Goal: Task Accomplishment & Management: Complete application form

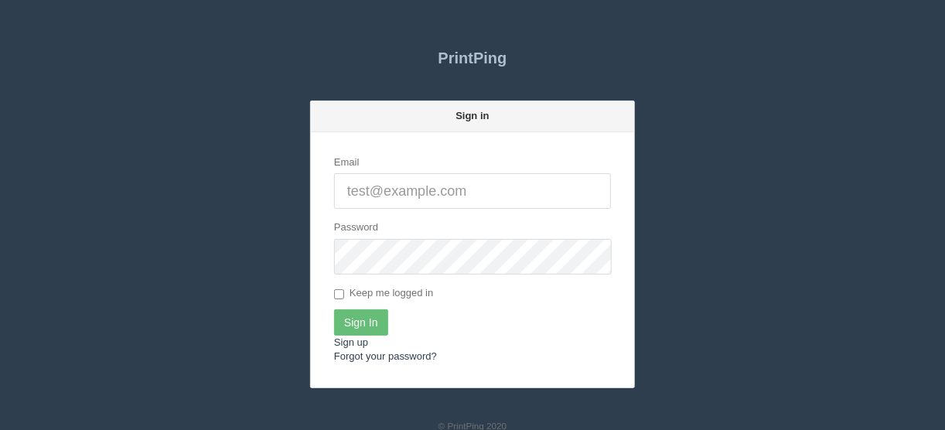
click at [345, 193] on input "Email" at bounding box center [472, 191] width 277 height 36
type input "[EMAIL_ADDRESS][DOMAIN_NAME]"
click at [353, 319] on input "Sign In" at bounding box center [361, 322] width 54 height 26
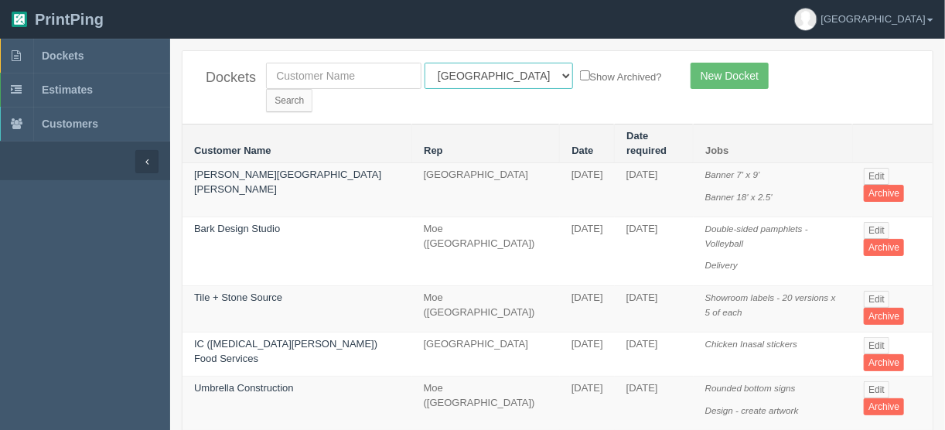
click at [494, 74] on select "All Users Ali Ali Test 1 Aly Amy Ankit Arif Brandon Dan France Greg Jim Mark Ma…" at bounding box center [499, 76] width 148 height 26
select select "11"
click at [425, 63] on select "All Users Ali Ali Test 1 Aly Amy Ankit Arif Brandon Dan France Greg Jim Mark Ma…" at bounding box center [499, 76] width 148 height 26
click at [312, 89] on input "Search" at bounding box center [289, 100] width 46 height 23
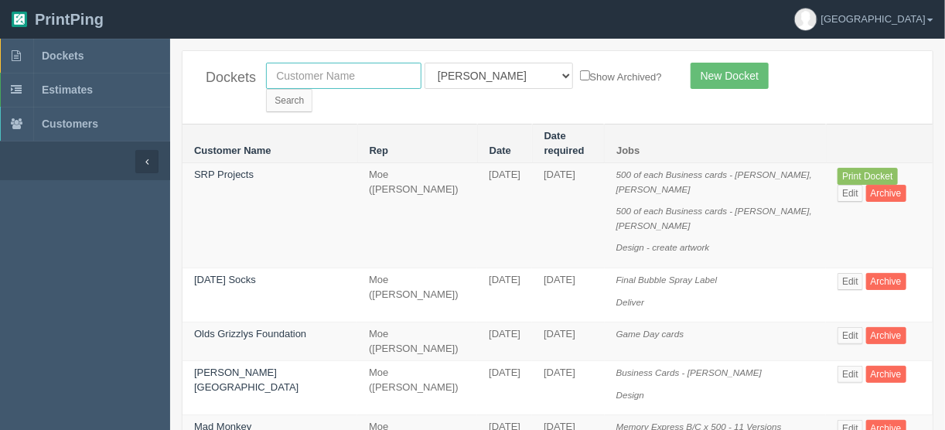
click at [291, 70] on input "text" at bounding box center [343, 76] width 155 height 26
click at [288, 72] on input "vci" at bounding box center [343, 76] width 155 height 26
type input "vibee"
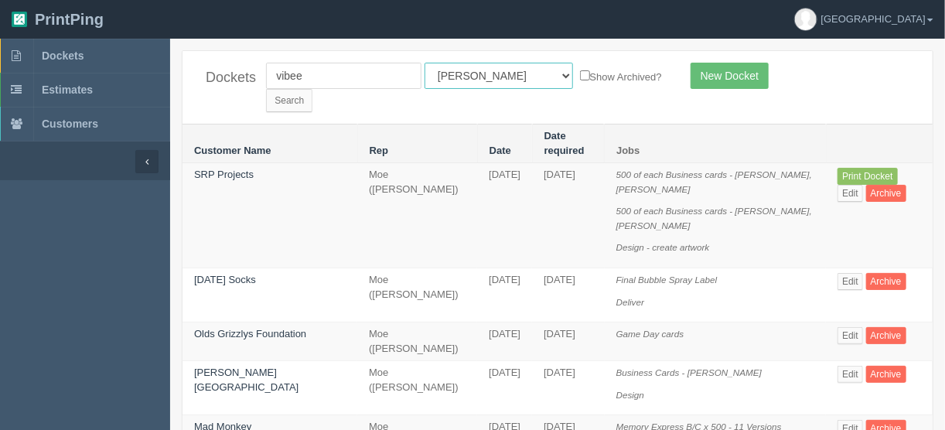
click at [493, 77] on select "All Users Ali Ali Test 1 Aly Amy Ankit Arif Brandon Dan France Greg Jim Mark Ma…" at bounding box center [499, 76] width 148 height 26
select select
click at [425, 63] on select "All Users Ali Ali Test 1 Aly Amy Ankit Arif Brandon Dan France Greg Jim Mark Ma…" at bounding box center [499, 76] width 148 height 26
click at [312, 89] on input "Search" at bounding box center [289, 100] width 46 height 23
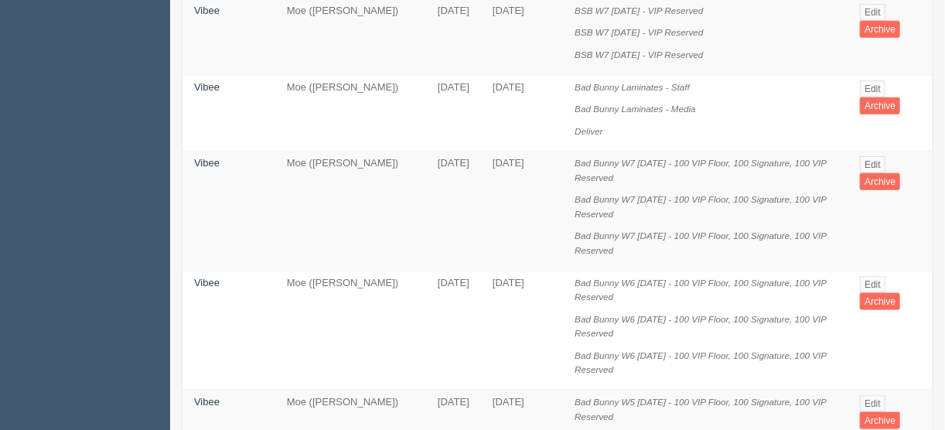
scroll to position [619, 0]
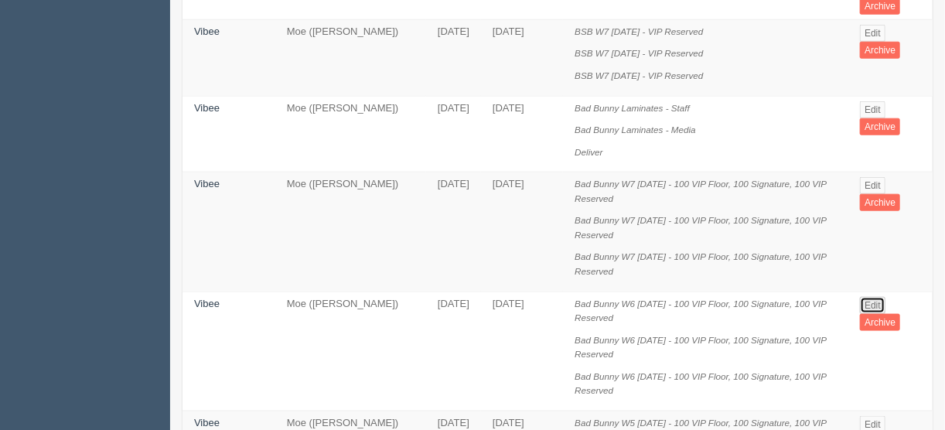
click at [867, 297] on link "Edit" at bounding box center [873, 305] width 26 height 17
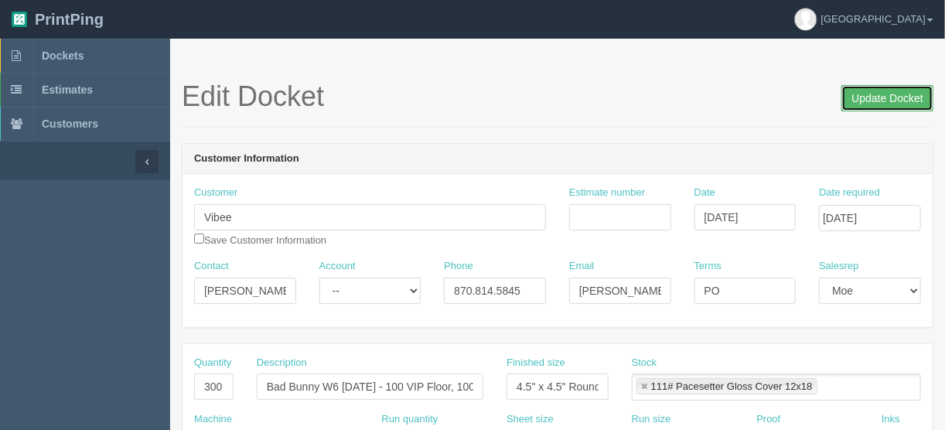
click at [872, 94] on input "Update Docket" at bounding box center [887, 98] width 92 height 26
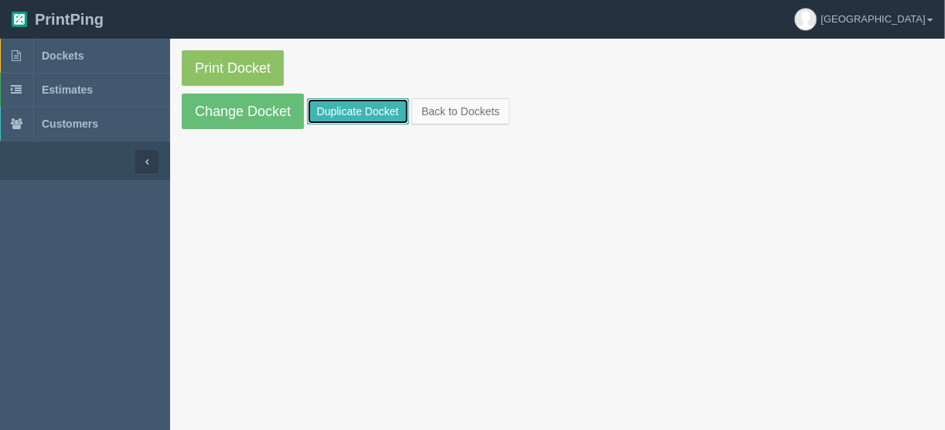
click at [371, 104] on link "Duplicate Docket" at bounding box center [358, 111] width 102 height 26
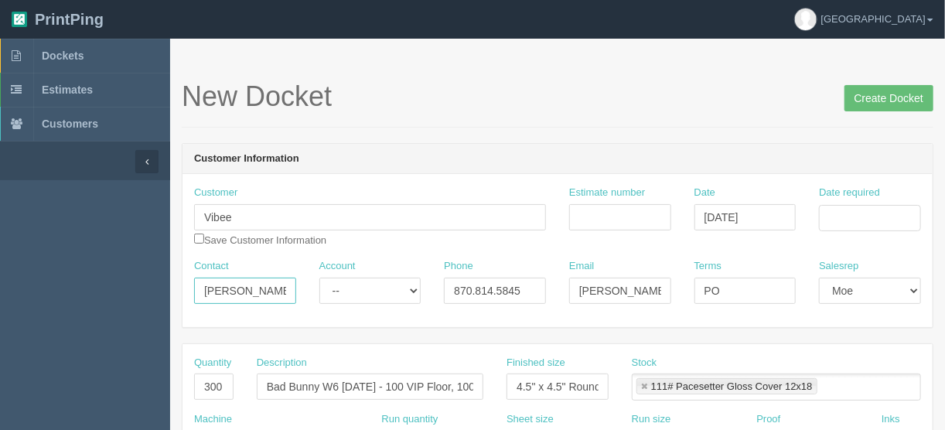
drag, startPoint x: 278, startPoint y: 285, endPoint x: 131, endPoint y: 294, distance: 147.2
paste input "Mike Huaynate <mike.huaynate@vibee.com>"
drag, startPoint x: 218, startPoint y: 285, endPoint x: 327, endPoint y: 288, distance: 109.1
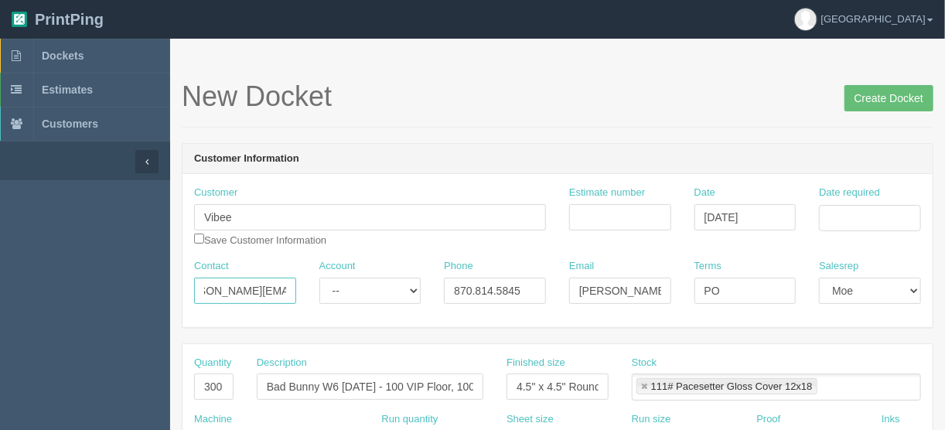
click at [327, 288] on div "Contact Mike Huaynate <mike.huaynate@vibee.com Account -- Existing Client Allru…" at bounding box center [557, 287] width 750 height 56
type input "Mike Huaynate <"
drag, startPoint x: 573, startPoint y: 291, endPoint x: 691, endPoint y: 289, distance: 118.3
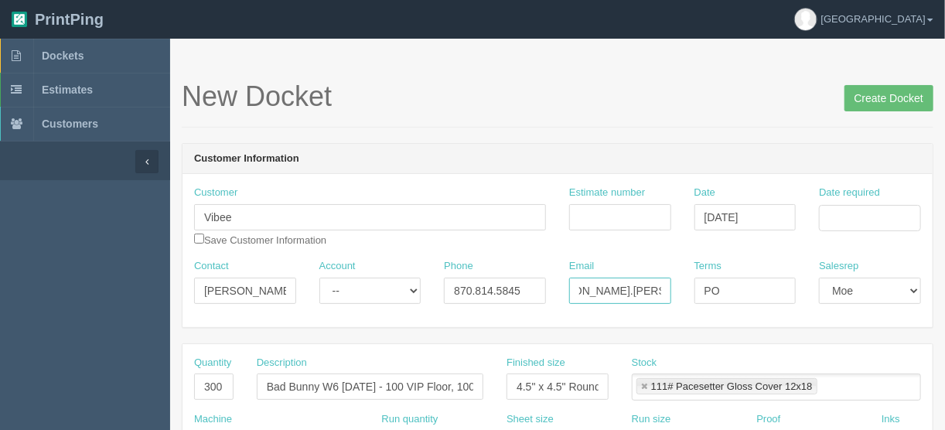
click at [691, 289] on div "Contact Mike Huaynate < Account -- Existing Client Allrush Client Rep Client Ph…" at bounding box center [557, 287] width 750 height 56
paste input "mike.huaynate"
type input "[PERSON_NAME][EMAIL_ADDRESS][PERSON_NAME][DOMAIN_NAME]"
click at [832, 211] on input "Date required" at bounding box center [870, 218] width 102 height 26
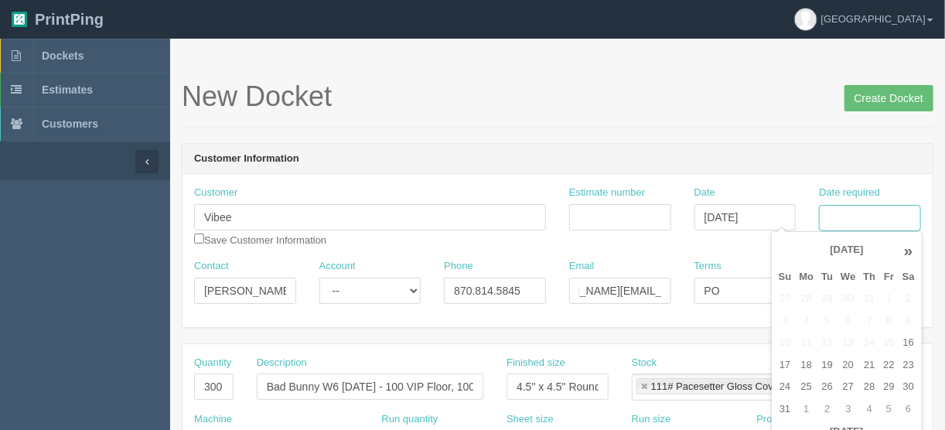
scroll to position [0, 0]
click at [806, 384] on td "25" at bounding box center [807, 387] width 22 height 22
type input "[DATE]"
click at [600, 206] on input "Estimate number" at bounding box center [620, 217] width 102 height 26
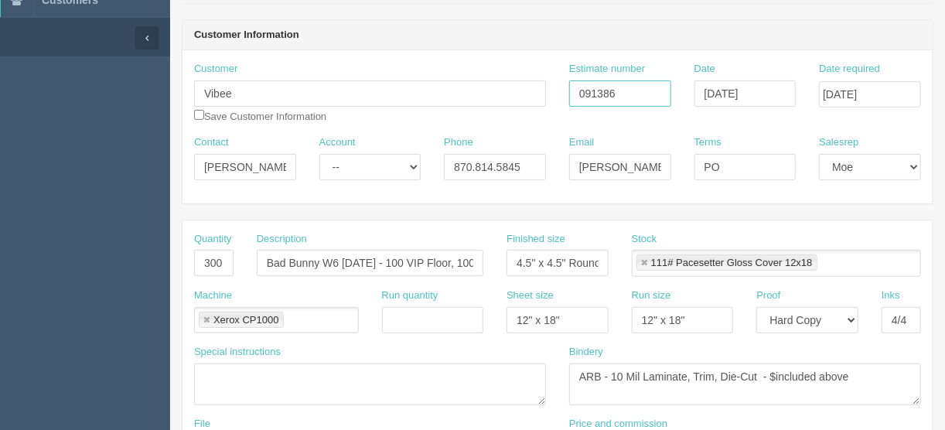
scroll to position [124, 0]
type input "091386"
drag, startPoint x: 197, startPoint y: 261, endPoint x: 261, endPoint y: 269, distance: 64.0
click at [271, 263] on div "Quantity 300 Description Bad Bunny W6 Sept 5 - 100 VIP Floor, 100 Signature, 10…" at bounding box center [557, 260] width 750 height 56
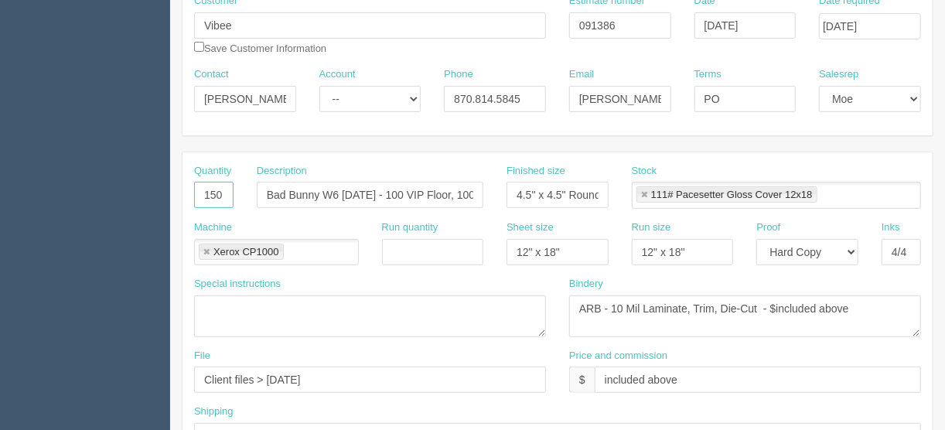
scroll to position [309, 0]
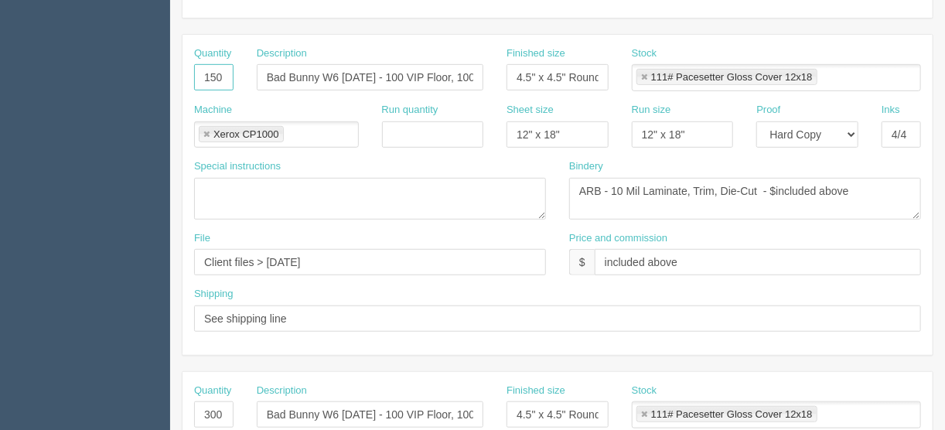
type input "150"
drag, startPoint x: 199, startPoint y: 411, endPoint x: 265, endPoint y: 405, distance: 65.9
click at [265, 405] on div "Quantity 300 Description Bad Bunny W6 Sept 6 - 100 VIP Floor, 100 Signature, 10…" at bounding box center [557, 412] width 750 height 56
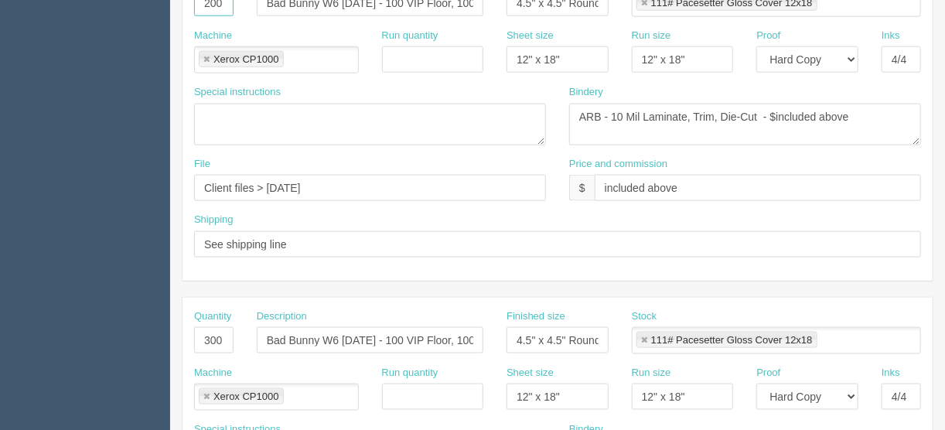
scroll to position [742, 0]
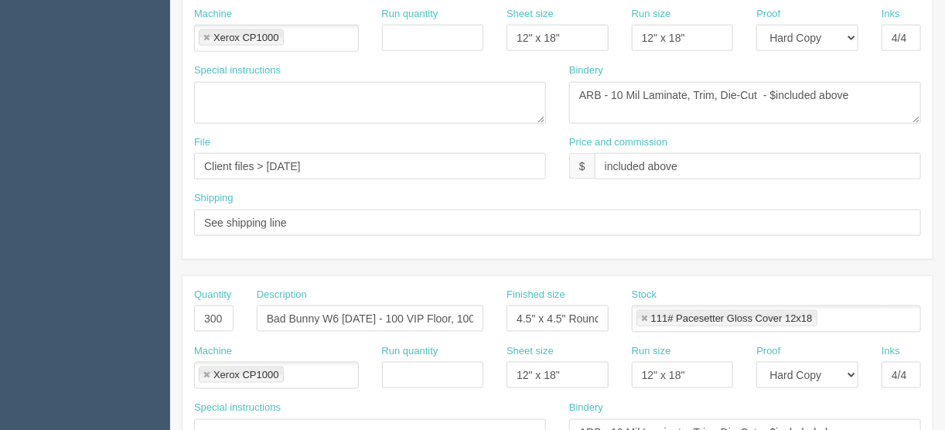
type input "200"
drag, startPoint x: 199, startPoint y: 315, endPoint x: 265, endPoint y: 309, distance: 66.7
click at [264, 309] on div "Quantity 300 Description Bad Bunny W6 Sept 7 - 100 VIP Floor, 100 Signature, 10…" at bounding box center [557, 316] width 750 height 56
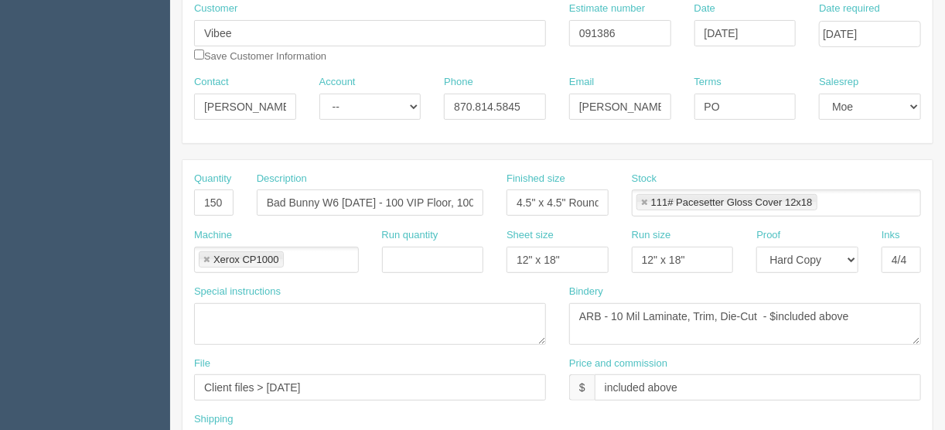
scroll to position [124, 0]
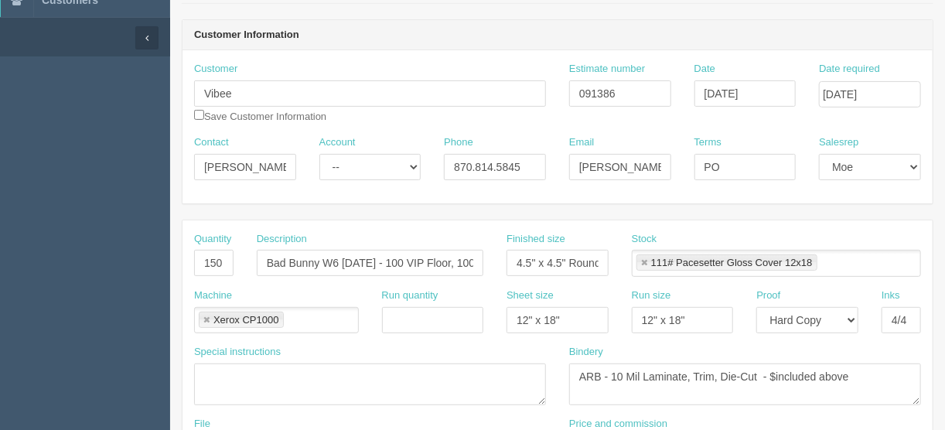
type input "150"
click at [414, 261] on input "Bad Bunny W6 Sept 5 - 100 VIP Floor, 100 Signature, 100 VIP Reserved" at bounding box center [370, 263] width 227 height 26
click at [285, 163] on input "Mike Huaynate <" at bounding box center [245, 167] width 102 height 26
type input "[PERSON_NAME]"
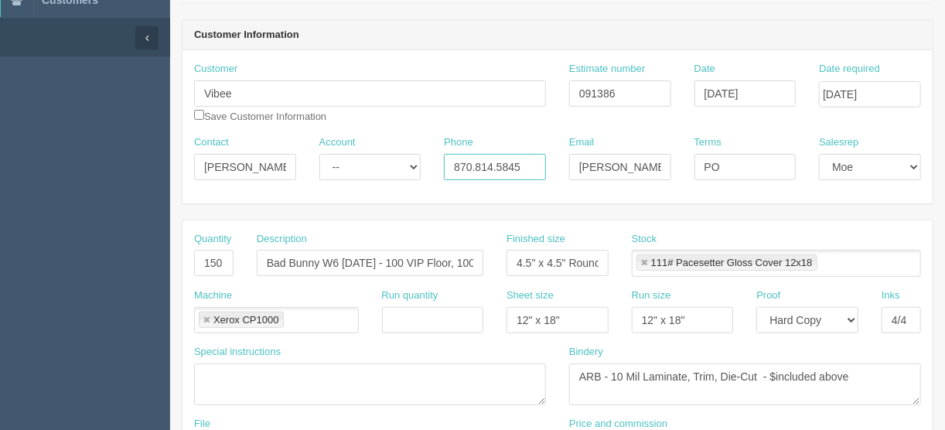
drag, startPoint x: 526, startPoint y: 165, endPoint x: 414, endPoint y: 168, distance: 112.2
click at [414, 168] on div "Contact Mike Huaynate Account -- Existing Client Allrush Client Rep Client Phon…" at bounding box center [557, 163] width 750 height 56
paste input "c: 626.374.1741"
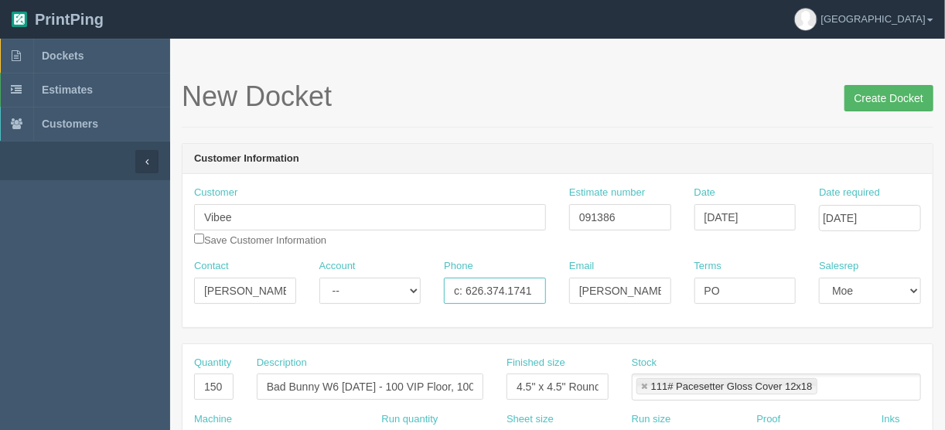
type input "c: 626.374.1741"
click at [883, 97] on input "Create Docket" at bounding box center [888, 98] width 89 height 26
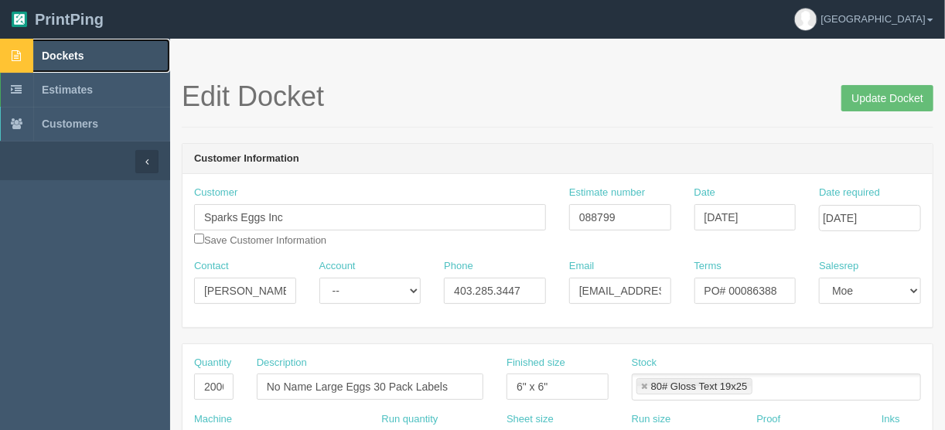
click at [53, 54] on span "Dockets" at bounding box center [63, 55] width 42 height 12
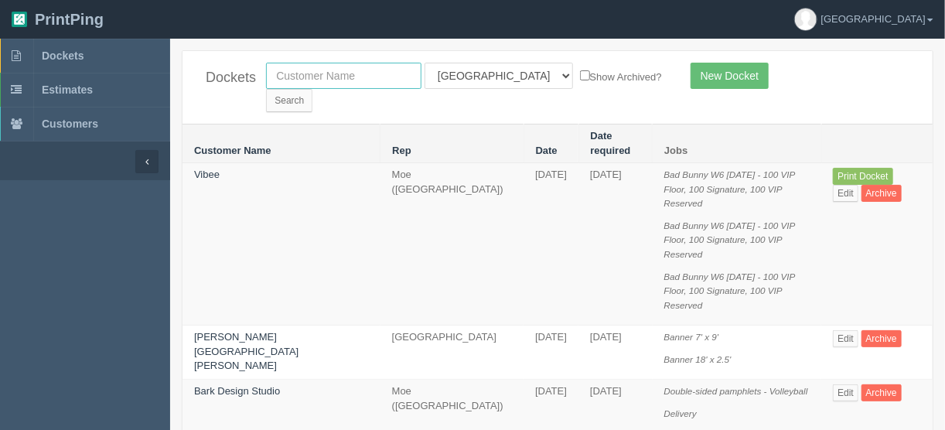
click at [320, 77] on input "text" at bounding box center [343, 76] width 155 height 26
type input "vibee"
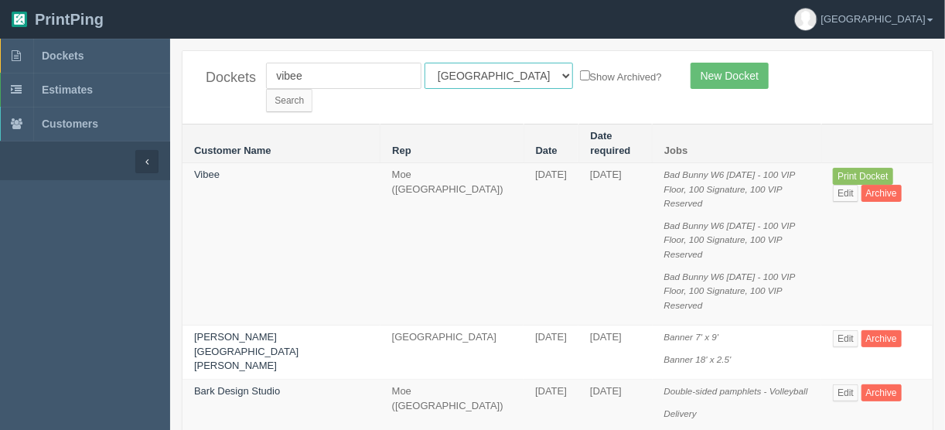
click at [493, 77] on select "All Users Ali Ali Test 1 Aly Amy Ankit Arif Brandon Dan France Greg Jim Mark Ma…" at bounding box center [499, 76] width 148 height 26
select select
click at [425, 63] on select "All Users Ali Ali Test 1 Aly Amy Ankit Arif Brandon Dan France Greg Jim Mark Ma…" at bounding box center [499, 76] width 148 height 26
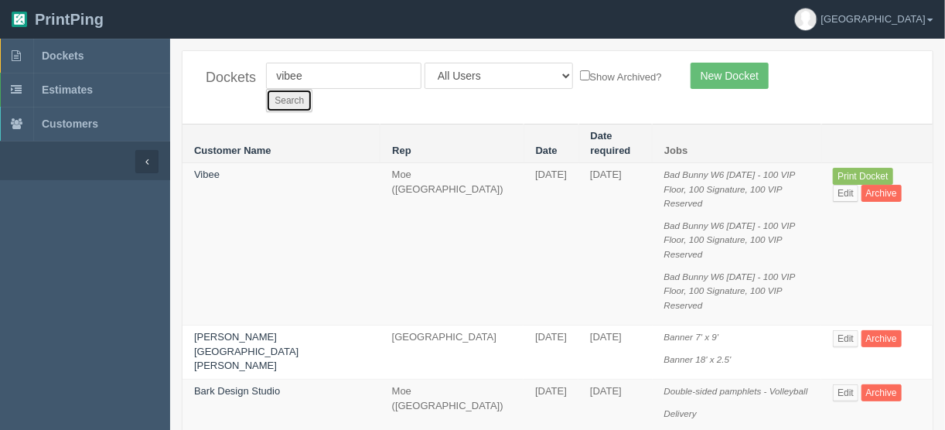
click at [312, 89] on input "Search" at bounding box center [289, 100] width 46 height 23
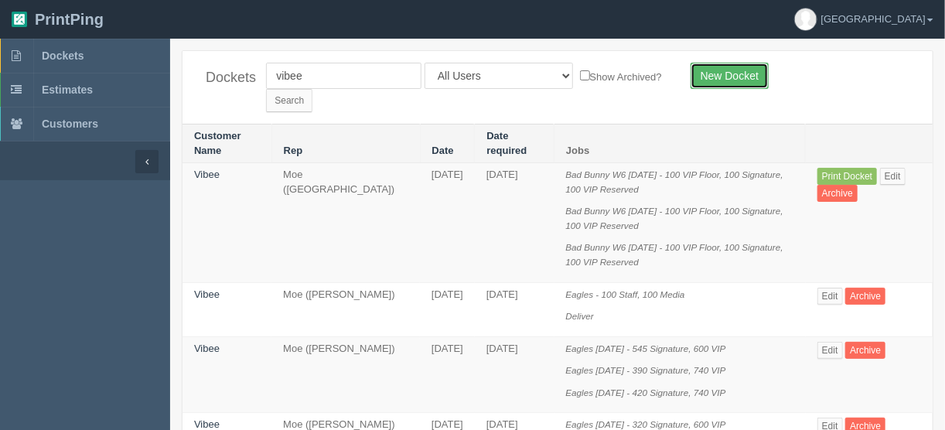
click at [732, 78] on link "New Docket" at bounding box center [730, 76] width 78 height 26
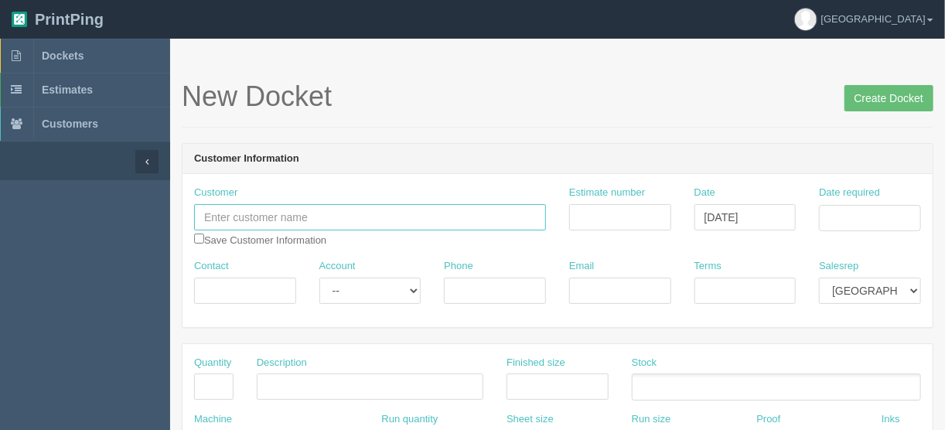
click at [251, 216] on input "text" at bounding box center [370, 217] width 352 height 26
paste input "[PERSON_NAME]"
type input "[PERSON_NAME]"
click at [244, 288] on input "Contact" at bounding box center [245, 291] width 102 height 26
paste input "[PERSON_NAME]"
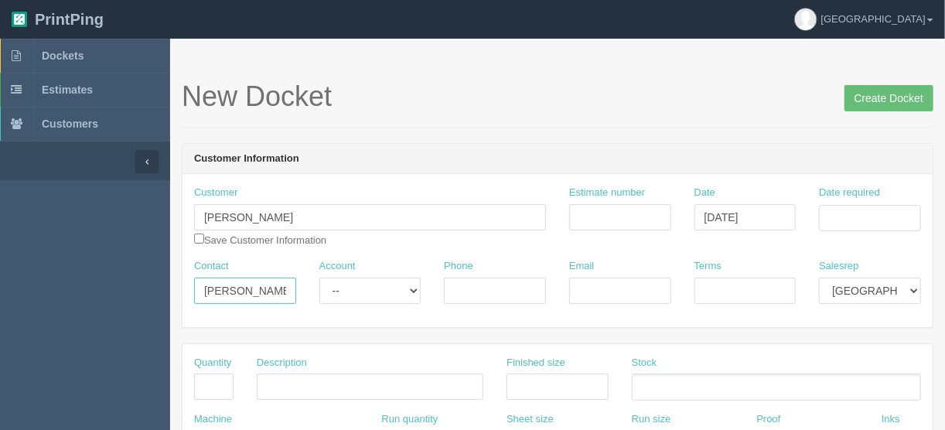
type input "[PERSON_NAME]"
click at [513, 282] on input "Phone" at bounding box center [495, 291] width 102 height 26
paste input "4039033733"
type input "4039033733"
click at [577, 285] on input "Email" at bounding box center [620, 291] width 102 height 26
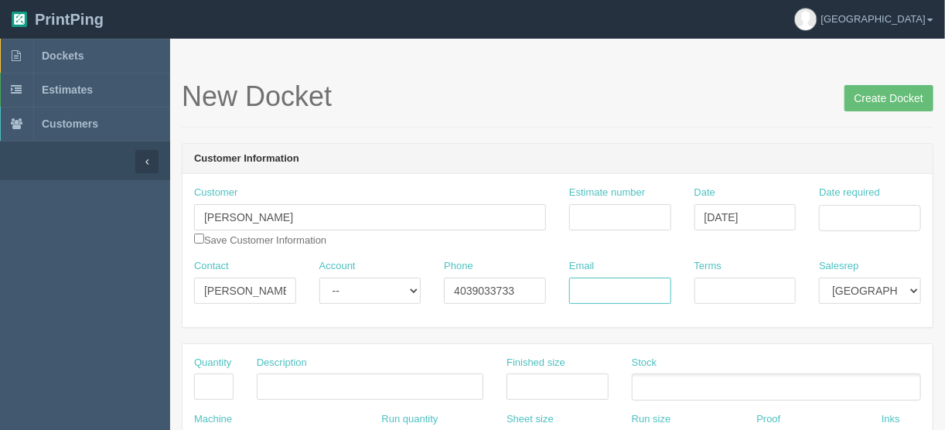
paste input "ty@bonlandocreative.com"
type input "ty@bonlandocreative.com"
click at [871, 212] on input "Date required" at bounding box center [870, 218] width 102 height 26
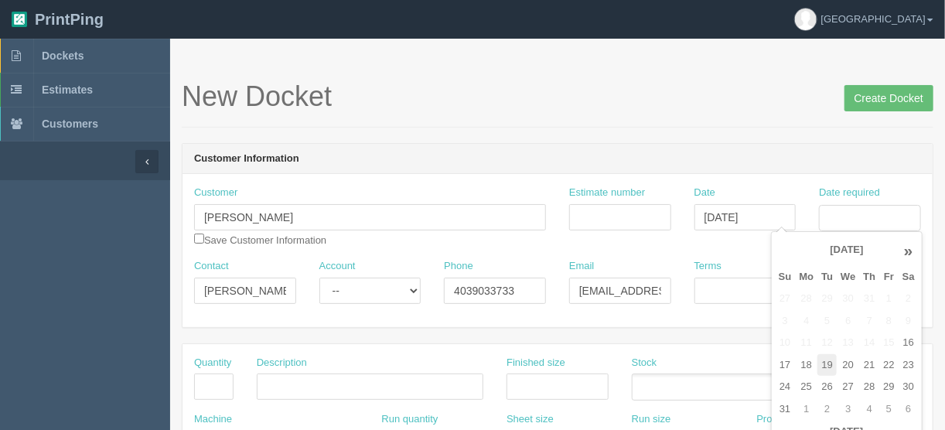
click at [829, 365] on td "19" at bounding box center [826, 365] width 19 height 22
click at [885, 368] on td "22" at bounding box center [888, 365] width 19 height 22
type input "[DATE]"
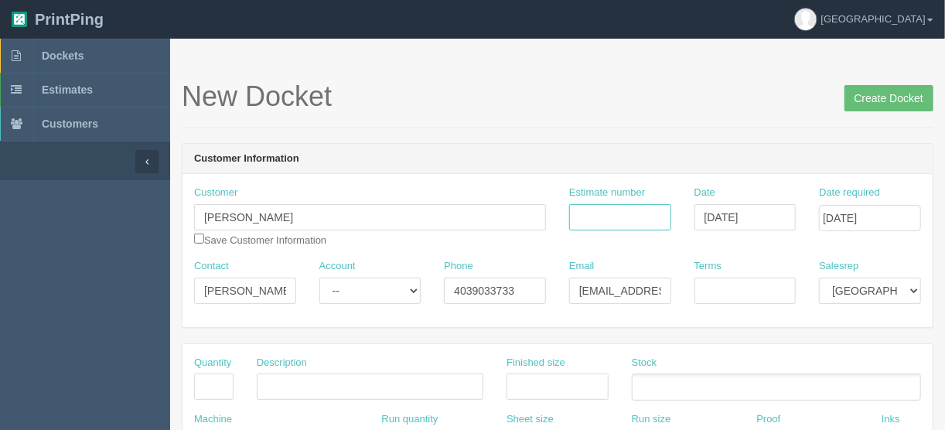
click at [588, 207] on input "Estimate number" at bounding box center [620, 217] width 102 height 26
type input "092156"
click at [729, 292] on input "Terms" at bounding box center [745, 291] width 102 height 26
type input "COD"
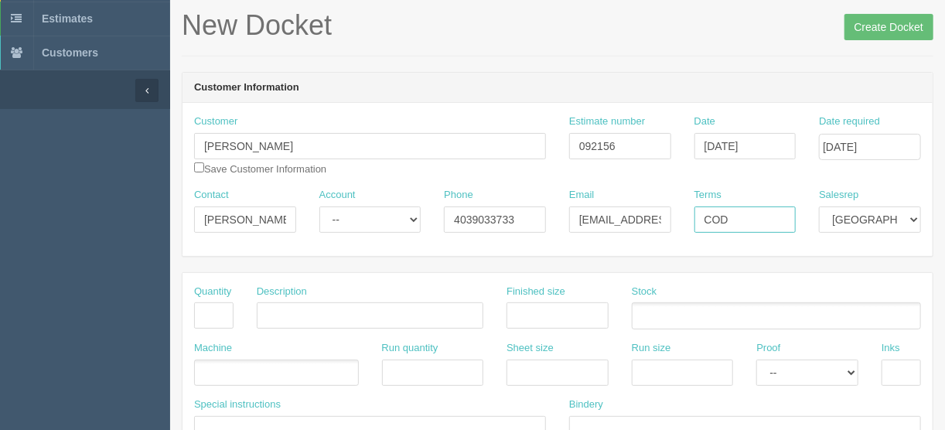
scroll to position [124, 0]
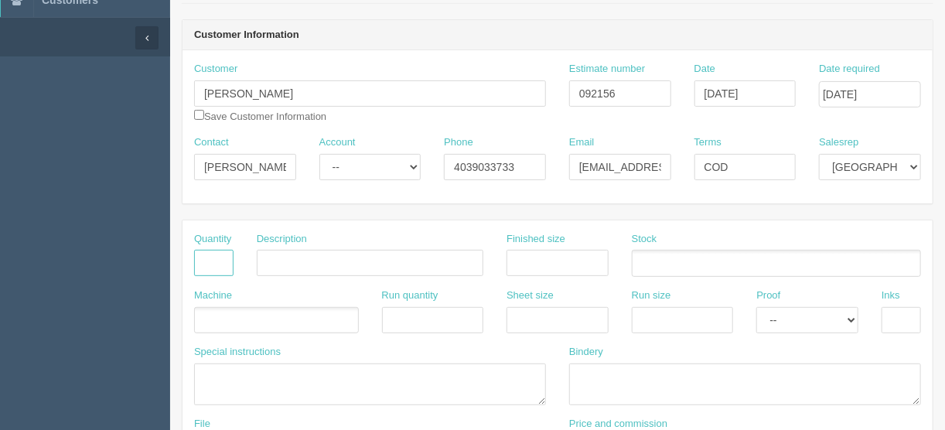
click at [216, 262] on input "text" at bounding box center [213, 263] width 39 height 26
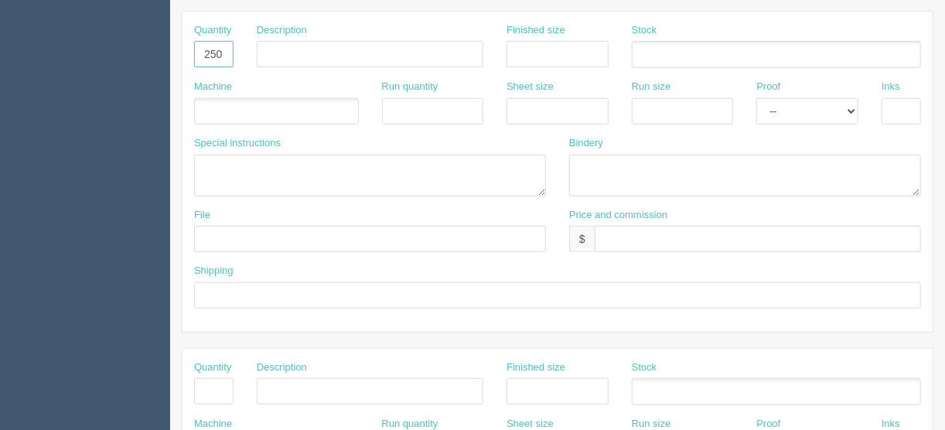
scroll to position [371, 0]
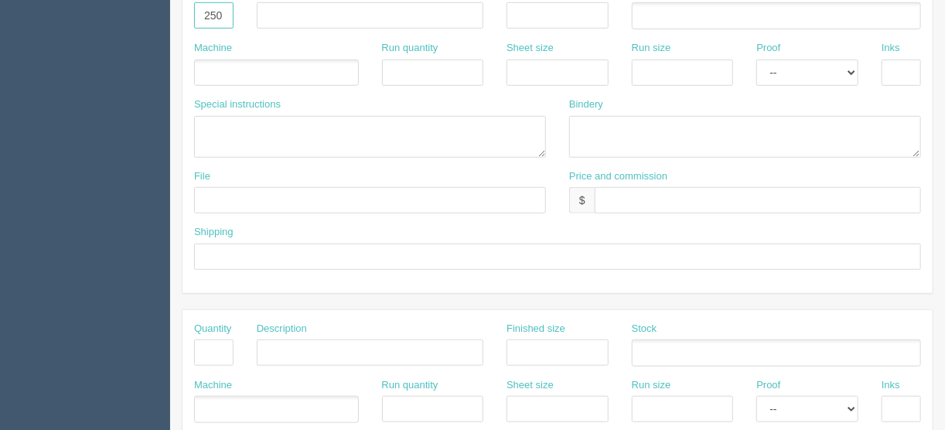
type input "250"
click at [616, 200] on input "text" at bounding box center [758, 200] width 326 height 26
type input "$85.00 | AR $19.86"
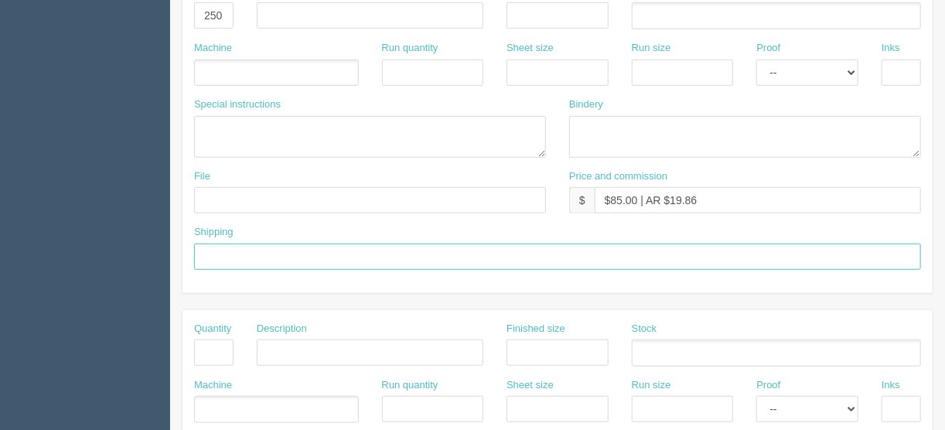
click at [217, 249] on input "text" at bounding box center [557, 257] width 727 height 26
type input "Call/email when ready"
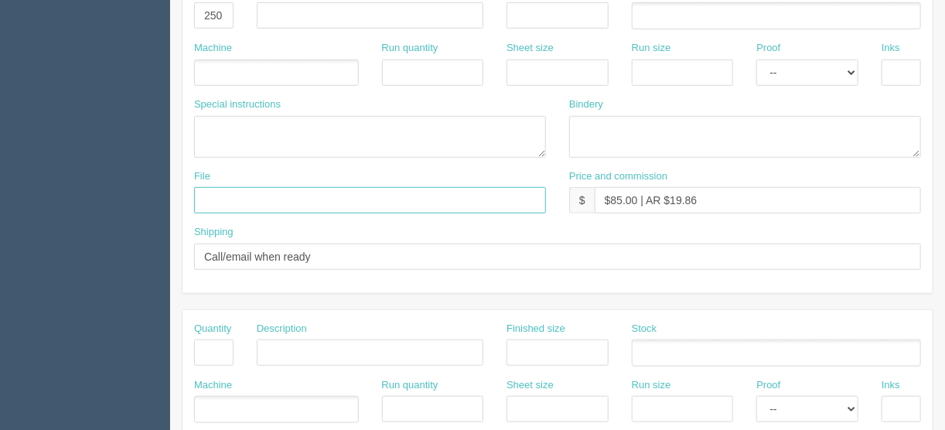
click at [221, 193] on input "text" at bounding box center [370, 200] width 352 height 26
type input "files@allrush.ca"
click at [220, 62] on ul at bounding box center [276, 73] width 165 height 27
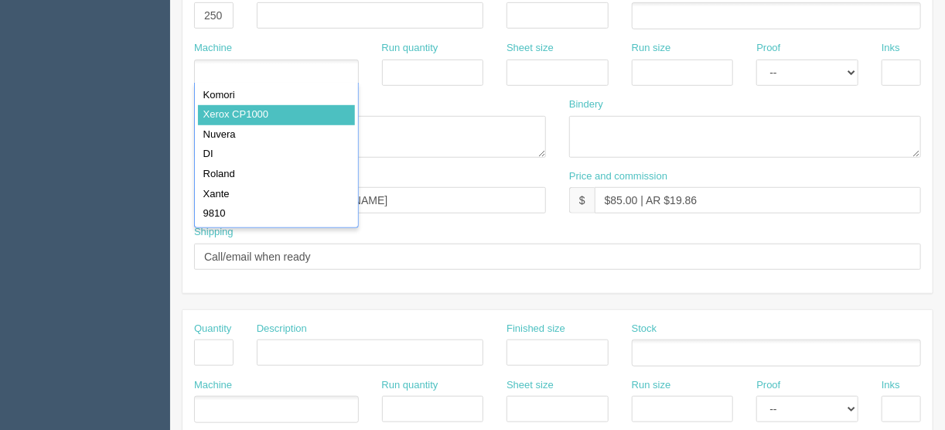
type input "Xerox CP1000"
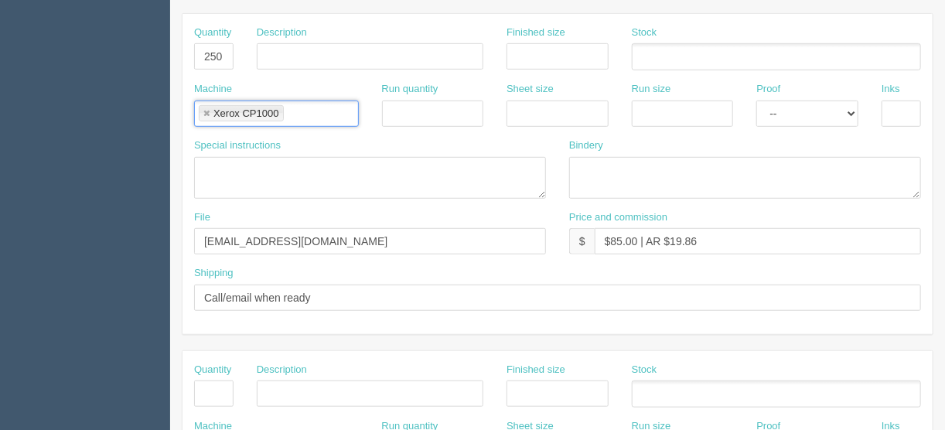
scroll to position [309, 0]
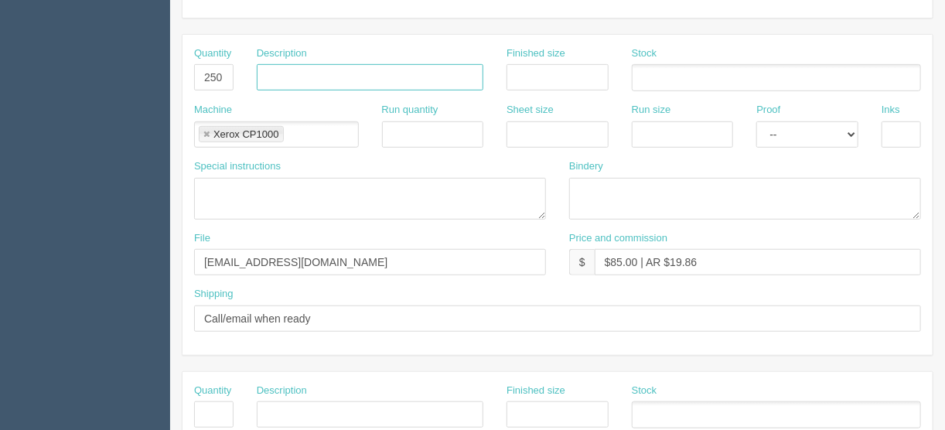
click at [278, 77] on input "text" at bounding box center [370, 77] width 227 height 26
type input "Comics cards"
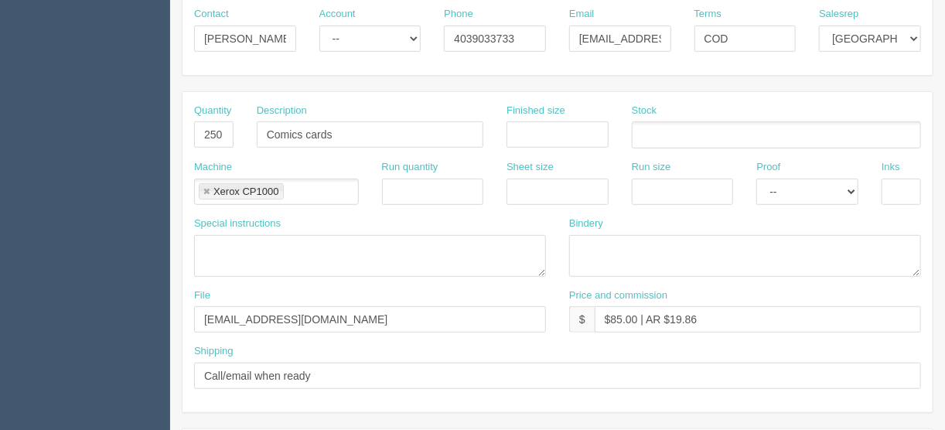
scroll to position [186, 0]
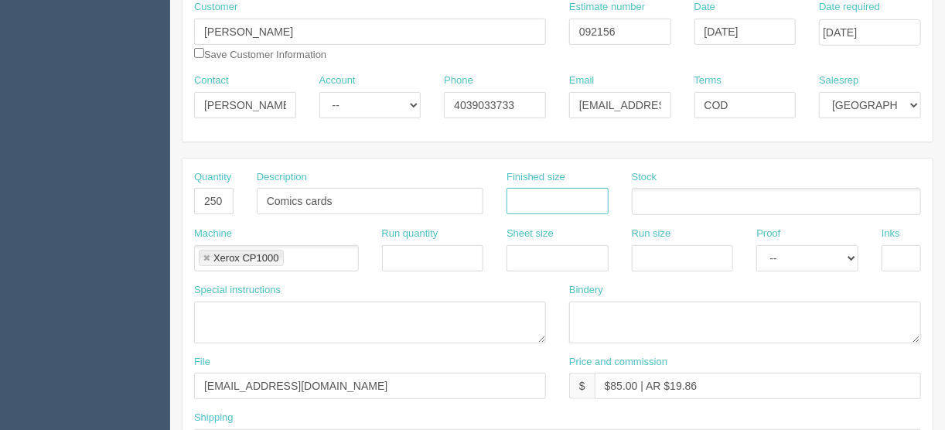
click at [529, 191] on input "text" at bounding box center [557, 201] width 102 height 26
type input "3.5" x 2""
click at [902, 254] on input "text" at bounding box center [901, 258] width 39 height 26
type input "4/0"
click at [851, 256] on select "-- Email Hard Copy" at bounding box center [807, 258] width 102 height 26
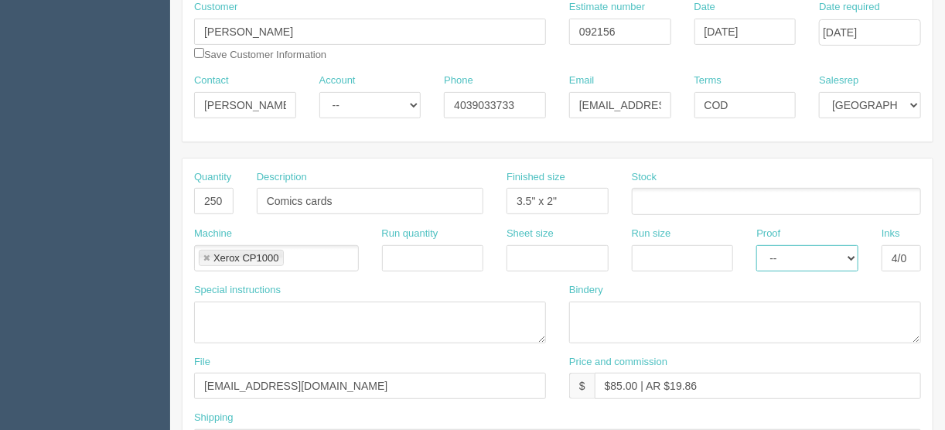
select select "Hard Copy"
click at [756, 245] on select "-- Email Hard Copy" at bounding box center [807, 258] width 102 height 26
click at [674, 202] on ul at bounding box center [776, 201] width 289 height 27
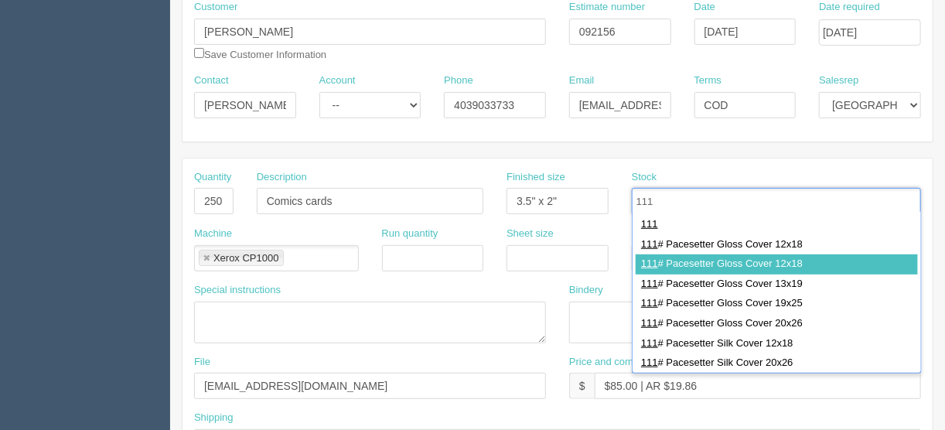
type input "111"
type input "111# Pacesetter Gloss Cover 12x18"
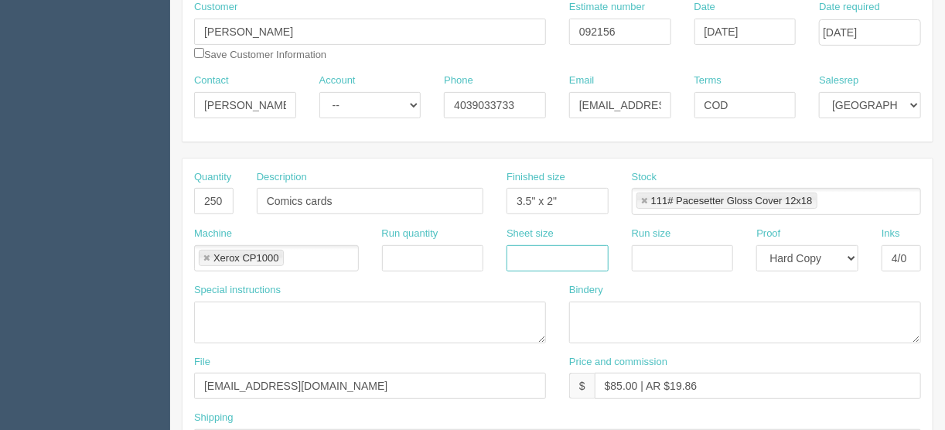
click at [589, 245] on input "text" at bounding box center [557, 258] width 102 height 26
type input "12" x 18""
click at [677, 245] on input "text" at bounding box center [683, 258] width 102 height 26
type input "12" x 18""
click at [633, 310] on textarea at bounding box center [745, 323] width 352 height 42
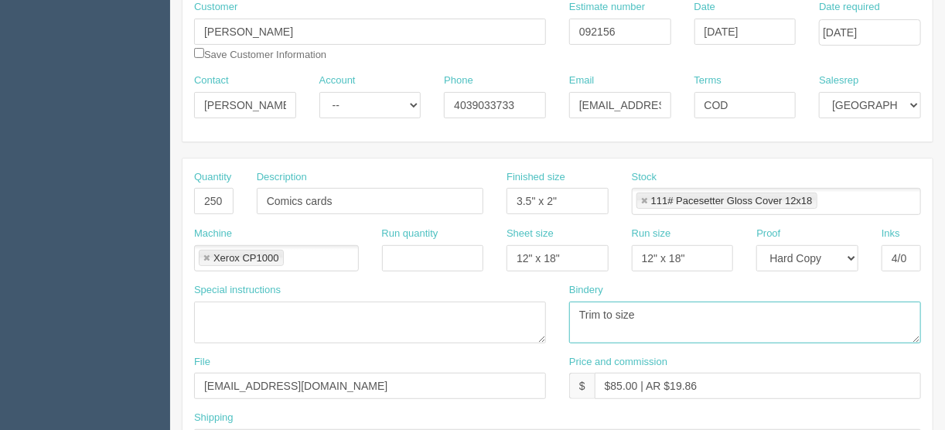
type textarea "Trim to size"
click at [716, 381] on input "$85.00 | AR $19.86" at bounding box center [758, 386] width 326 height 26
drag, startPoint x: 723, startPoint y: 388, endPoint x: 669, endPoint y: 381, distance: 54.6
click at [669, 381] on input "$85.00 | AR $19.86" at bounding box center [758, 386] width 326 height 26
type input "$85.00 | AR $35.61"
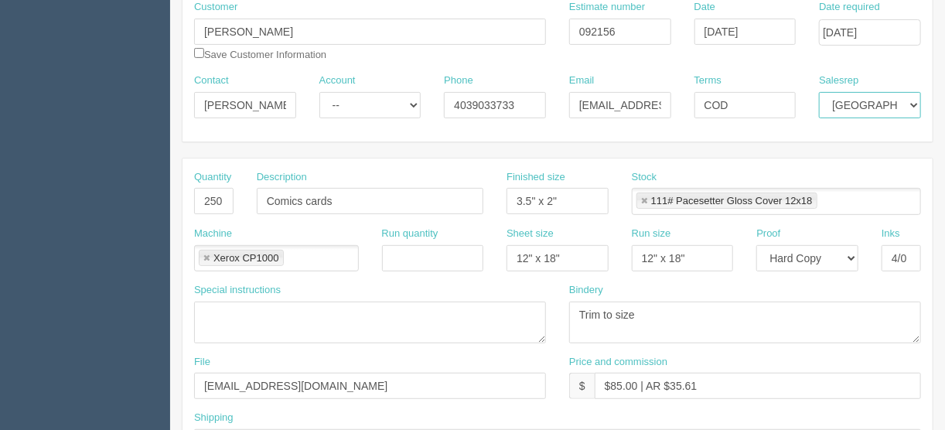
click at [918, 101] on select "Mark Mikayla Aly Arif Stacy Rebecca Matthew Viki Phil Greg Jim Sam Brandon Mehm…" at bounding box center [870, 105] width 102 height 26
click at [917, 98] on select "Mark Mikayla Aly Arif Stacy Rebecca Matthew Viki Phil Greg Jim Sam Brandon Mehm…" at bounding box center [870, 105] width 102 height 26
select select "1"
click at [819, 92] on select "Mark Mikayla Aly Arif Stacy Rebecca Matthew Viki Phil Greg Jim Sam Brandon Mehm…" at bounding box center [870, 105] width 102 height 26
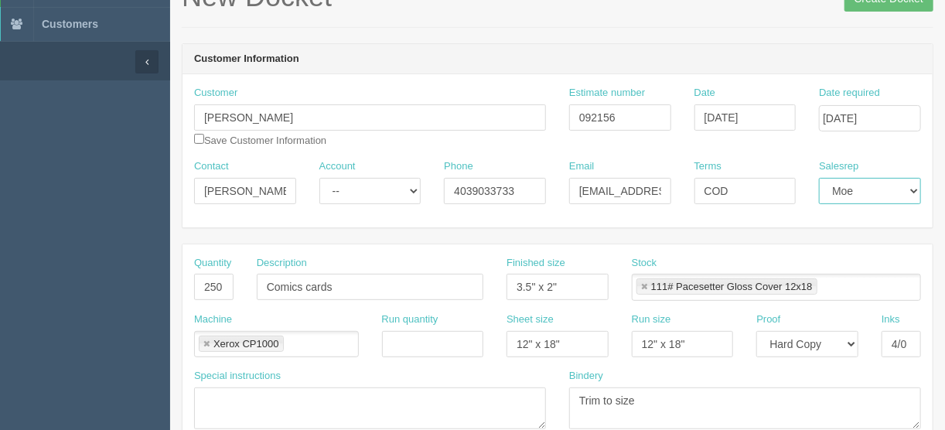
scroll to position [38, 0]
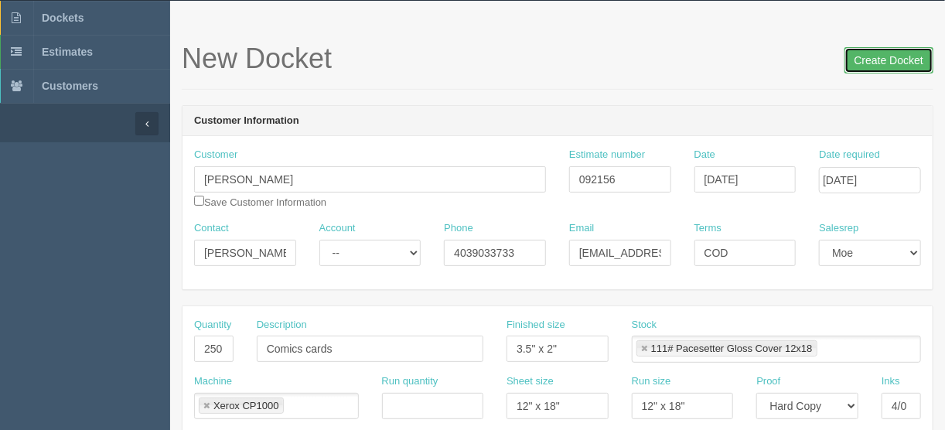
click at [888, 60] on input "Create Docket" at bounding box center [888, 60] width 89 height 26
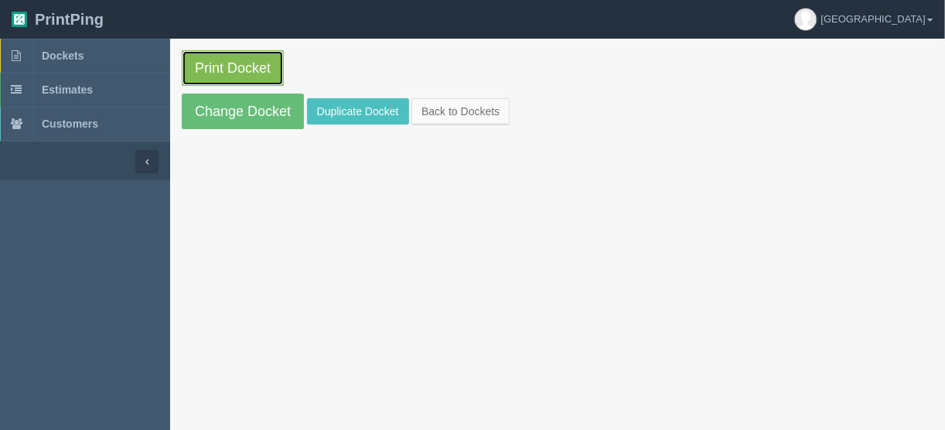
click at [237, 64] on link "Print Docket" at bounding box center [233, 68] width 102 height 36
click at [227, 61] on link "Print Docket" at bounding box center [233, 68] width 102 height 36
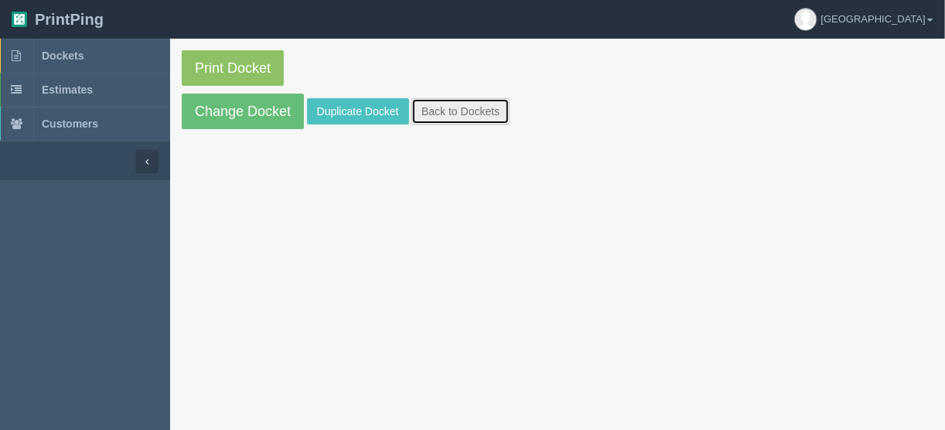
click at [442, 114] on link "Back to Dockets" at bounding box center [460, 111] width 98 height 26
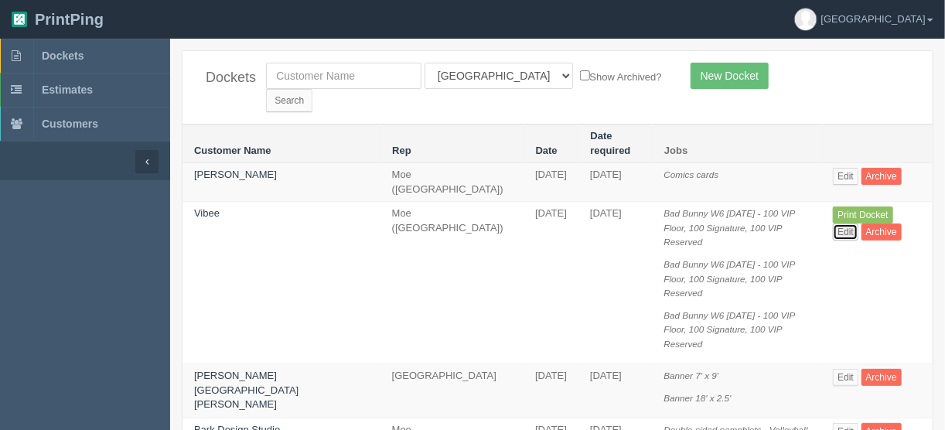
click at [858, 223] on link "Edit" at bounding box center [846, 231] width 26 height 17
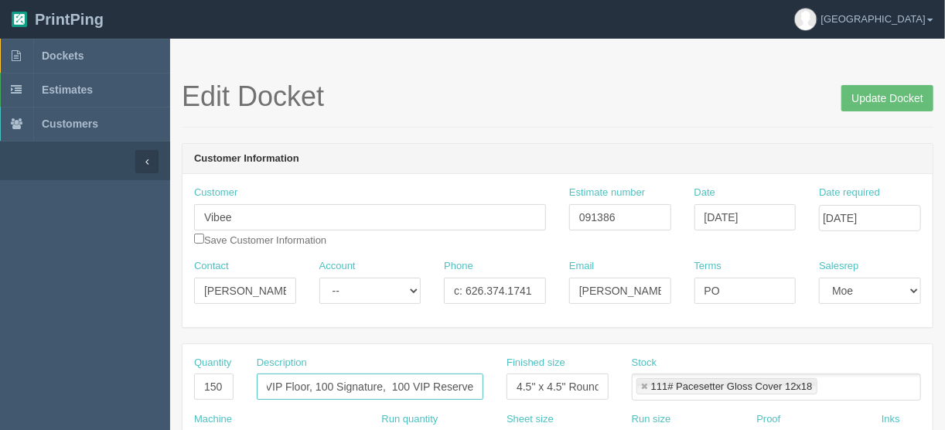
scroll to position [0, 144]
drag, startPoint x: 384, startPoint y: 384, endPoint x: 404, endPoint y: 385, distance: 20.9
click at [404, 385] on input "Bad Bunny W6 Sept 5 - 100 VIP Floor, 100 Signature, 100 VIP Reserved" at bounding box center [370, 386] width 227 height 26
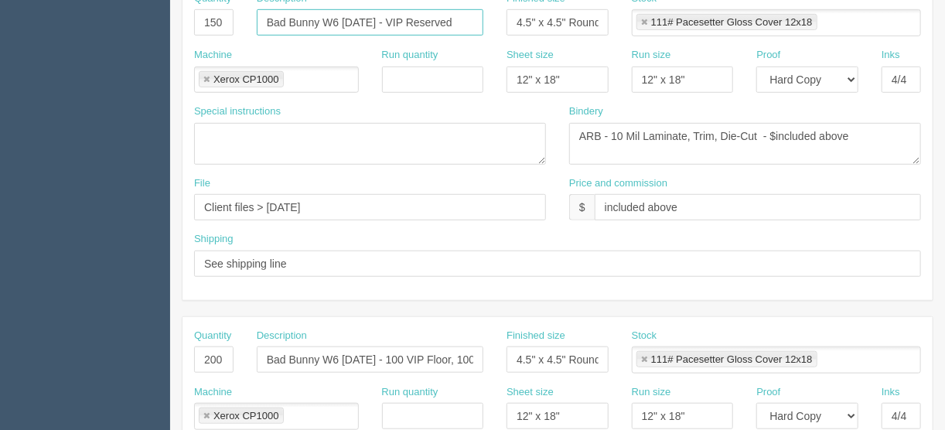
scroll to position [433, 0]
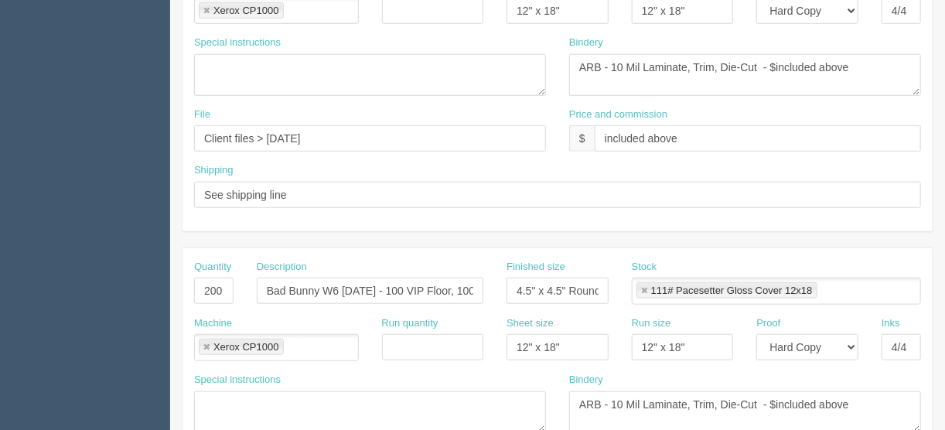
type input "Bad Bunny W6 [DATE] - VIP Reserved"
drag, startPoint x: 384, startPoint y: 285, endPoint x: 405, endPoint y: 290, distance: 21.4
click at [405, 290] on input "Bad Bunny W6 Sept 6 - 100 VIP Floor, 100 Signature, 100 VIP Reserved" at bounding box center [370, 291] width 227 height 26
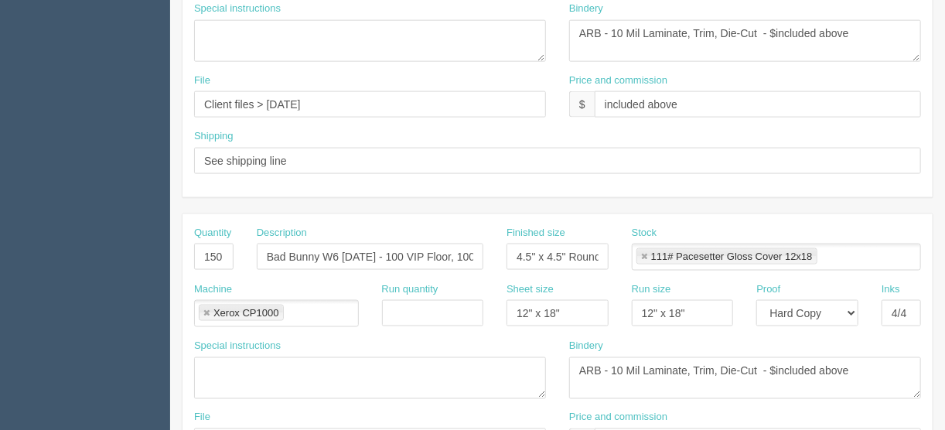
type input "Bad Bunny W6 [DATE] - VIP Reserved"
drag, startPoint x: 386, startPoint y: 253, endPoint x: 430, endPoint y: 250, distance: 44.2
click at [430, 250] on input "Bad Bunny W6 Sept 7 - 100 VIP Floor, 100 Signature, 100 VIP Reserved" at bounding box center [370, 257] width 227 height 26
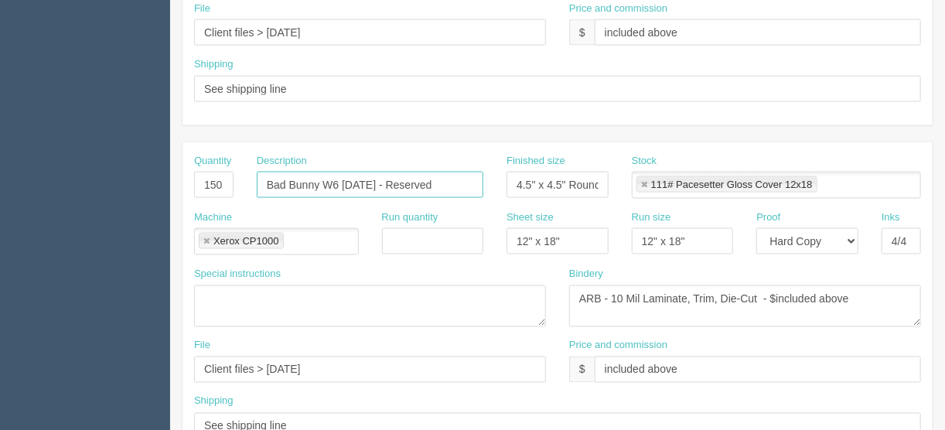
scroll to position [966, 0]
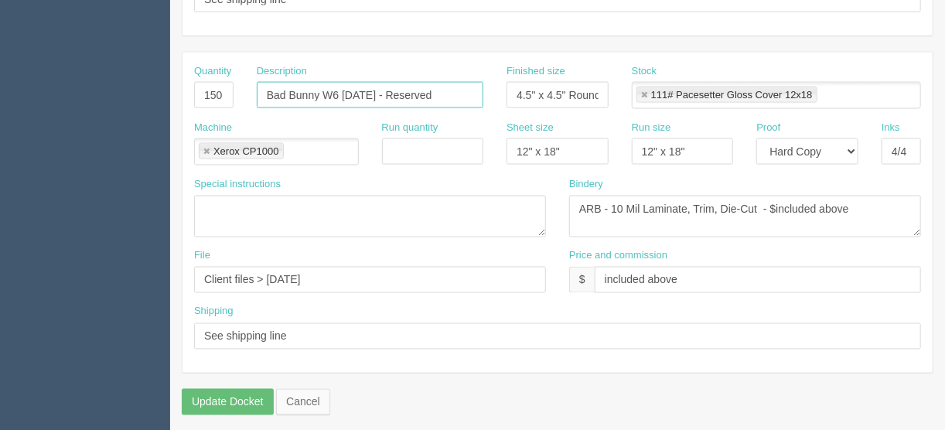
type input "Bad Bunny W6 [DATE] - Reserved"
drag, startPoint x: 698, startPoint y: 271, endPoint x: 537, endPoint y: 297, distance: 163.0
click at [554, 275] on div "File Client files > June 2025 Price and commission $ included above" at bounding box center [557, 277] width 750 height 56
type input "4"
type input "$Included above"
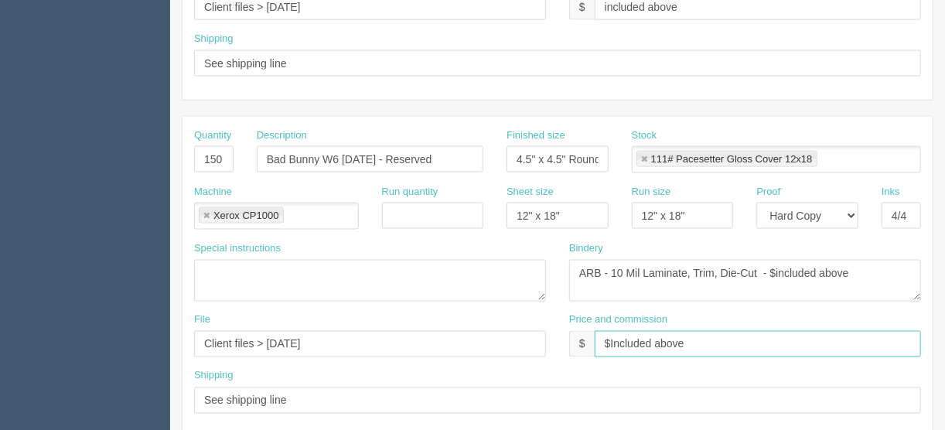
scroll to position [842, 0]
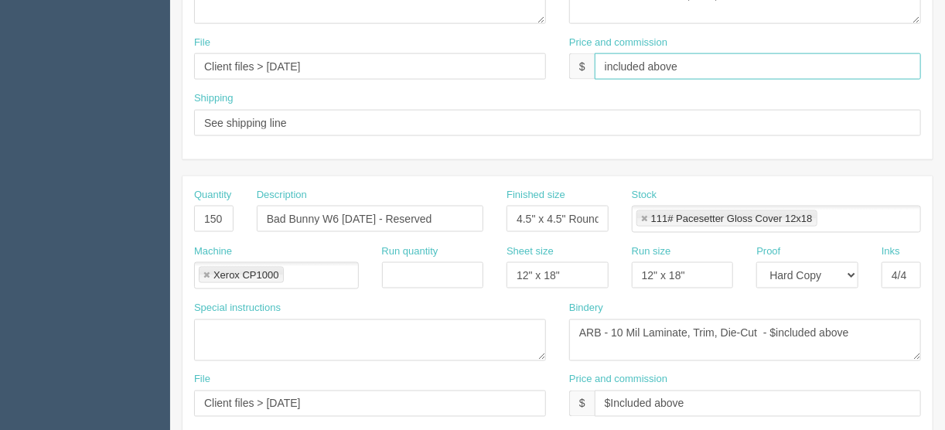
drag, startPoint x: 694, startPoint y: 54, endPoint x: 573, endPoint y: 53, distance: 120.6
click at [574, 53] on div "$ included above" at bounding box center [745, 66] width 352 height 26
type input "$Included above"
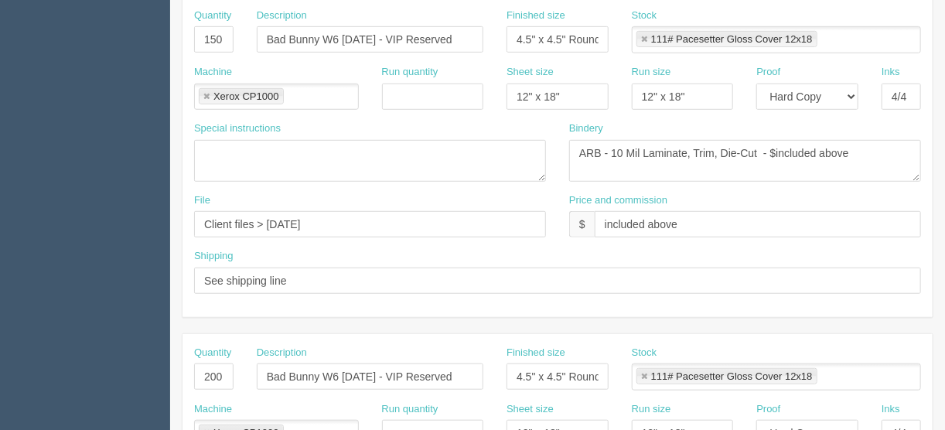
scroll to position [347, 0]
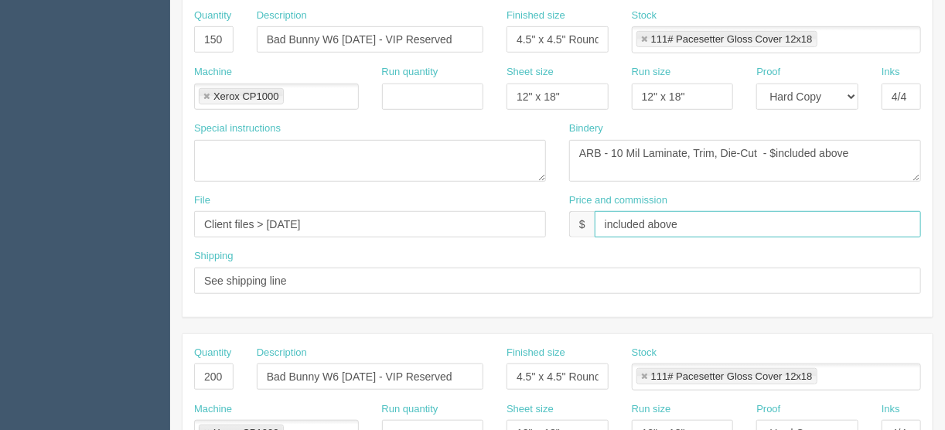
drag, startPoint x: 674, startPoint y: 217, endPoint x: 584, endPoint y: 210, distance: 90.7
click at [573, 211] on div "$ included above" at bounding box center [745, 224] width 352 height 26
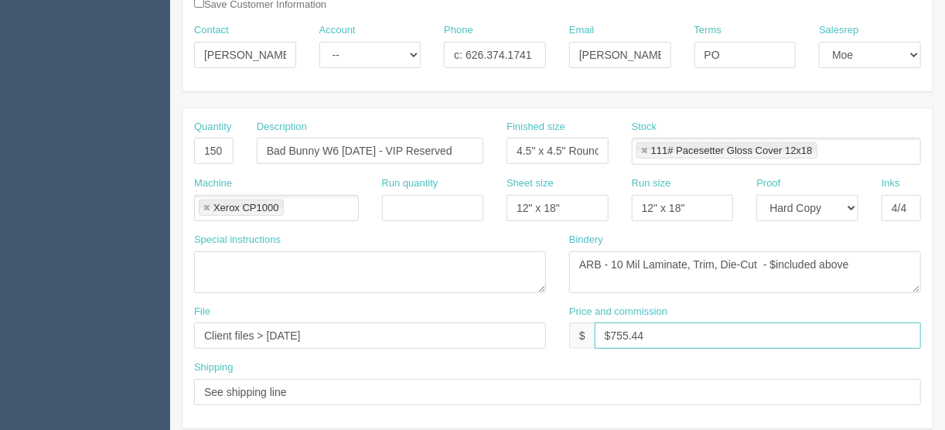
scroll to position [223, 0]
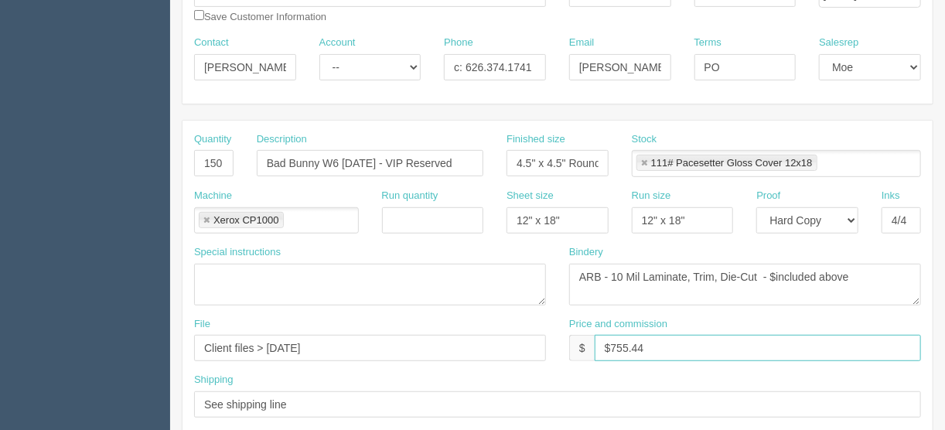
type input "$755.44"
drag, startPoint x: 851, startPoint y: 275, endPoint x: 779, endPoint y: 275, distance: 71.9
click at [779, 275] on textarea "ARB - 10 Mil Laminate, Trim, Die-Cut - $included above" at bounding box center [745, 285] width 352 height 42
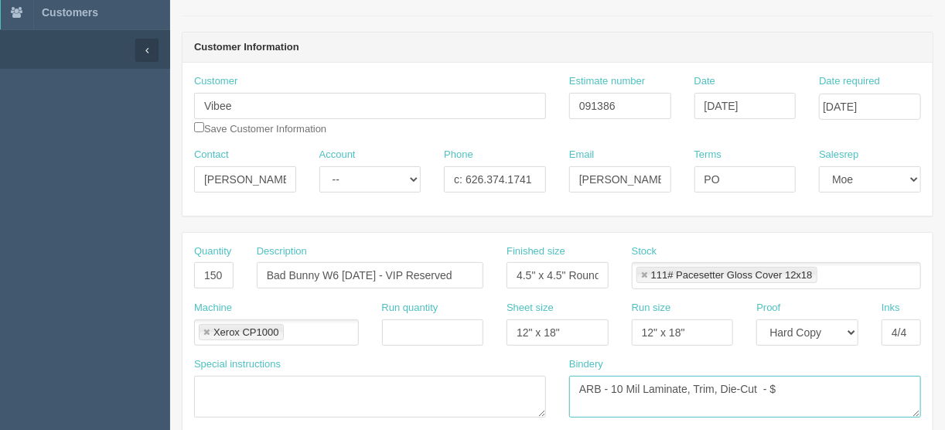
scroll to position [100, 0]
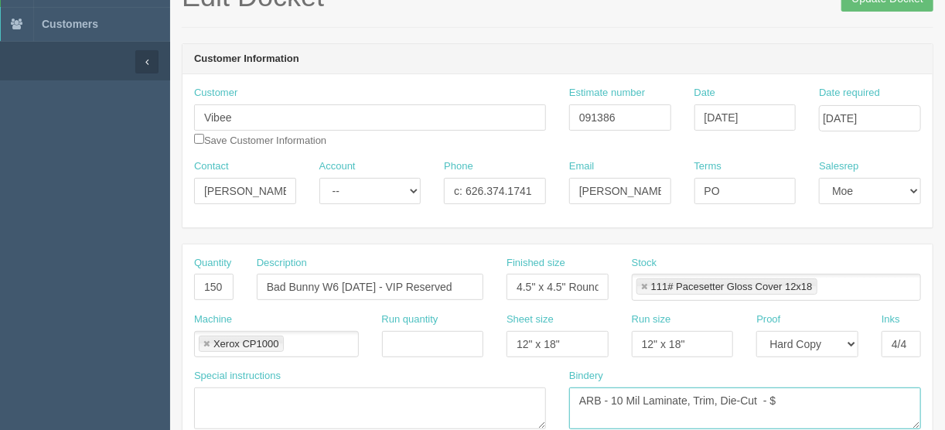
type textarea "ARB - 10 Mil Laminate, Trim, Die-Cut - $"
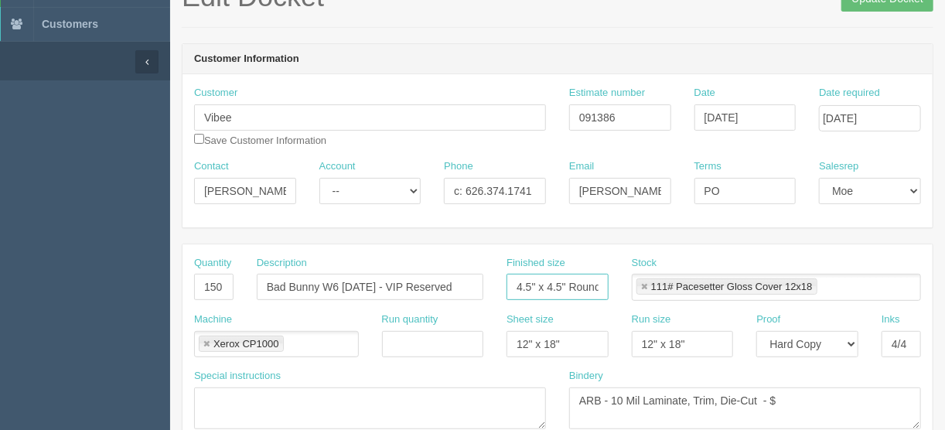
scroll to position [0, 1]
drag, startPoint x: 537, startPoint y: 287, endPoint x: 626, endPoint y: 284, distance: 89.0
click at [626, 284] on div "Quantity 150 Description Bad Bunny W6 Sept 5 - VIP Reserved Finished size 4.5" …" at bounding box center [557, 284] width 750 height 56
drag, startPoint x: 595, startPoint y: 285, endPoint x: 427, endPoint y: 285, distance: 167.8
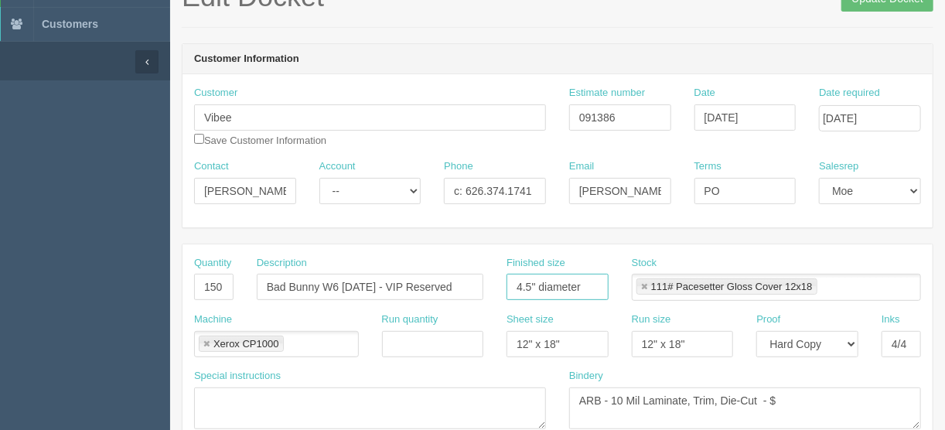
click at [446, 283] on div "Quantity 150 Description Bad Bunny W6 Sept 5 - VIP Reserved Finished size 4.5" …" at bounding box center [557, 284] width 750 height 56
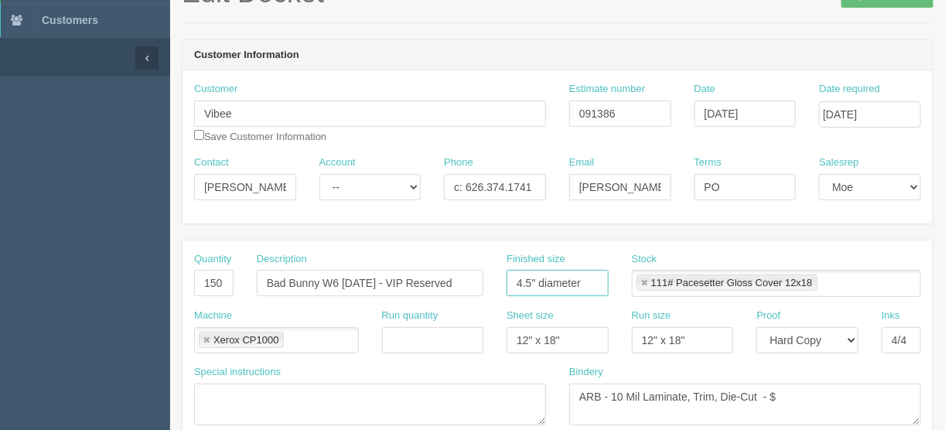
scroll to position [347, 0]
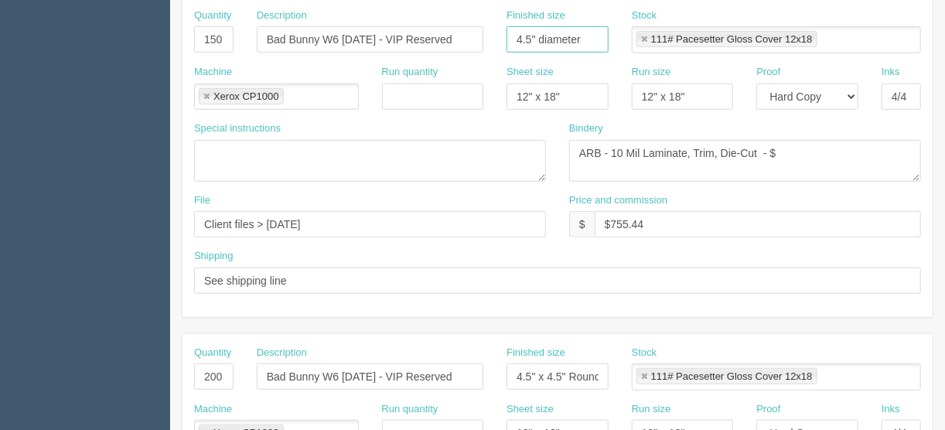
type input "4.5" diameter"
drag, startPoint x: 510, startPoint y: 369, endPoint x: 644, endPoint y: 367, distance: 133.8
click at [644, 367] on div "Quantity 200 Description Bad Bunny W6 Sept 6 - VIP Reserved Finished size 4.5" …" at bounding box center [557, 374] width 750 height 56
paste input "diameter"
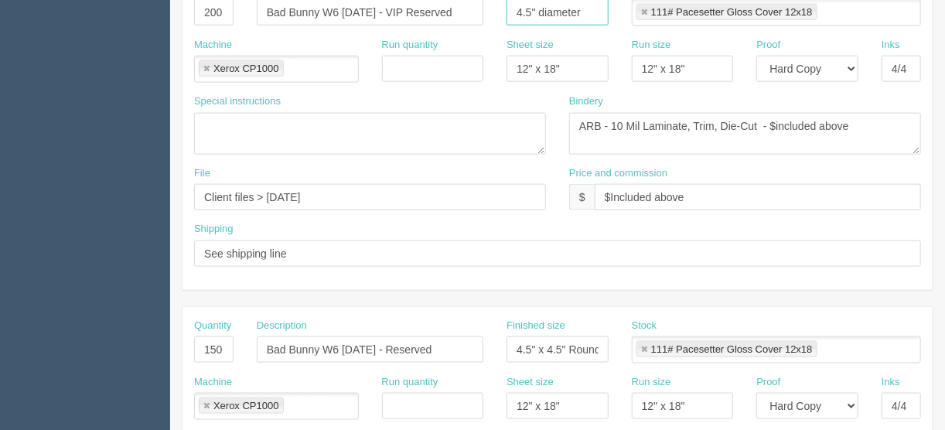
scroll to position [718, 0]
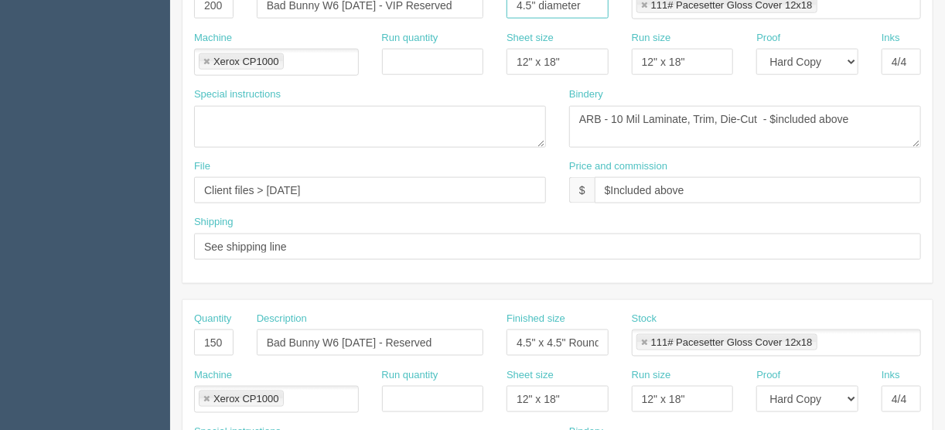
type input "4.5" diameter"
drag, startPoint x: 513, startPoint y: 336, endPoint x: 656, endPoint y: 337, distance: 142.3
click at [656, 337] on div "Quantity 150 Description Bad Bunny W6 Sept 7 - Reserved Finished size 4.5" x 4.…" at bounding box center [557, 340] width 750 height 56
paste input "diameter"
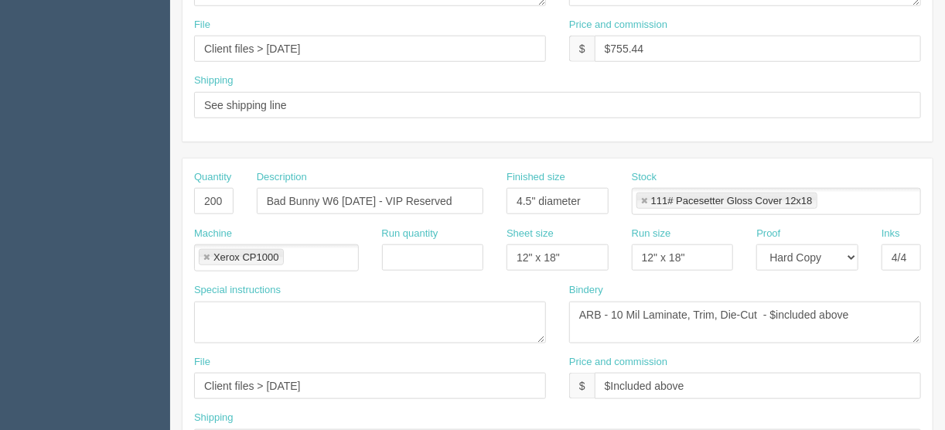
scroll to position [471, 0]
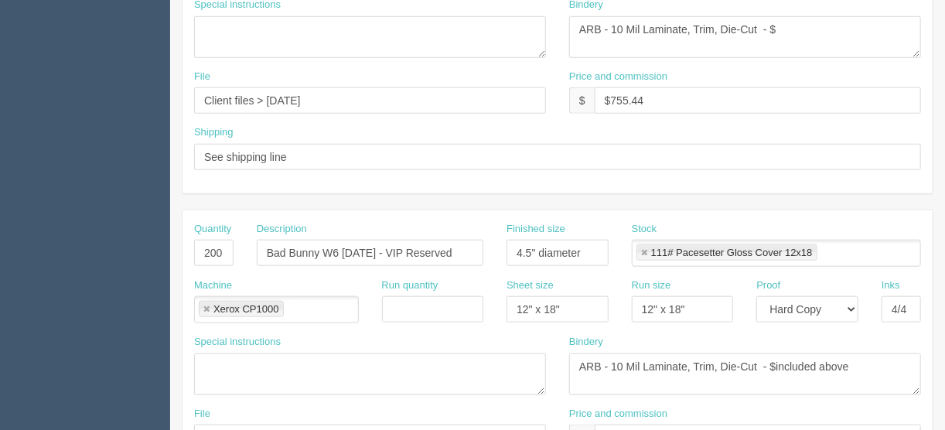
type input "4.5" diameter"
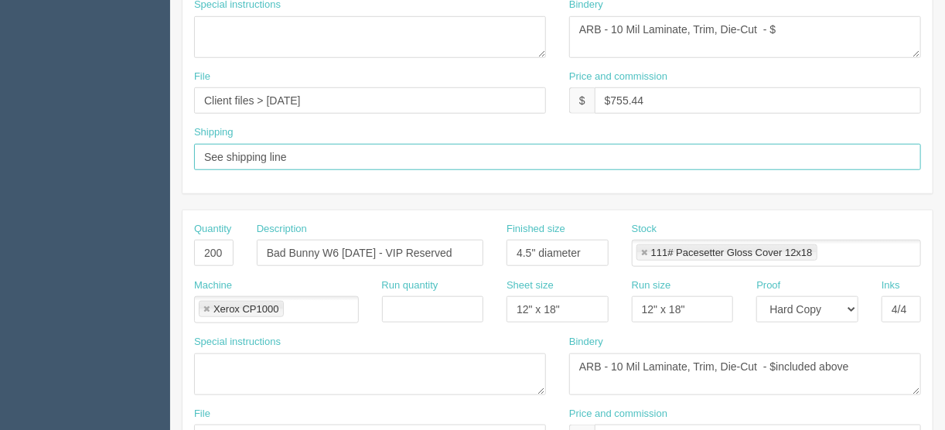
click at [315, 154] on input "See shipping line" at bounding box center [557, 157] width 727 height 26
type input "See shipping line on other docket"
drag, startPoint x: 377, startPoint y: 153, endPoint x: 114, endPoint y: 155, distance: 262.9
click at [128, 155] on section "Dockets Estimates Customers" at bounding box center [472, 251] width 945 height 1366
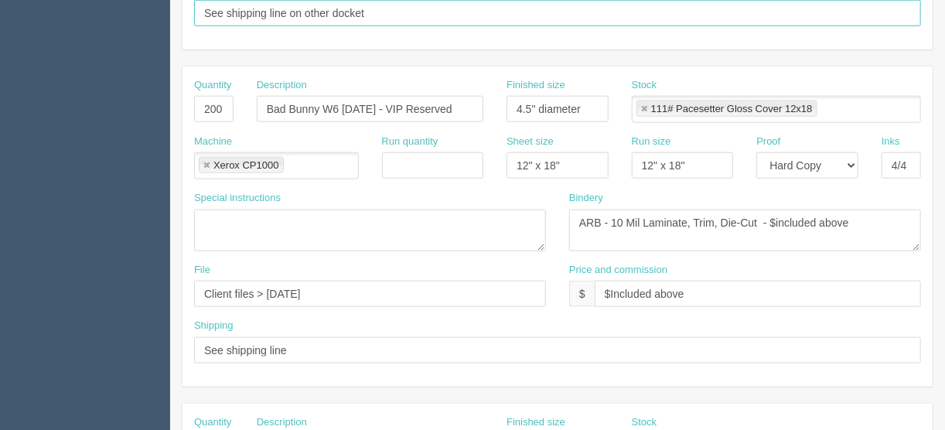
scroll to position [718, 0]
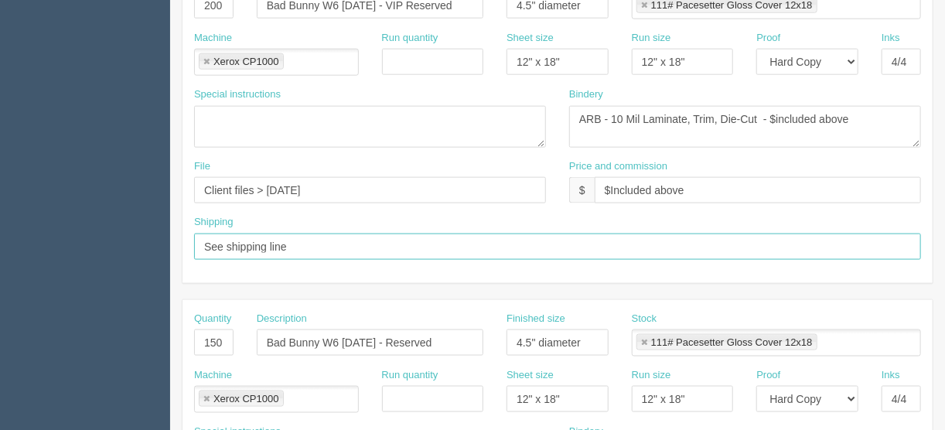
drag, startPoint x: 275, startPoint y: 236, endPoint x: 121, endPoint y: 240, distance: 153.9
click at [121, 240] on section "Dockets Estimates Customers" at bounding box center [472, 3] width 945 height 1366
paste input "on other docket"
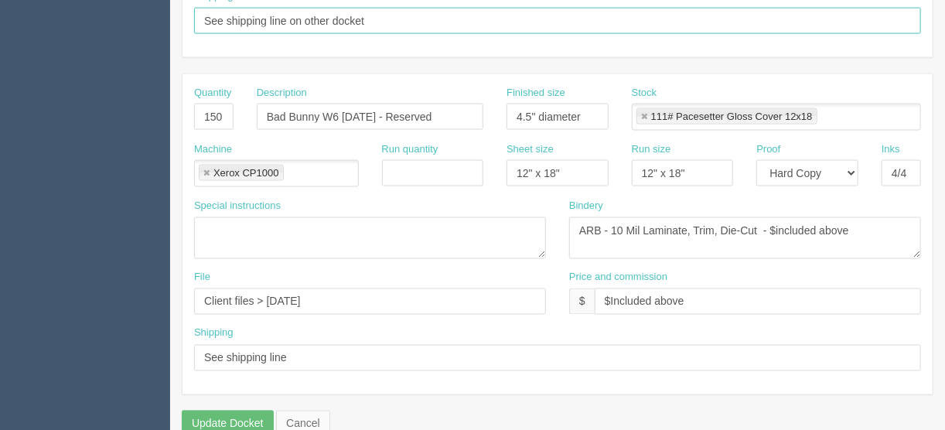
scroll to position [966, 0]
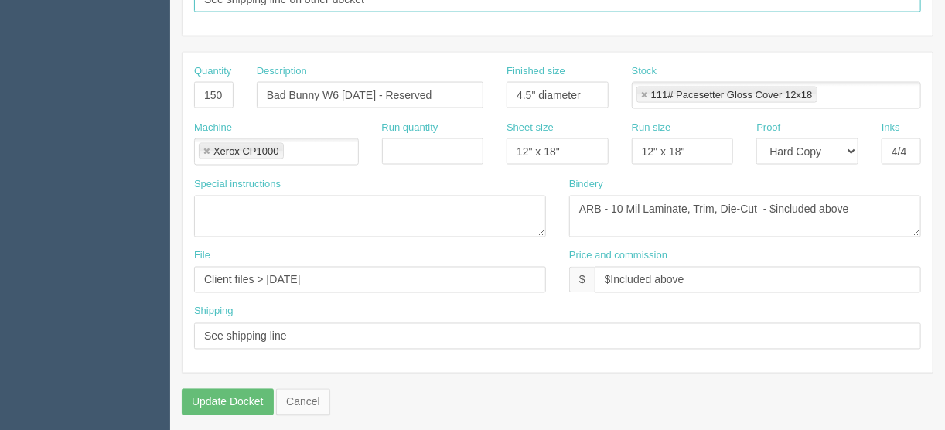
type input "See shipping line on other docket"
drag, startPoint x: 295, startPoint y: 330, endPoint x: 144, endPoint y: 325, distance: 150.9
paste input "on other docket"
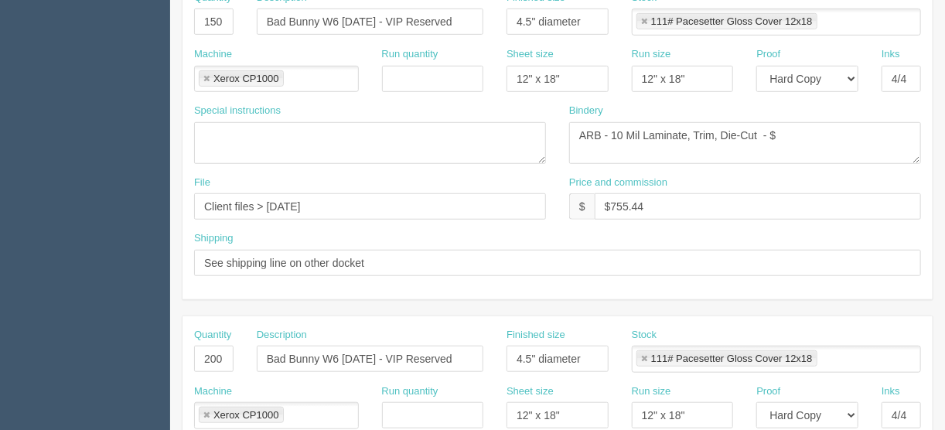
scroll to position [347, 0]
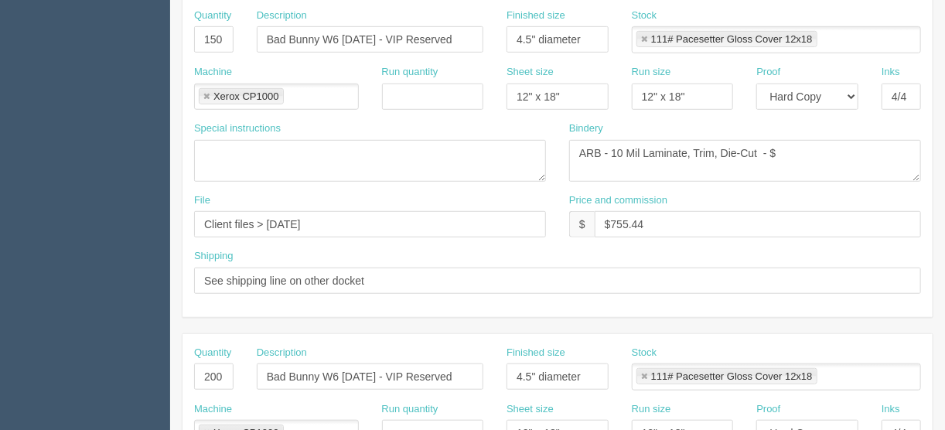
type input "See shipping line on other docket"
click at [783, 152] on textarea "ARB - 10 Mil Laminate, Trim, Die-Cut - $included above" at bounding box center [745, 161] width 352 height 42
type textarea "ARB - 10 Mil Laminate, Trim, Die-Cut - $326.39"
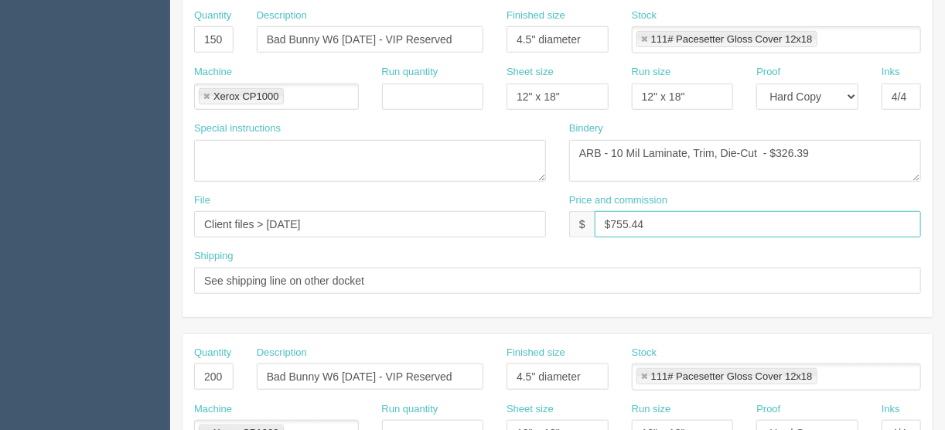
click at [654, 218] on input "$755.44" at bounding box center [758, 224] width 326 height 26
click at [679, 225] on input "$755.44 | AR $" at bounding box center [758, 224] width 326 height 26
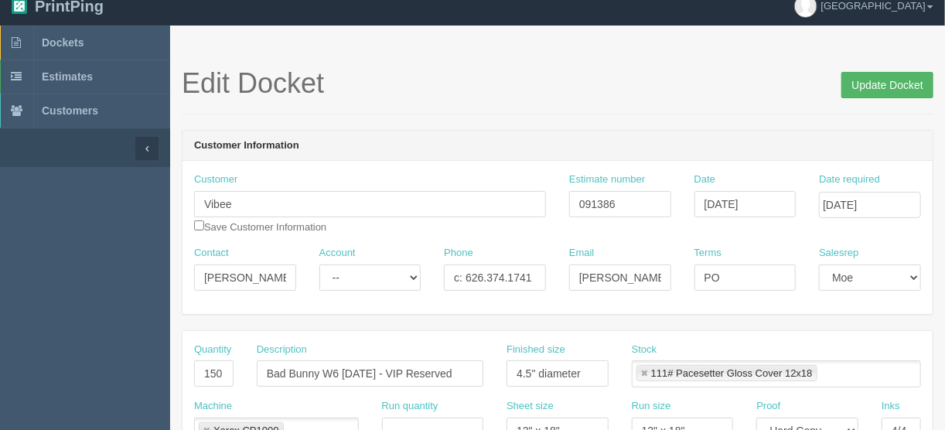
scroll to position [0, 0]
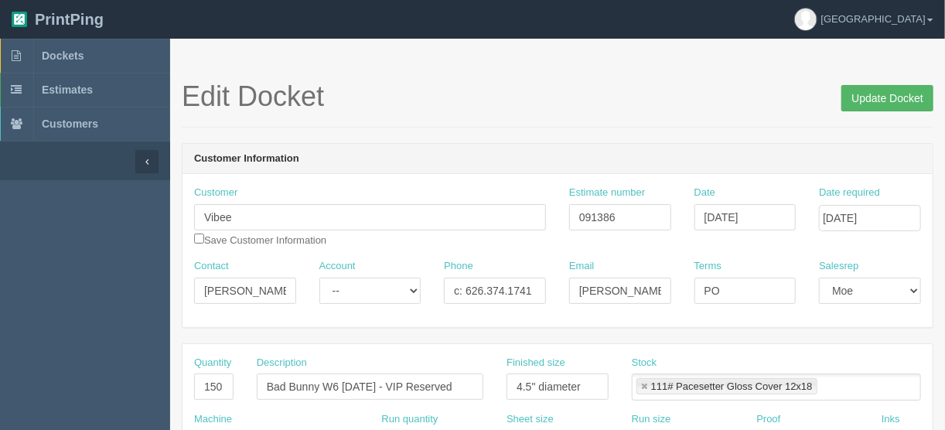
type input "$755.44 | AR $251.81"
click at [885, 96] on input "Update Docket" at bounding box center [887, 98] width 92 height 26
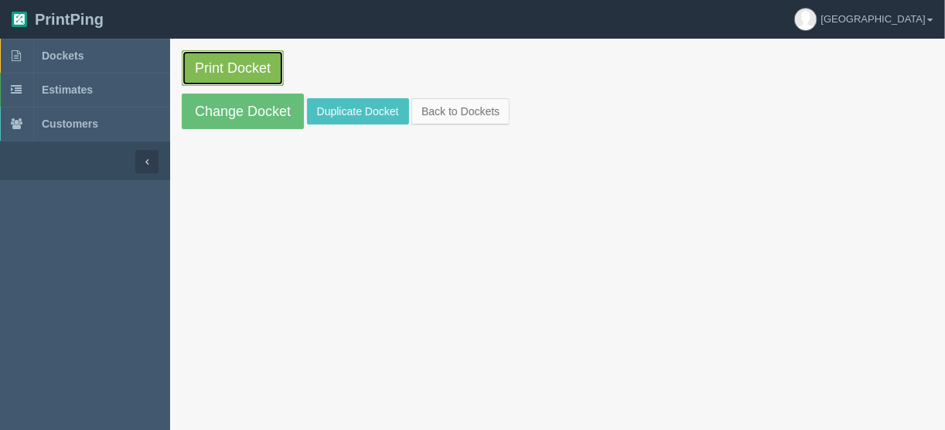
click at [226, 73] on link "Print Docket" at bounding box center [233, 68] width 102 height 36
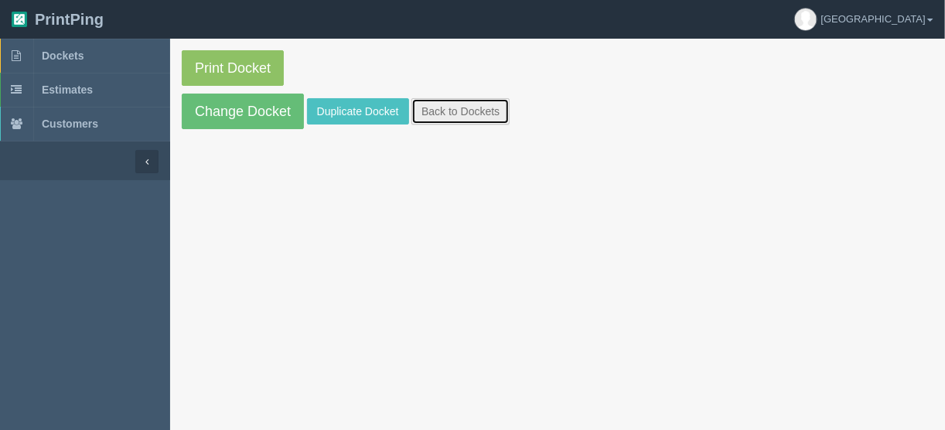
click at [442, 105] on link "Back to Dockets" at bounding box center [460, 111] width 98 height 26
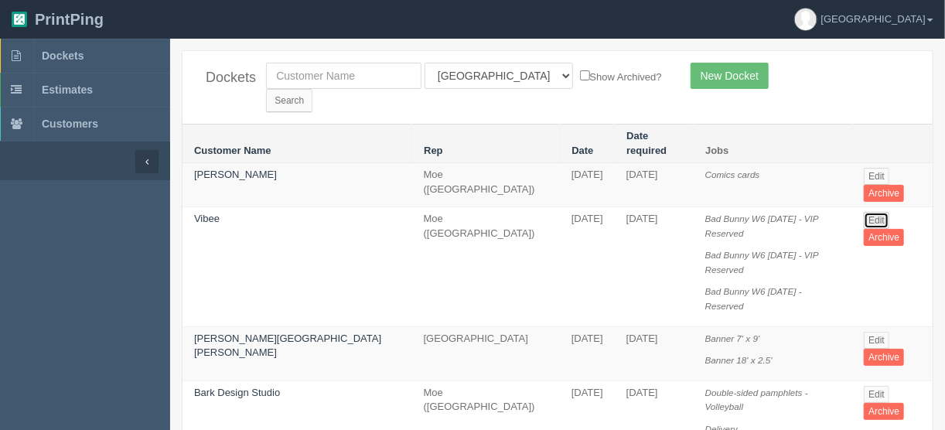
click at [867, 212] on link "Edit" at bounding box center [877, 220] width 26 height 17
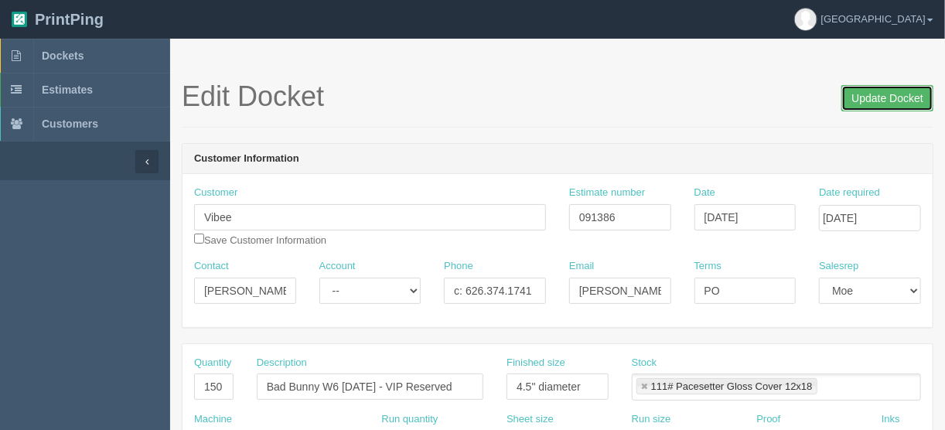
click at [872, 97] on input "Update Docket" at bounding box center [887, 98] width 92 height 26
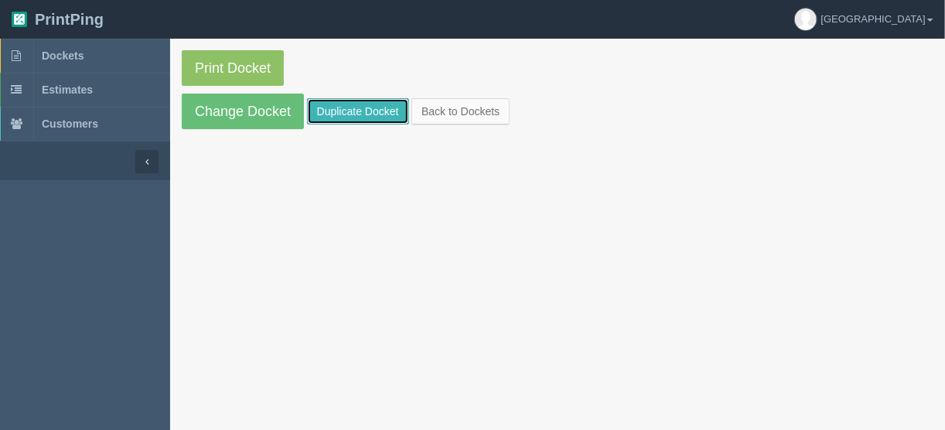
click at [359, 108] on link "Duplicate Docket" at bounding box center [358, 111] width 102 height 26
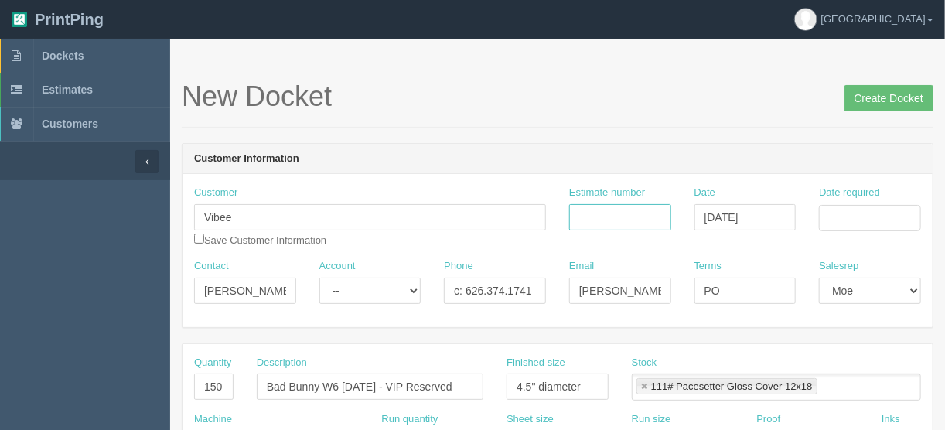
click at [626, 213] on input "Estimate number" at bounding box center [620, 217] width 102 height 26
type input "091386"
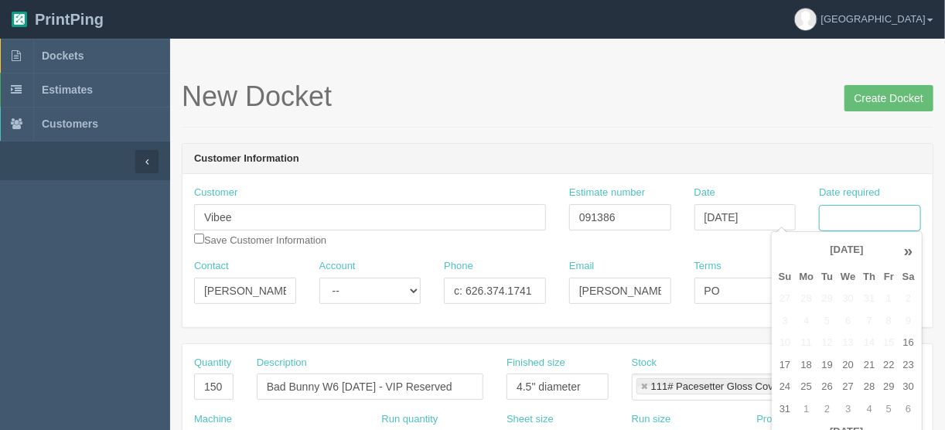
click at [854, 219] on input "Date required" at bounding box center [870, 218] width 102 height 26
click at [808, 388] on td "25" at bounding box center [807, 387] width 22 height 22
type input "[DATE]"
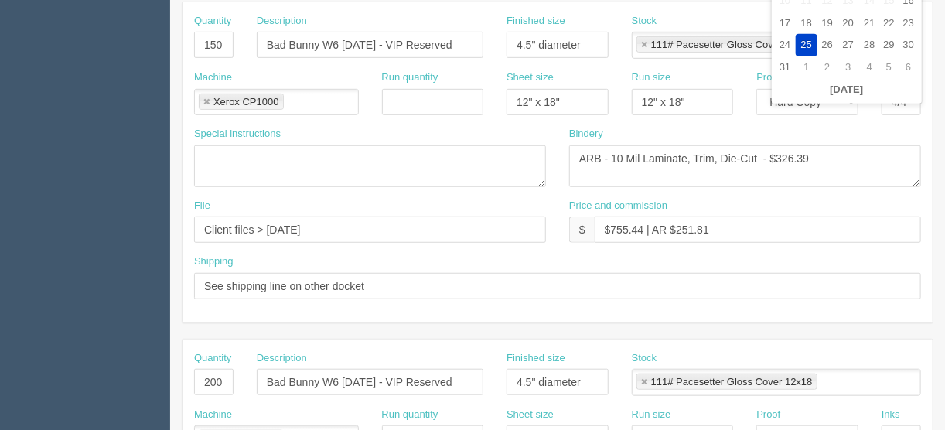
scroll to position [371, 0]
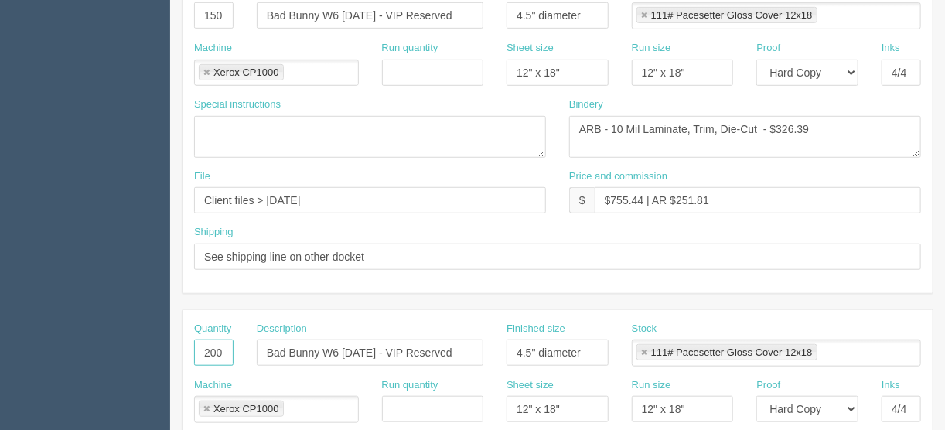
drag, startPoint x: 221, startPoint y: 346, endPoint x: 133, endPoint y: 356, distance: 88.8
click at [133, 356] on section "Dockets Estimates Customers" at bounding box center [472, 351] width 945 height 1366
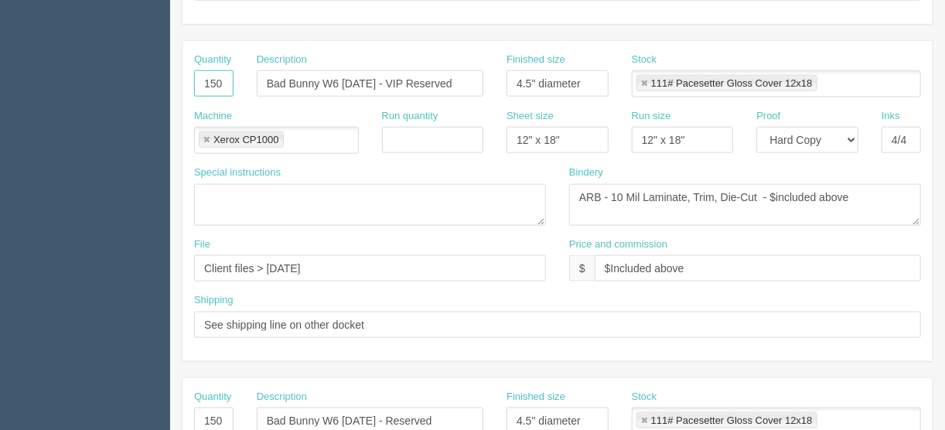
scroll to position [557, 0]
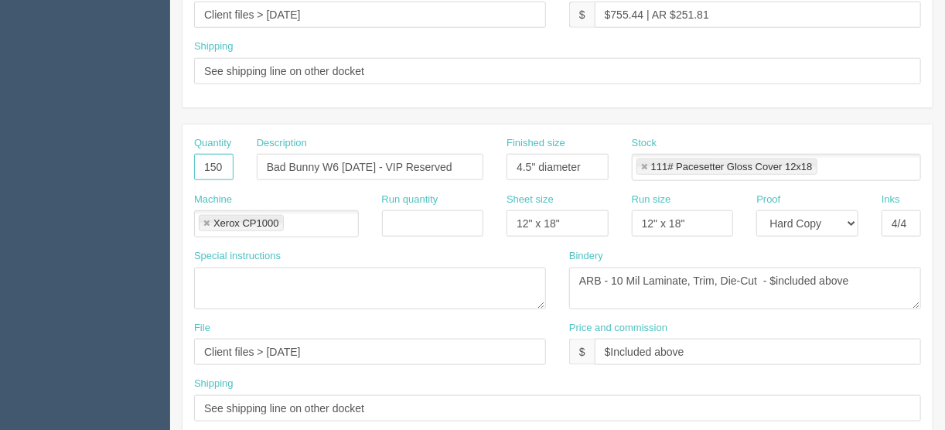
type input "150"
click at [338, 162] on input "Bad Bunny W6 [DATE] - VIP Reserved" at bounding box center [370, 167] width 227 height 26
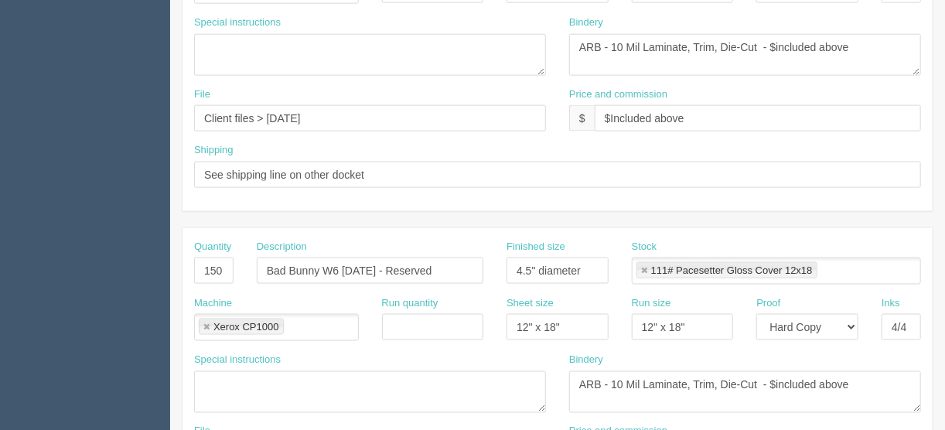
scroll to position [804, 0]
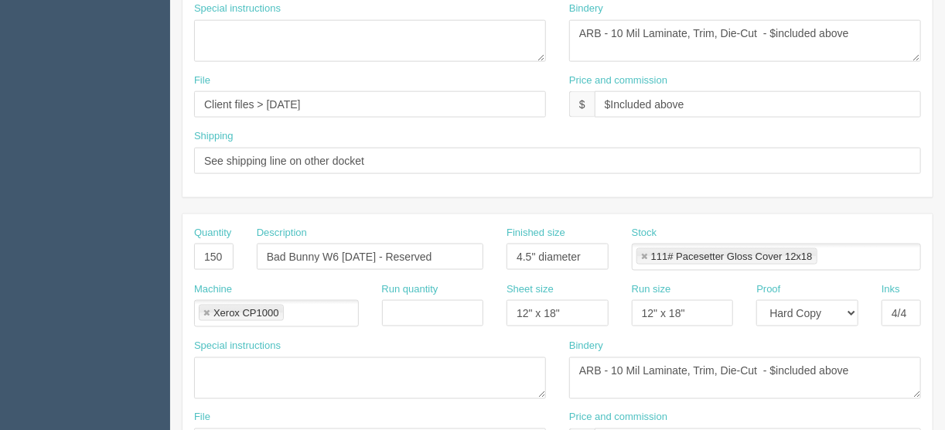
type input "Bad Bunny W7 [DATE] - VIP Reserved"
click at [338, 249] on input "Bad Bunny W6 [DATE] - Reserved" at bounding box center [370, 257] width 227 height 26
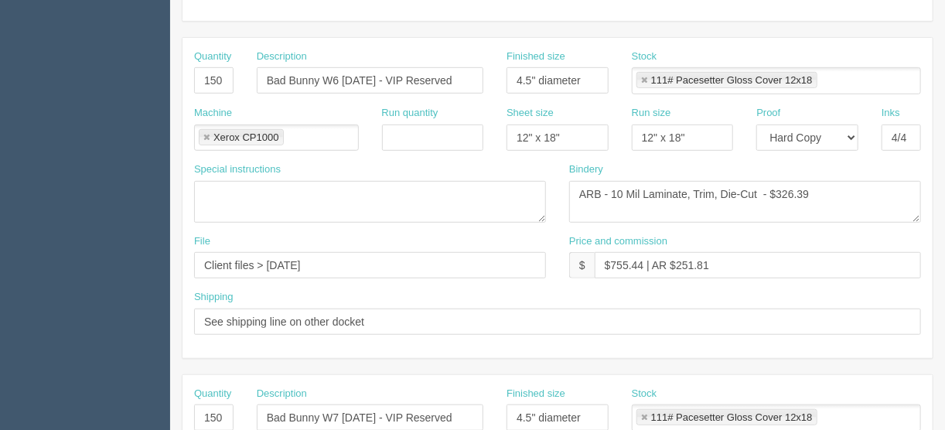
scroll to position [285, 0]
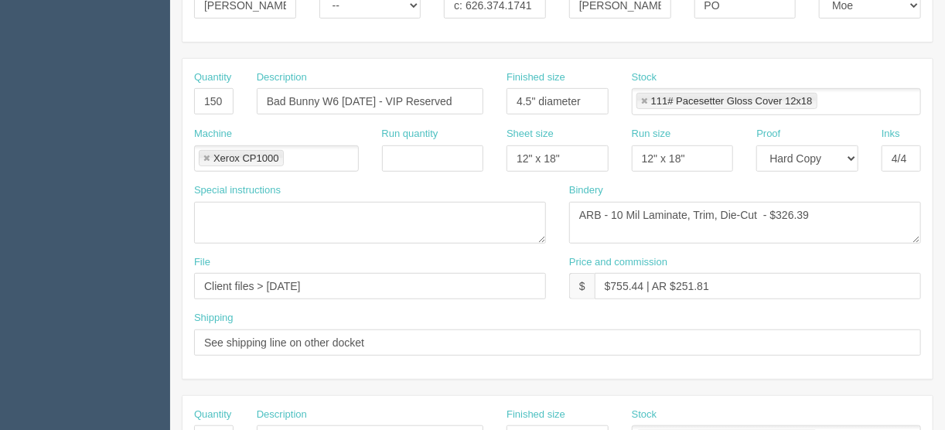
type input "Bad Bunny W7 [DATE] - Reserved"
click at [336, 96] on input "Bad Bunny W6 [DATE] - VIP Reserved" at bounding box center [370, 101] width 227 height 26
click at [370, 92] on input "Bad Bunny W7 [DATE] - VIP Reserved" at bounding box center [370, 101] width 227 height 26
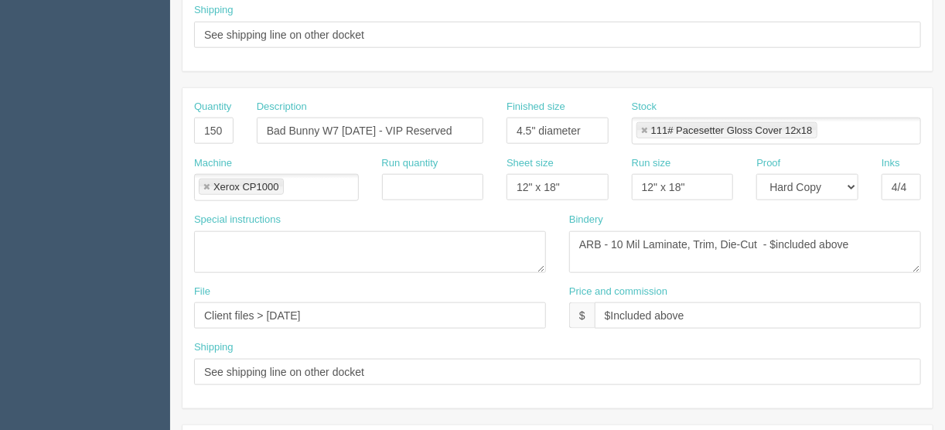
scroll to position [595, 0]
type input "Bad Bunny W7 [DATE] - VIP Reserved"
click at [368, 121] on input "Bad Bunny W7 [DATE] - VIP Reserved" at bounding box center [370, 129] width 227 height 26
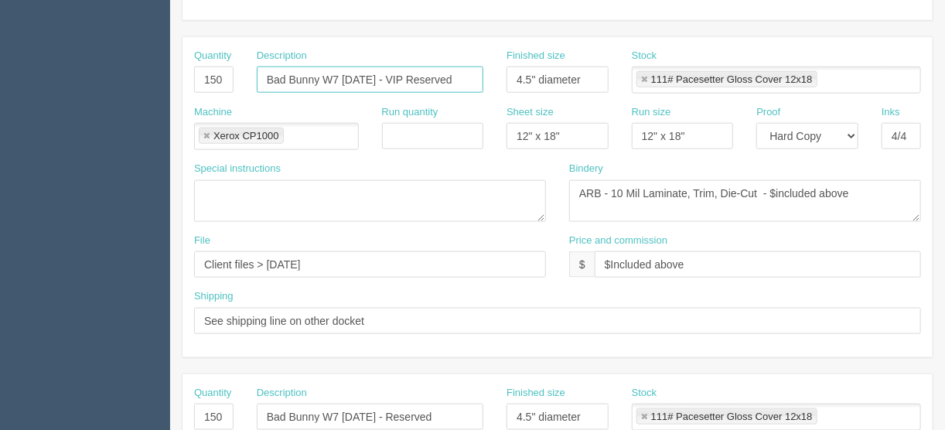
scroll to position [718, 0]
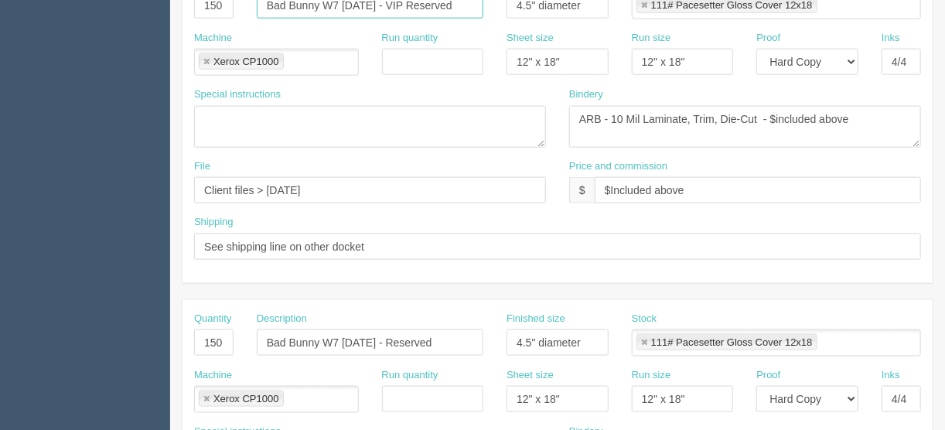
type input "Bad Bunny W7 [DATE] - VIP Reserved"
click at [373, 332] on input "Bad Bunny W7 [DATE] - Reserved" at bounding box center [370, 342] width 227 height 26
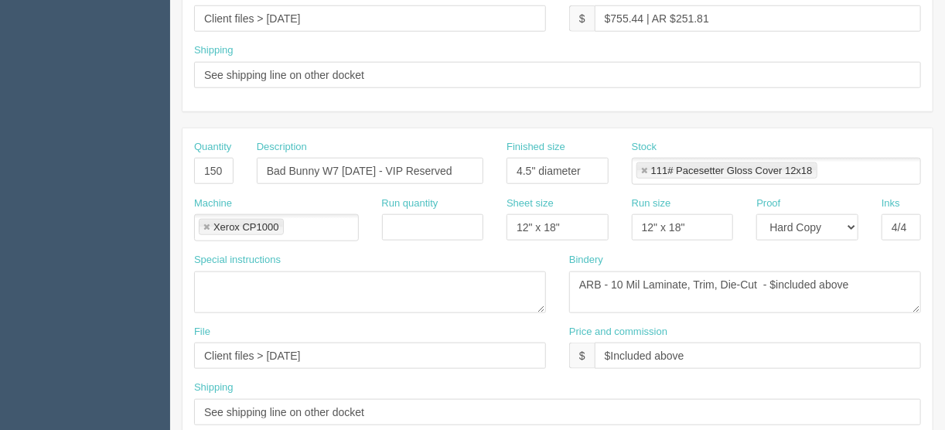
scroll to position [533, 0]
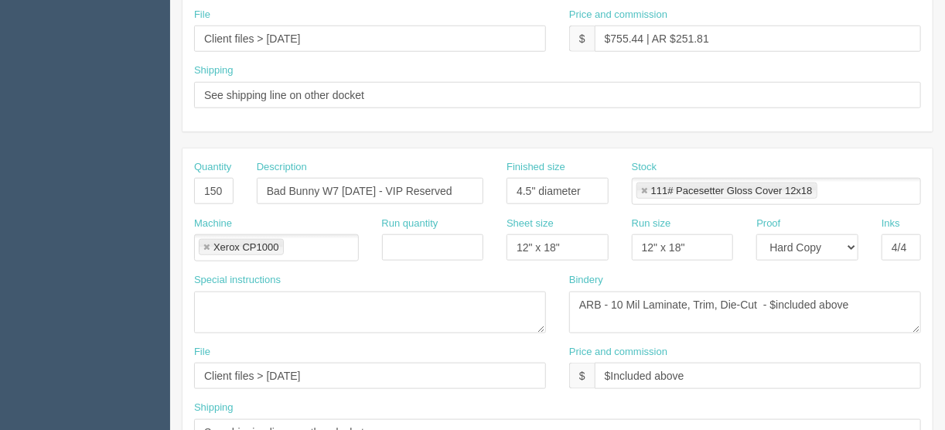
type input "Bad Bunny W7 [DATE] - Reserved"
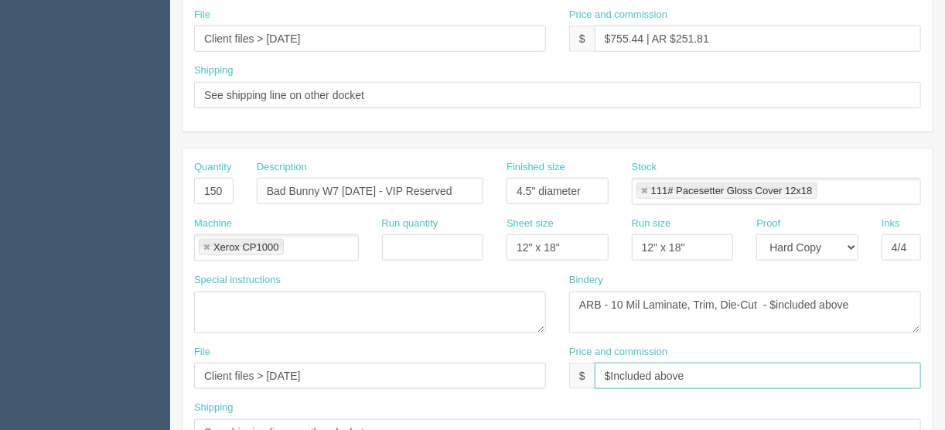
drag, startPoint x: 706, startPoint y: 374, endPoint x: 656, endPoint y: 370, distance: 50.4
click at [656, 370] on input "$Included above" at bounding box center [758, 376] width 326 height 26
type input "$Included in other docket"
drag, startPoint x: 755, startPoint y: 373, endPoint x: 569, endPoint y: 376, distance: 186.4
click at [569, 376] on div "$ $Included in other docket" at bounding box center [745, 376] width 352 height 26
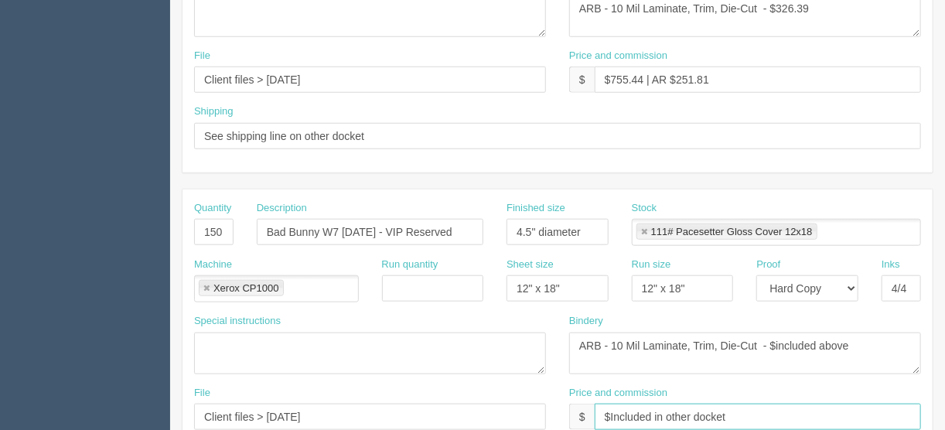
scroll to position [409, 0]
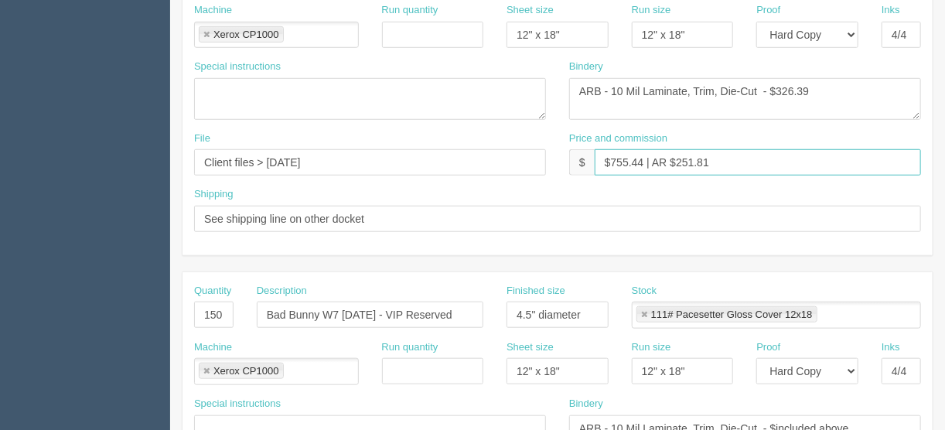
drag, startPoint x: 718, startPoint y: 160, endPoint x: 532, endPoint y: 172, distance: 185.9
click at [535, 170] on div "File Client files > June 2025 Price and commission $ $755.44 | AR $251.81" at bounding box center [557, 159] width 750 height 56
paste input "Included in other docket"
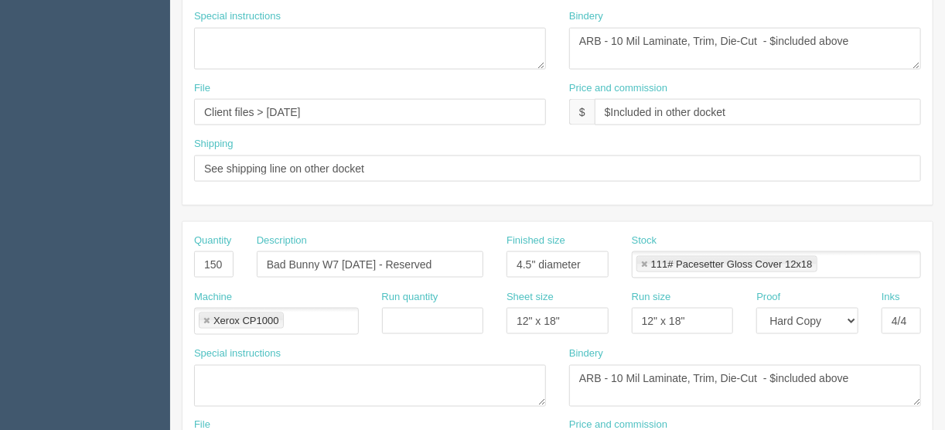
scroll to position [904, 0]
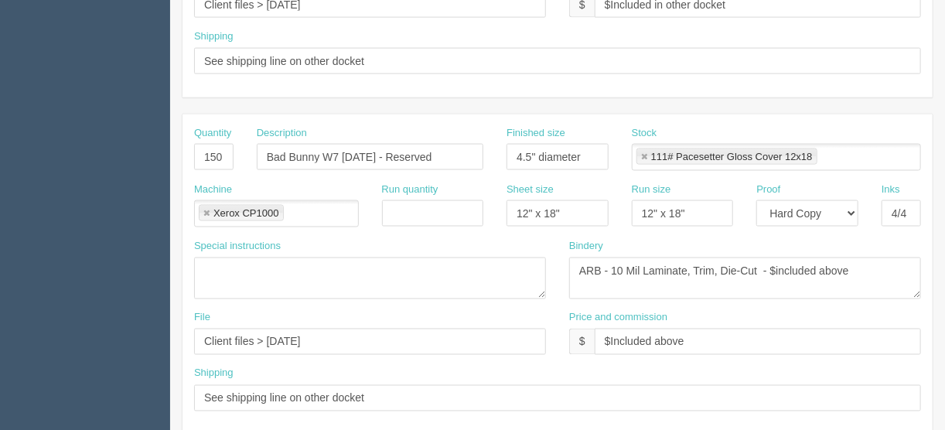
type input "$Included in other docket"
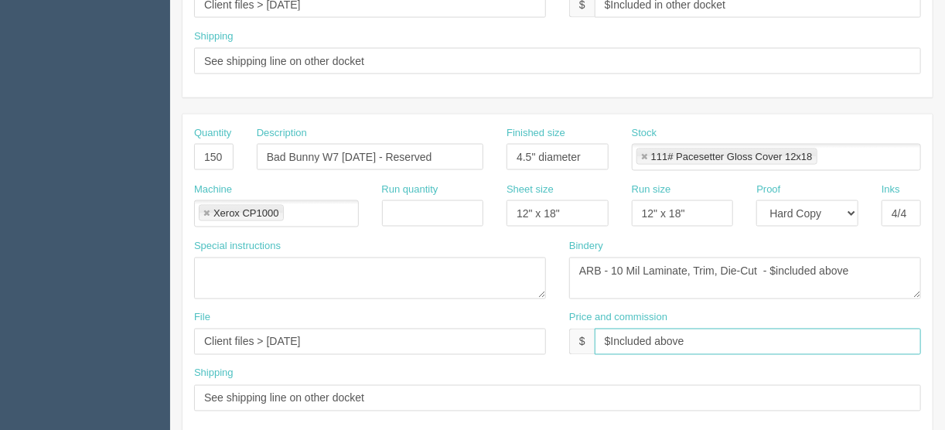
drag, startPoint x: 706, startPoint y: 335, endPoint x: 513, endPoint y: 347, distance: 193.7
click at [513, 347] on div "File Client files > June 2025 Price and commission $ $Included above" at bounding box center [557, 339] width 750 height 56
paste input "in other docket"
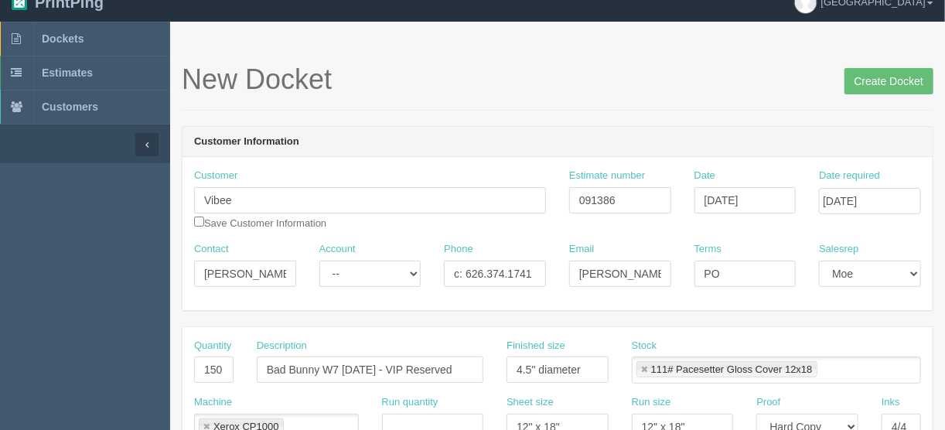
scroll to position [0, 0]
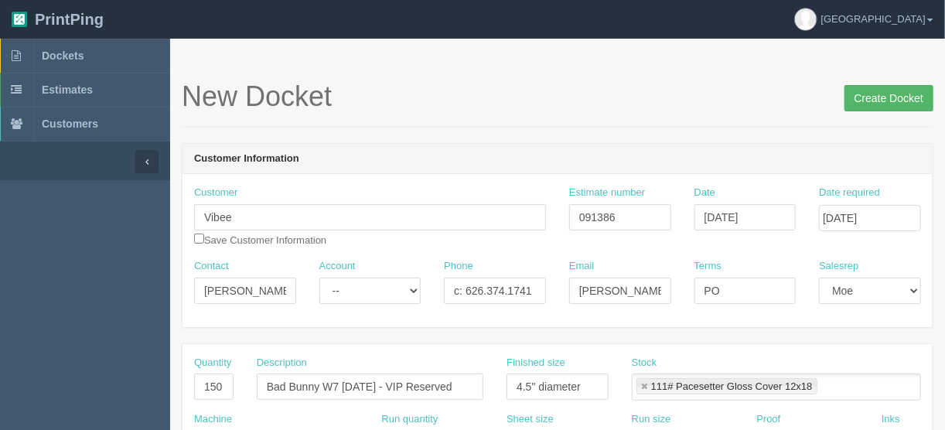
type input "$Included in other docket"
click at [882, 94] on input "Create Docket" at bounding box center [888, 98] width 89 height 26
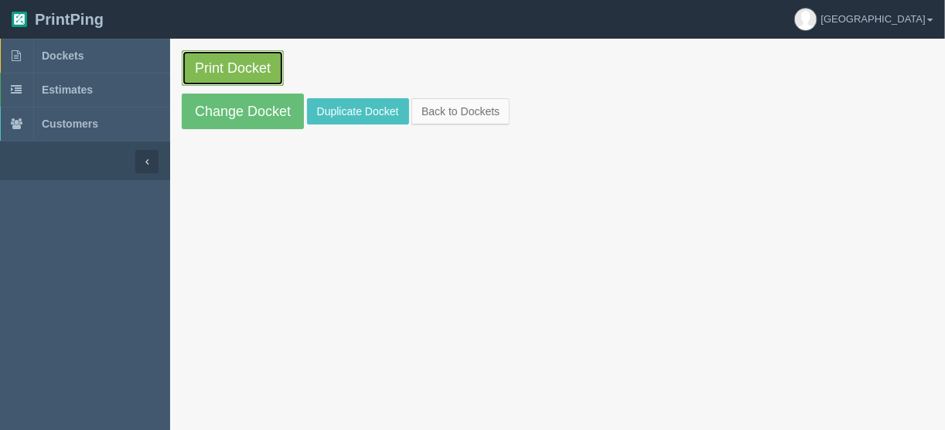
click at [218, 63] on link "Print Docket" at bounding box center [233, 68] width 102 height 36
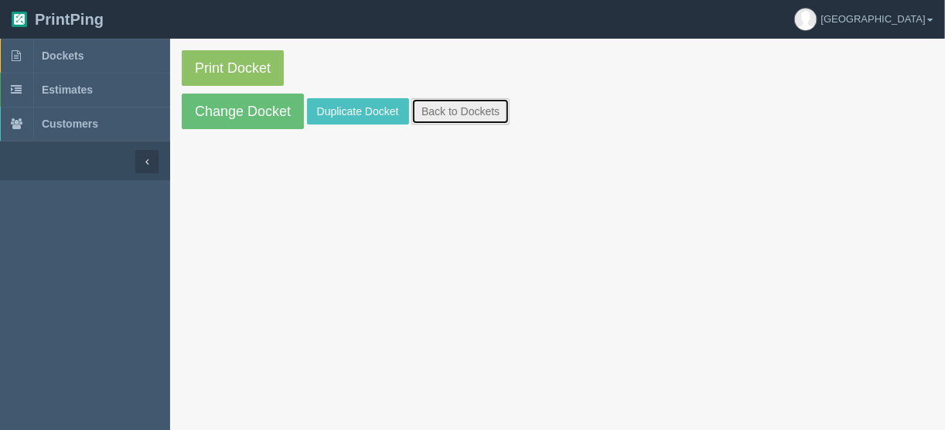
click at [447, 104] on link "Back to Dockets" at bounding box center [460, 111] width 98 height 26
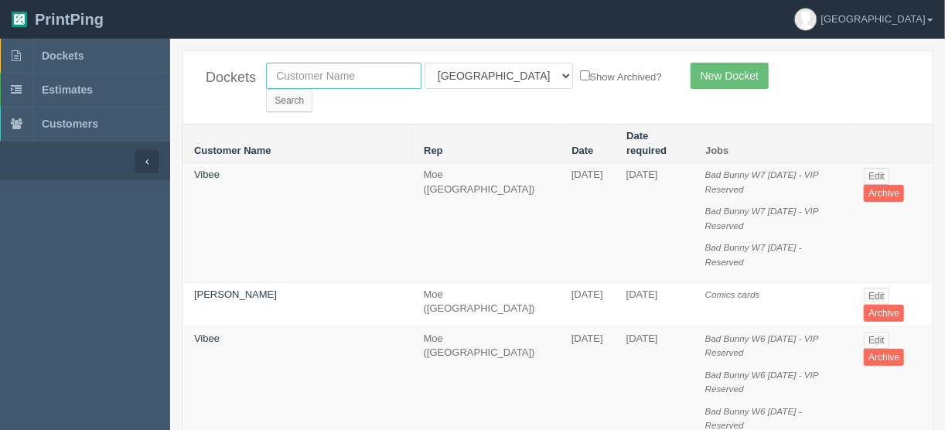
click at [332, 78] on input "text" at bounding box center [343, 76] width 155 height 26
type input "vibee"
click at [312, 89] on input "Search" at bounding box center [289, 100] width 46 height 23
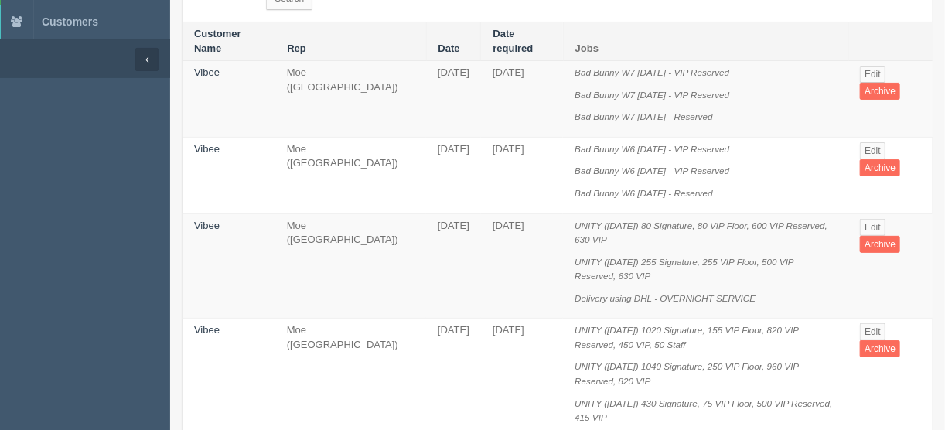
scroll to position [97, 0]
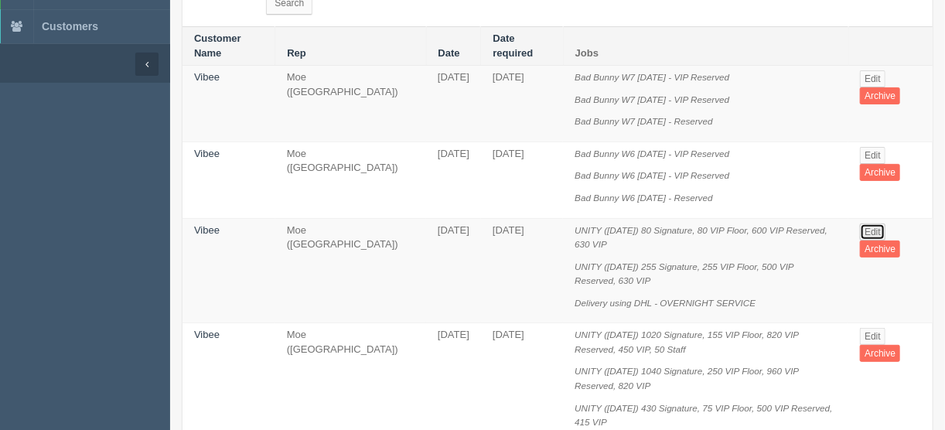
click at [875, 223] on link "Edit" at bounding box center [873, 231] width 26 height 17
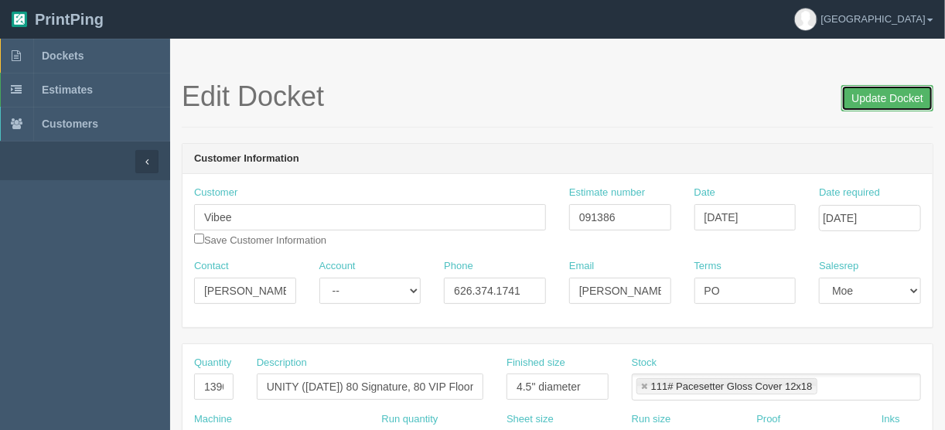
click at [873, 97] on input "Update Docket" at bounding box center [887, 98] width 92 height 26
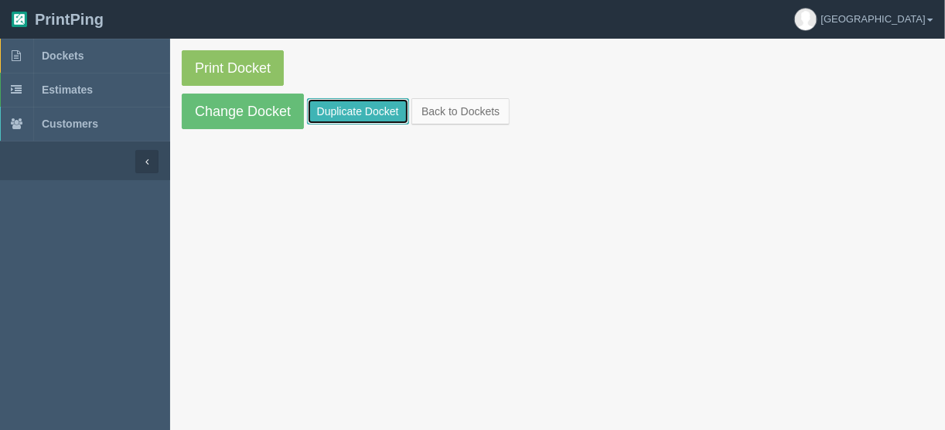
click at [349, 100] on link "Duplicate Docket" at bounding box center [358, 111] width 102 height 26
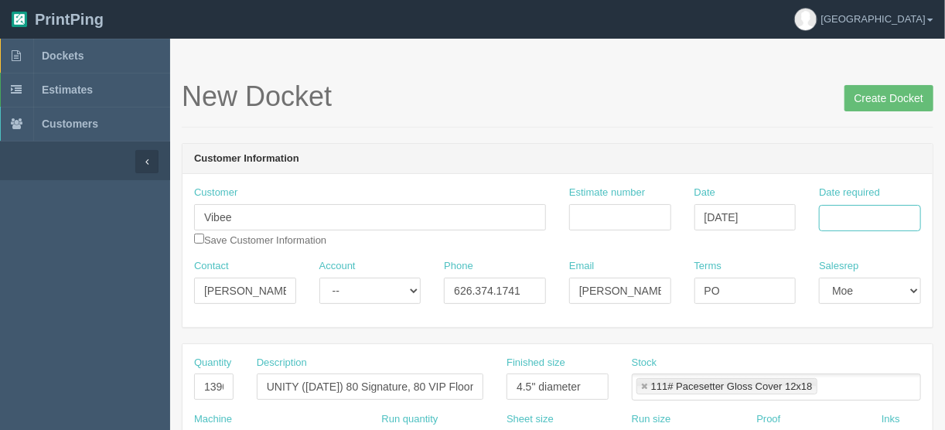
drag, startPoint x: 854, startPoint y: 210, endPoint x: 851, endPoint y: 220, distance: 10.3
click at [854, 210] on input "Date required" at bounding box center [870, 218] width 102 height 26
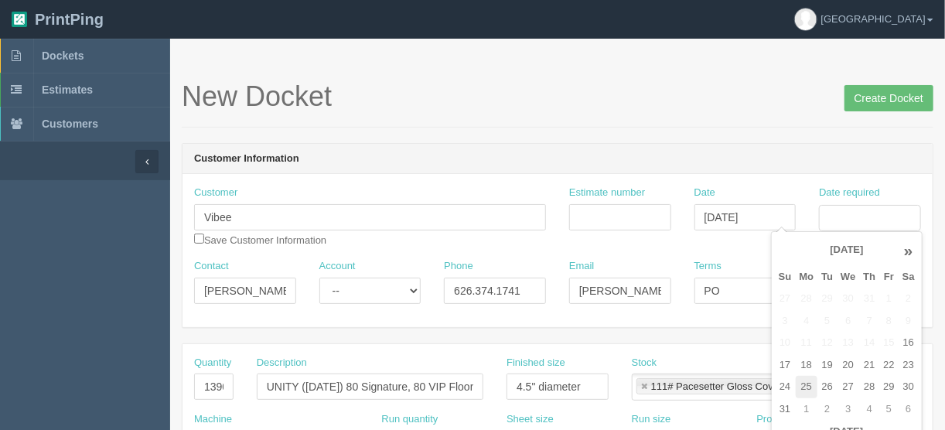
click at [803, 381] on td "25" at bounding box center [807, 387] width 22 height 22
type input "[DATE]"
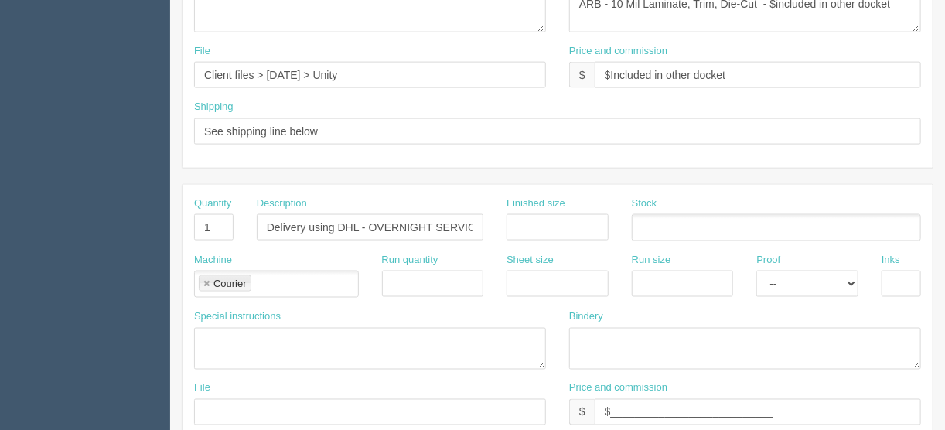
scroll to position [966, 0]
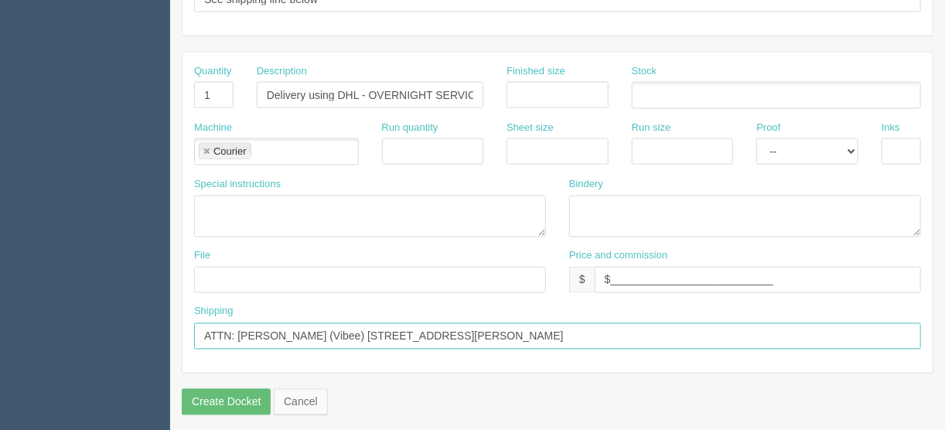
drag, startPoint x: 643, startPoint y: 327, endPoint x: 164, endPoint y: 326, distance: 479.4
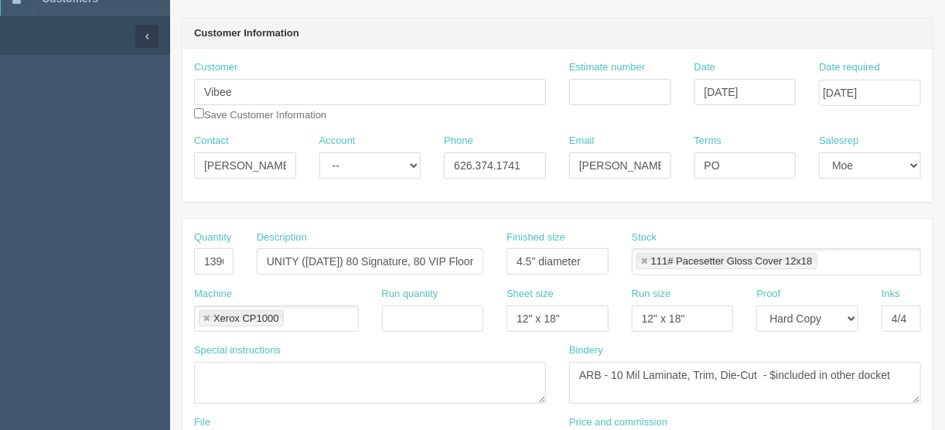
scroll to position [309, 0]
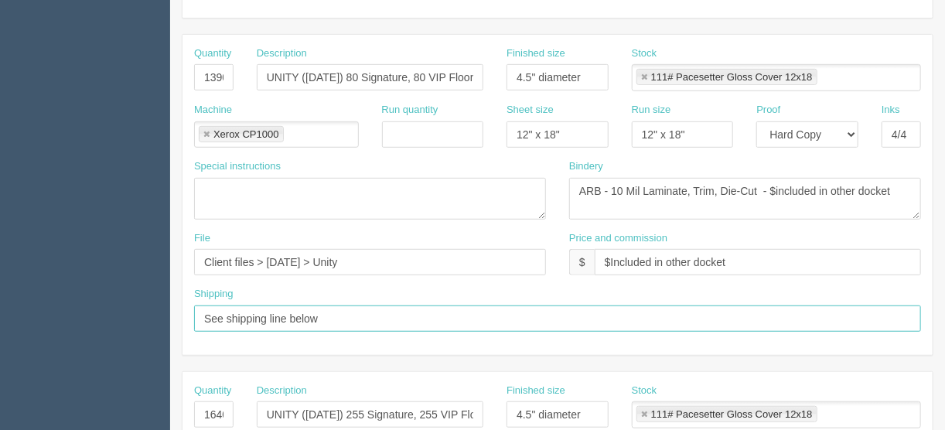
drag, startPoint x: 310, startPoint y: 314, endPoint x: 142, endPoint y: 297, distance: 169.4
click at [141, 295] on section "Dockets Estimates Customers" at bounding box center [472, 412] width 945 height 1366
paste input "Inpromo LLC Attn Naomary Ruiz Ph 7874152849 1101 CII Del Carmen San Juan Puerto…"
type input "Inpromo LLC Attn Naomary Ruiz Ph 7874152849 1101 CII Del Carmen San Juan Puerto…"
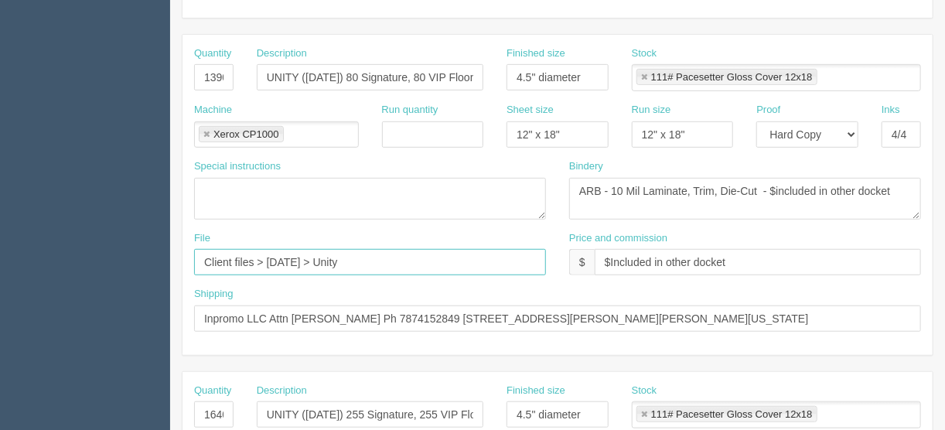
drag, startPoint x: 372, startPoint y: 259, endPoint x: 79, endPoint y: 271, distance: 293.3
click at [79, 271] on section "Dockets Estimates Customers" at bounding box center [472, 412] width 945 height 1366
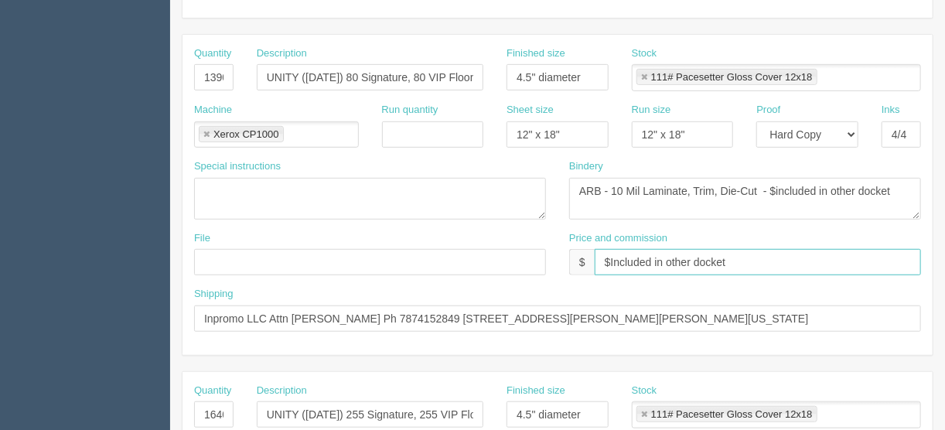
drag, startPoint x: 730, startPoint y: 252, endPoint x: 612, endPoint y: 261, distance: 118.7
click at [612, 261] on input "$Included in other docket" at bounding box center [758, 262] width 326 height 26
type input "$_________________________________"
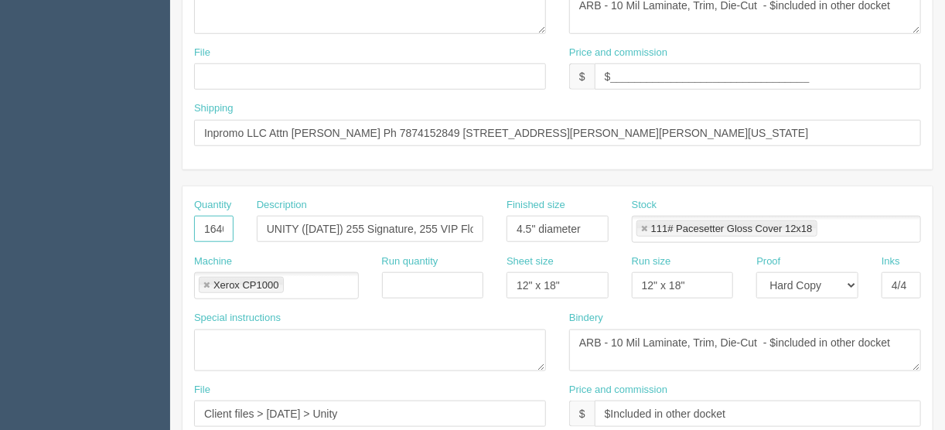
scroll to position [0, 4]
drag, startPoint x: 199, startPoint y: 227, endPoint x: 305, endPoint y: 220, distance: 106.1
click at [311, 219] on div "Quantity 1640 Description UNITY (Sept. 20) 255 Signature, 255 VIP Floor, 500 VI…" at bounding box center [557, 226] width 750 height 56
drag, startPoint x: 342, startPoint y: 225, endPoint x: 602, endPoint y: 226, distance: 259.8
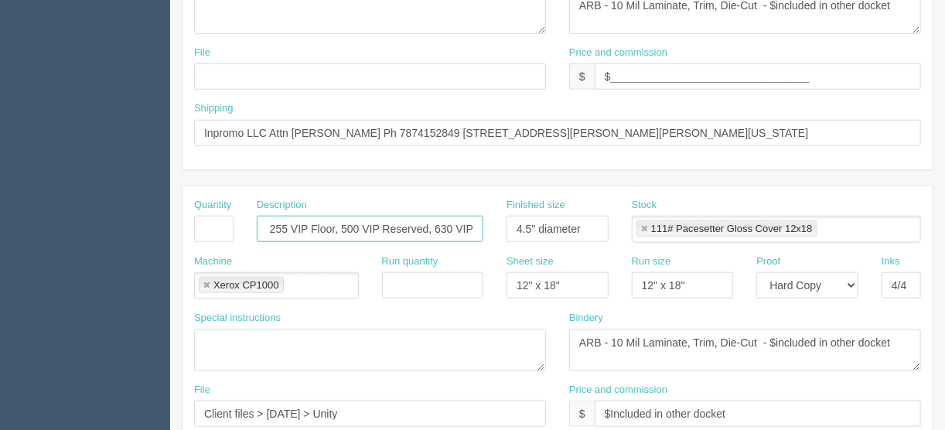
click at [602, 226] on div "Quantity Description UNITY (Sept. 20) 255 Signature, 255 VIP Floor, 500 VIP Res…" at bounding box center [557, 226] width 750 height 56
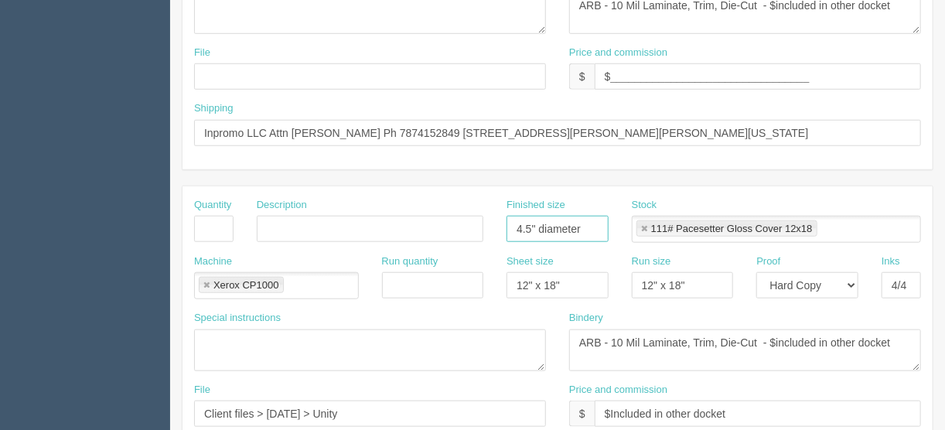
drag, startPoint x: 589, startPoint y: 223, endPoint x: 422, endPoint y: 223, distance: 167.0
click at [425, 223] on div "Quantity Description Finished size 4.5" diameter Stock 111# Pacesetter Gloss Co…" at bounding box center [557, 226] width 750 height 56
click at [204, 281] on link at bounding box center [206, 286] width 9 height 10
drag, startPoint x: 574, startPoint y: 280, endPoint x: 390, endPoint y: 296, distance: 184.7
click at [390, 296] on div "Machine Run quantity Sheet size 12" x 18" Run size 12" x 18" Proof -- Email Har…" at bounding box center [557, 282] width 750 height 56
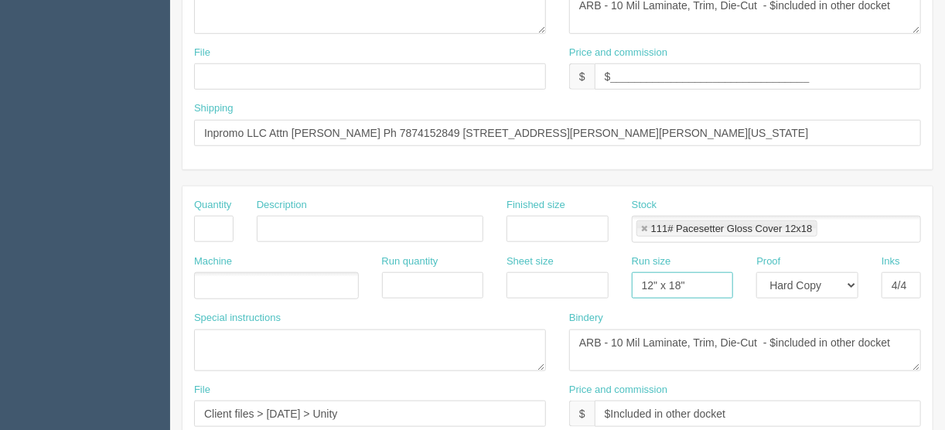
drag, startPoint x: 697, startPoint y: 274, endPoint x: 588, endPoint y: 273, distance: 109.0
click at [588, 279] on div "Machine Run quantity Sheet size Run size 12" x 18" Proof -- Email Hard Copy Ink…" at bounding box center [557, 282] width 750 height 56
click at [640, 224] on link at bounding box center [643, 229] width 9 height 10
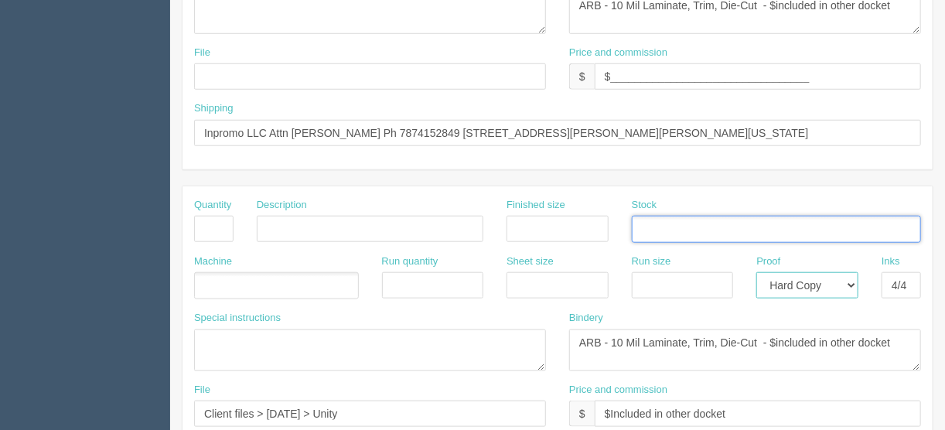
click at [854, 282] on select "-- Email Hard Copy" at bounding box center [807, 285] width 102 height 26
select select
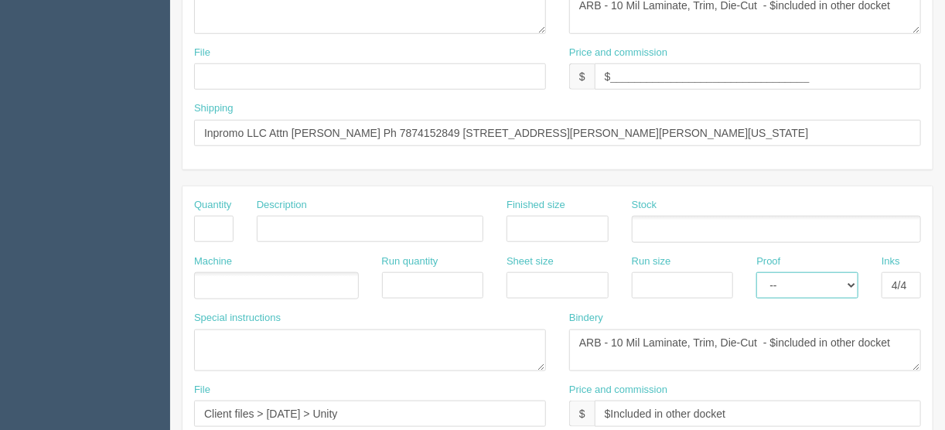
click at [756, 272] on select "-- Email Hard Copy" at bounding box center [807, 285] width 102 height 26
drag, startPoint x: 882, startPoint y: 278, endPoint x: 934, endPoint y: 270, distance: 52.5
click at [933, 271] on div "Quantity Description Finished size Stock Machine Run quantity Sheet size Run si…" at bounding box center [558, 347] width 752 height 322
drag, startPoint x: 895, startPoint y: 332, endPoint x: 406, endPoint y: 337, distance: 489.5
click at [406, 337] on div "Special instructions Bindery ARB - 10 Mil Laminate, Trim, Die-Cut - $included i…" at bounding box center [557, 347] width 750 height 72
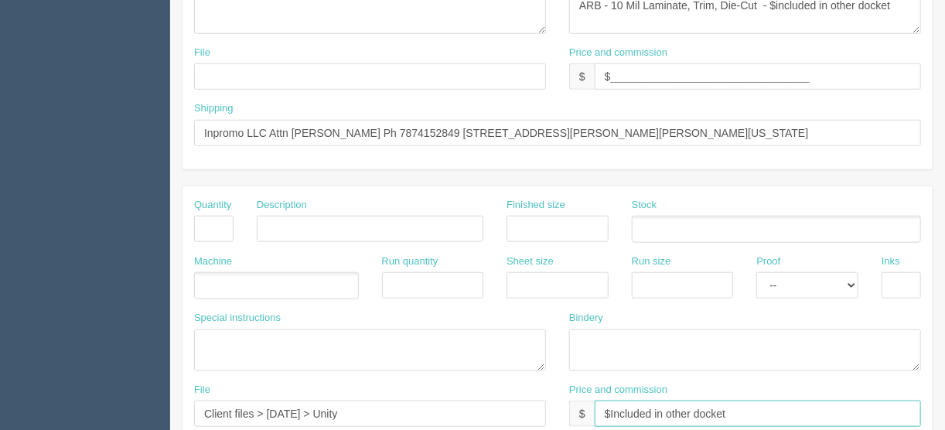
drag, startPoint x: 609, startPoint y: 408, endPoint x: 463, endPoint y: 408, distance: 145.4
click at [465, 408] on div "File Client files > August 2025 > Unity Price and commission $ $Included in oth…" at bounding box center [557, 411] width 750 height 56
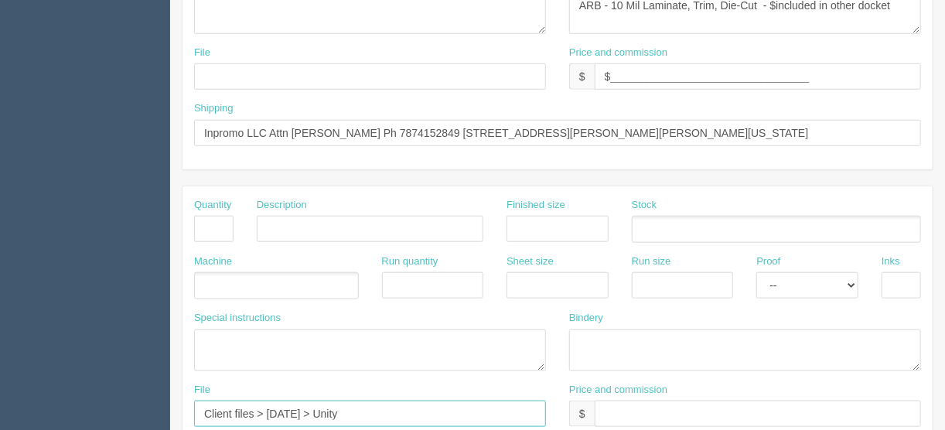
drag, startPoint x: 377, startPoint y: 409, endPoint x: 211, endPoint y: 396, distance: 166.0
click at [114, 402] on section "Dockets Estimates Customers" at bounding box center [472, 227] width 945 height 1366
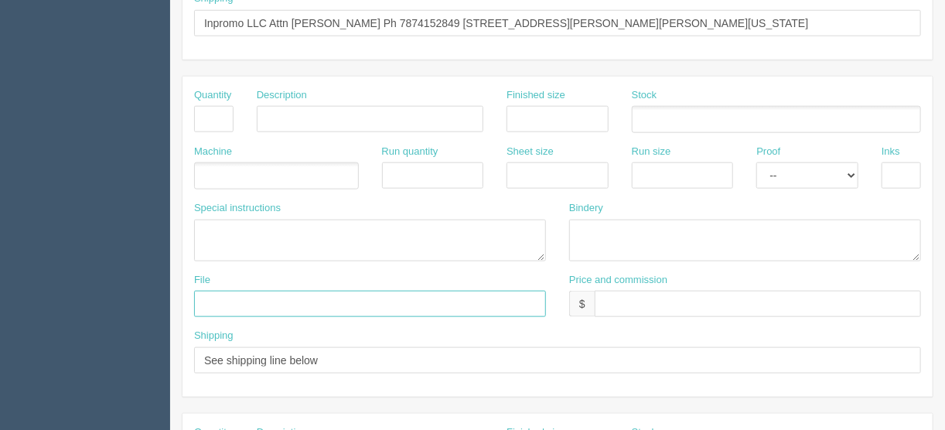
scroll to position [804, 0]
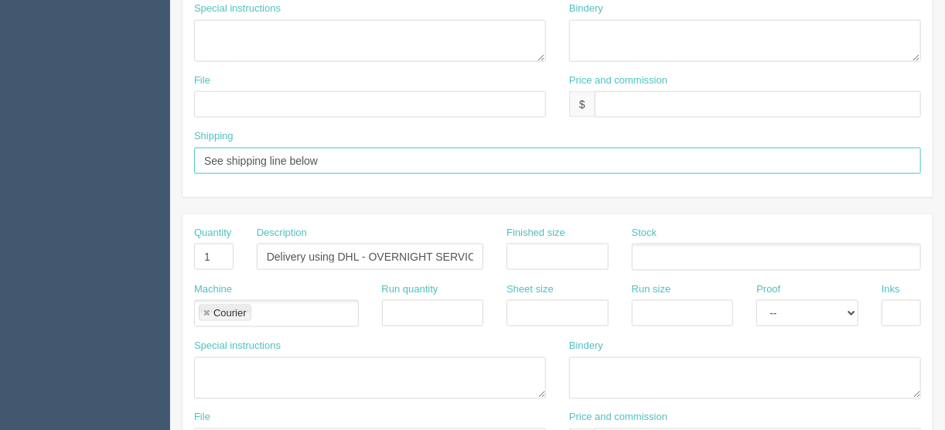
drag, startPoint x: 350, startPoint y: 150, endPoint x: 77, endPoint y: 139, distance: 273.2
drag, startPoint x: 224, startPoint y: 247, endPoint x: 190, endPoint y: 281, distance: 48.1
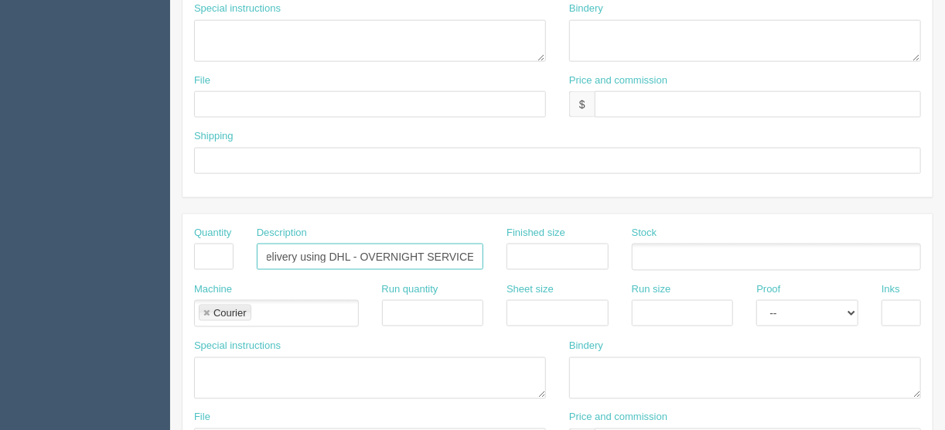
drag, startPoint x: 259, startPoint y: 252, endPoint x: 503, endPoint y: 244, distance: 244.5
click at [503, 244] on div "Quantity Description Delivery using DHL - OVERNIGHT SERVICE Finished size Stock" at bounding box center [557, 254] width 750 height 56
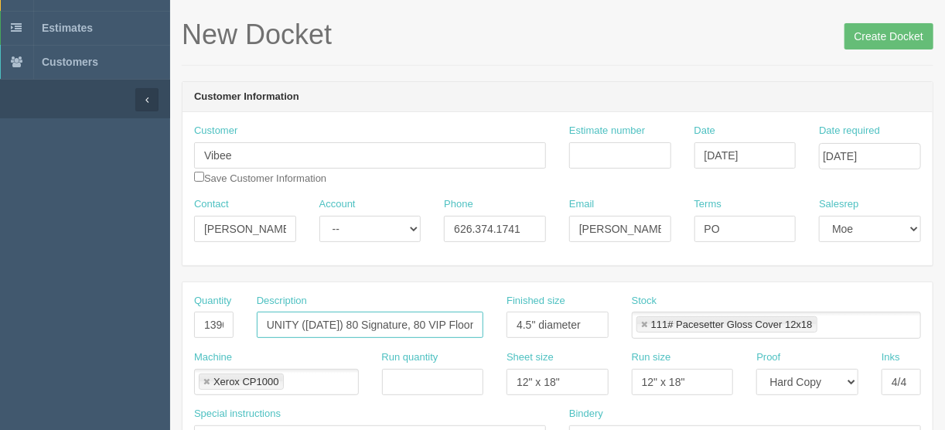
scroll to position [0, 143]
drag, startPoint x: 260, startPoint y: 324, endPoint x: 564, endPoint y: 310, distance: 304.2
click at [571, 312] on div "Quantity 1390 Description UNITY (Sept. 19) 80 Signature, 80 VIP Floor, 600 VIP …" at bounding box center [557, 322] width 750 height 56
paste input "Delivery using DHL - OVERNIGHT SERVICE"
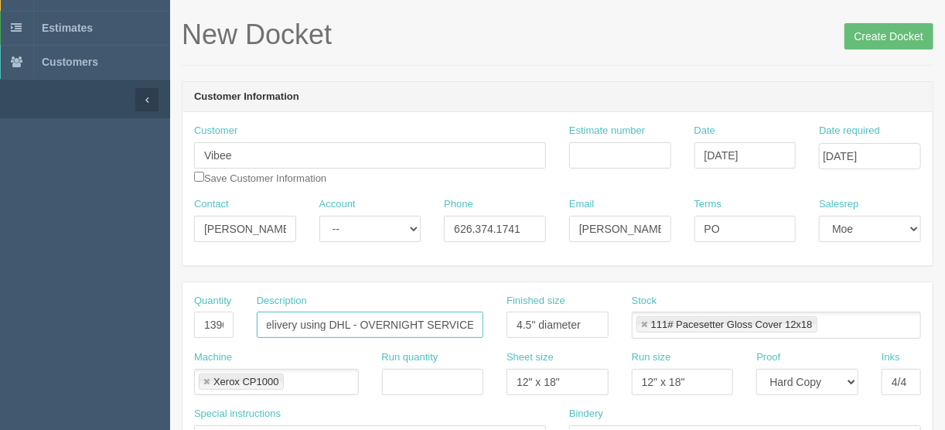
type input "Delivery using DHL - OVERNIGHT SERVICE"
drag, startPoint x: 197, startPoint y: 324, endPoint x: 351, endPoint y: 303, distance: 155.3
click at [349, 305] on div "Quantity 1390 Description Delivery using DHL - OVERNIGHT SERVICE Finished size …" at bounding box center [557, 322] width 750 height 56
type input "`"
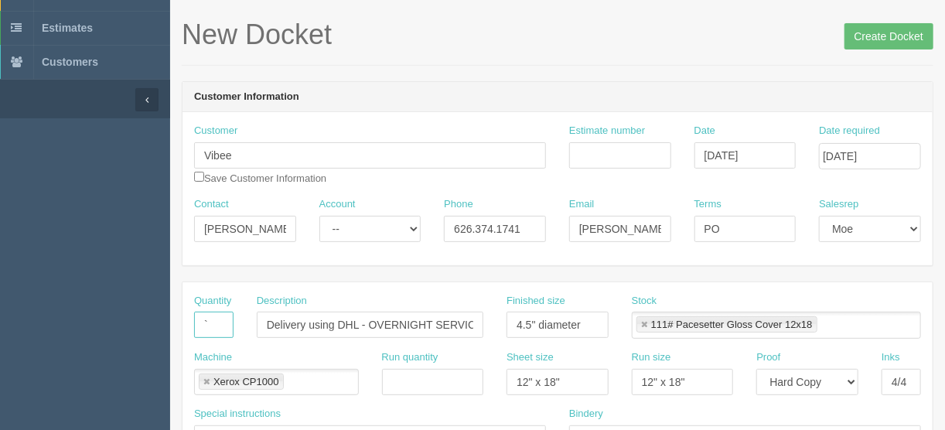
scroll to position [0, 0]
type input "1"
click at [644, 322] on link at bounding box center [643, 325] width 9 height 10
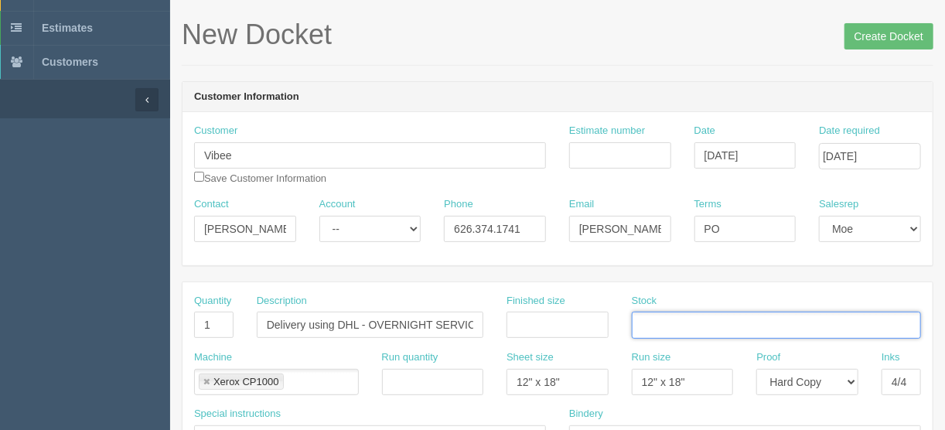
drag, startPoint x: 203, startPoint y: 379, endPoint x: 223, endPoint y: 377, distance: 19.4
click at [203, 379] on link at bounding box center [206, 382] width 9 height 10
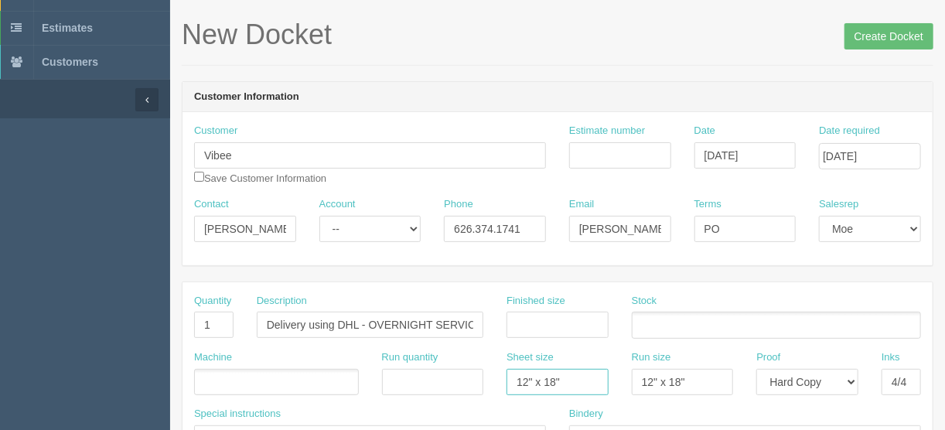
drag, startPoint x: 589, startPoint y: 372, endPoint x: 455, endPoint y: 383, distance: 135.0
click at [458, 383] on div "Machine Run quantity Sheet size 12" x 18" Run size 12" x 18" Proof -- Email Har…" at bounding box center [557, 378] width 750 height 56
drag, startPoint x: 708, startPoint y: 381, endPoint x: 656, endPoint y: 384, distance: 51.9
click at [599, 383] on div "Machine Run quantity Sheet size Run size 12" x 18" Proof -- Email Hard Copy Ink…" at bounding box center [557, 378] width 750 height 56
click at [853, 378] on select "-- Email Hard Copy" at bounding box center [807, 382] width 102 height 26
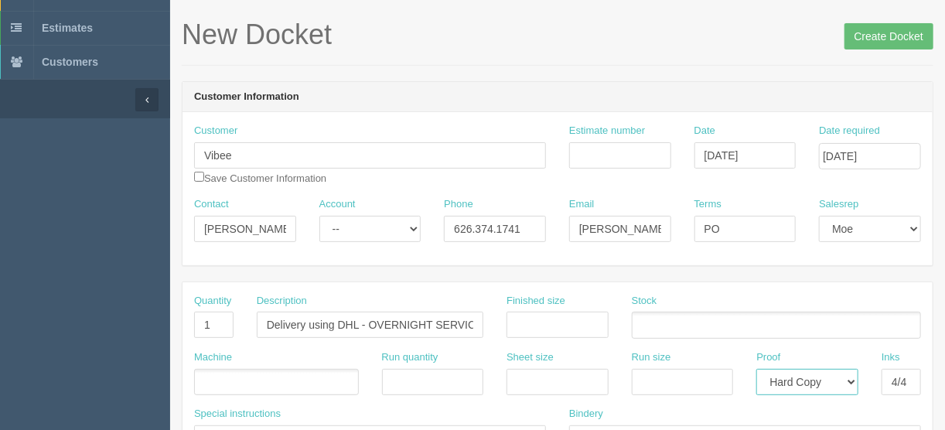
select select
click at [756, 369] on select "-- Email Hard Copy" at bounding box center [807, 382] width 102 height 26
drag, startPoint x: 889, startPoint y: 378, endPoint x: 921, endPoint y: 365, distance: 34.3
click at [920, 369] on input "4/4" at bounding box center [901, 382] width 39 height 26
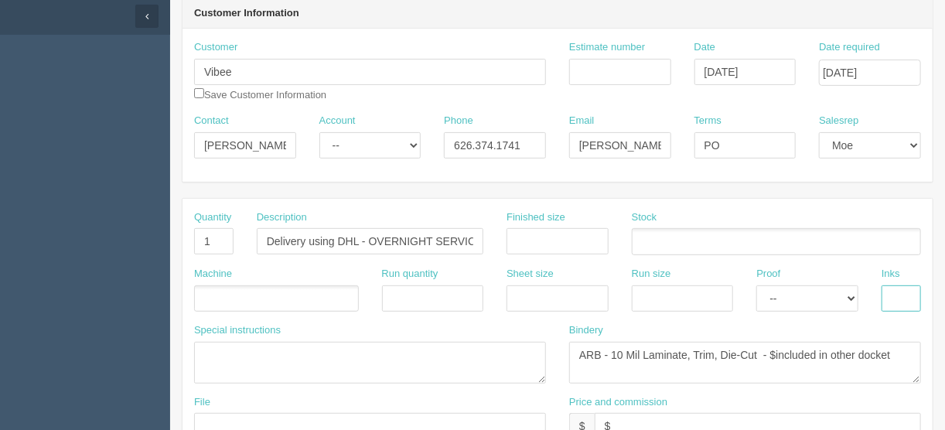
scroll to position [247, 0]
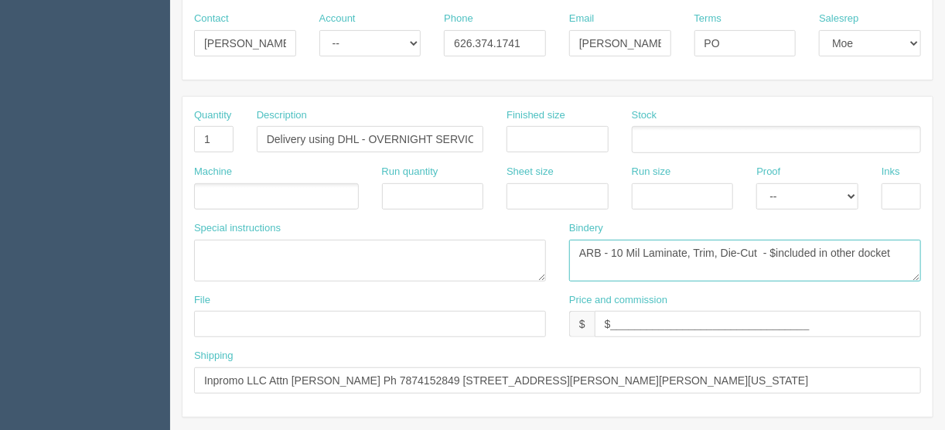
drag, startPoint x: 913, startPoint y: 237, endPoint x: 494, endPoint y: 253, distance: 419.4
click at [494, 251] on div "Special instructions Bindery ARB - 10 Mil Laminate, Trim, Die-Cut - $included i…" at bounding box center [557, 257] width 750 height 72
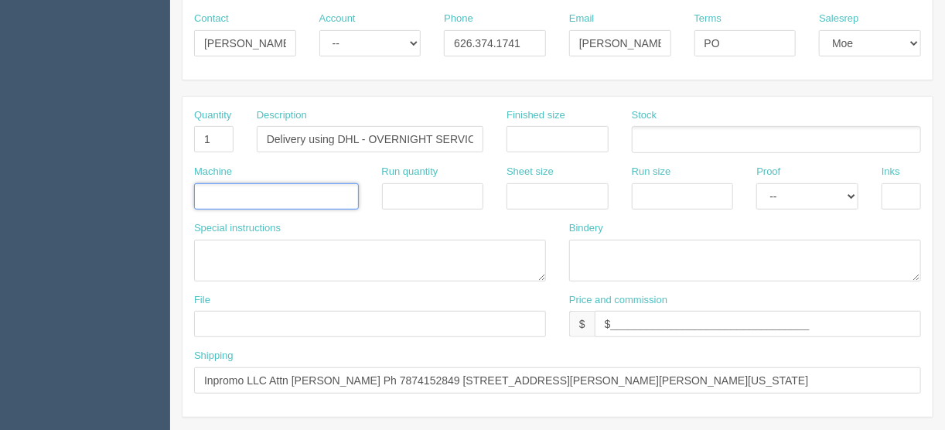
click at [206, 192] on input "text" at bounding box center [202, 197] width 15 height 22
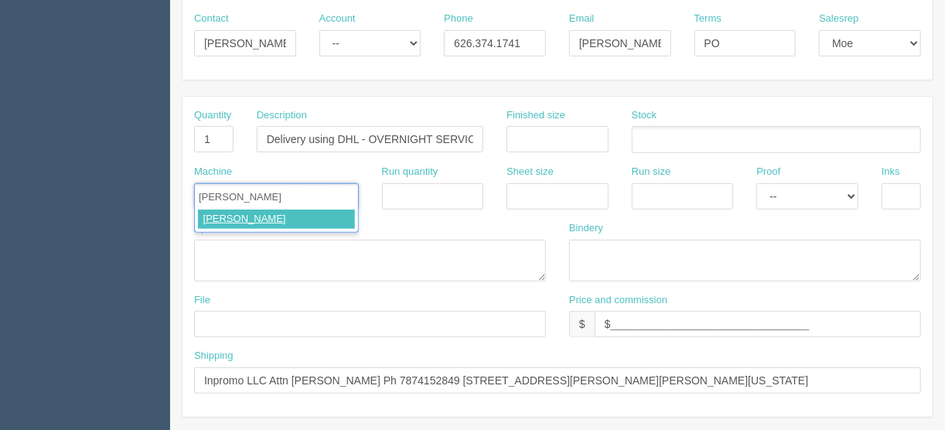
type input "Courier"
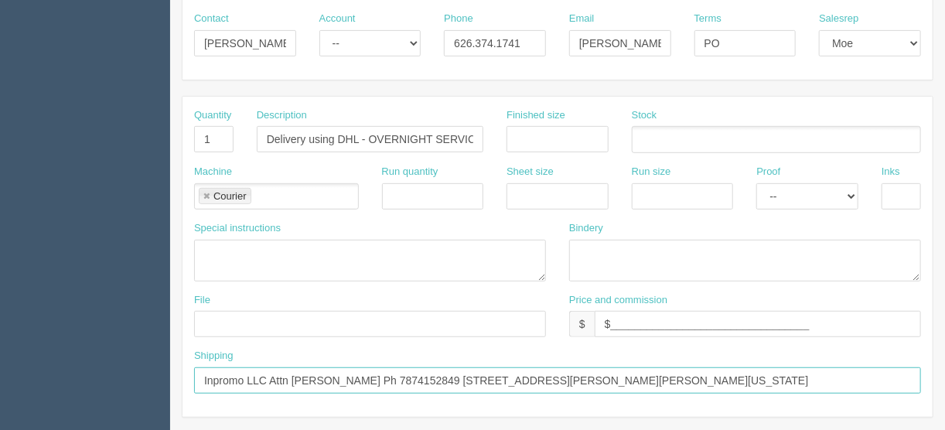
click at [201, 375] on input "Inpromo LLC Attn Naomary Ruiz Ph 7874152849 1101 CII Del Carmen San Juan Puerto…" at bounding box center [557, 380] width 727 height 26
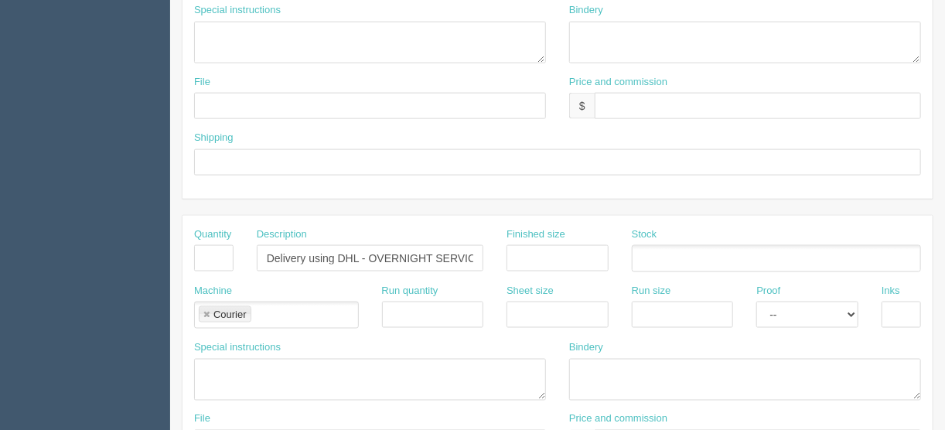
scroll to position [966, 0]
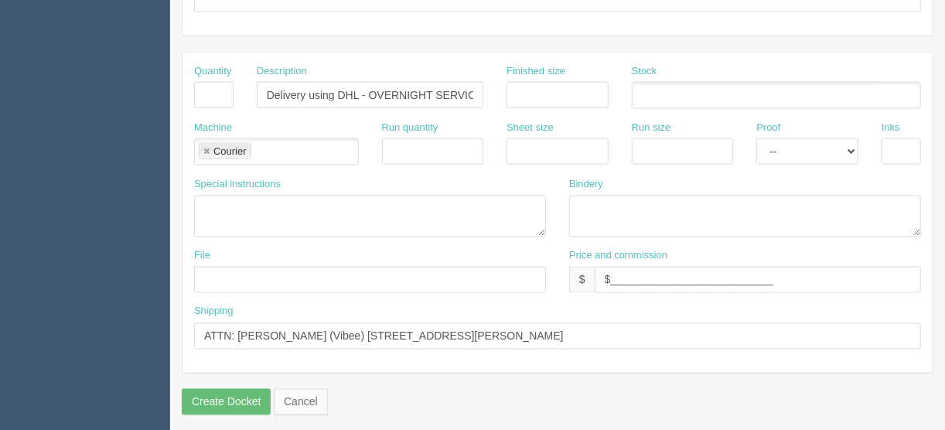
type input "Deliver when ready - Inpromo LLC Attn Naomary Ruiz Ph 7874152849 1101 CII Del C…"
drag, startPoint x: 262, startPoint y: 86, endPoint x: 578, endPoint y: 94, distance: 316.4
click at [578, 94] on div "Quantity Description Delivery using DHL - OVERNIGHT SERVICE Finished size Stock" at bounding box center [557, 92] width 750 height 56
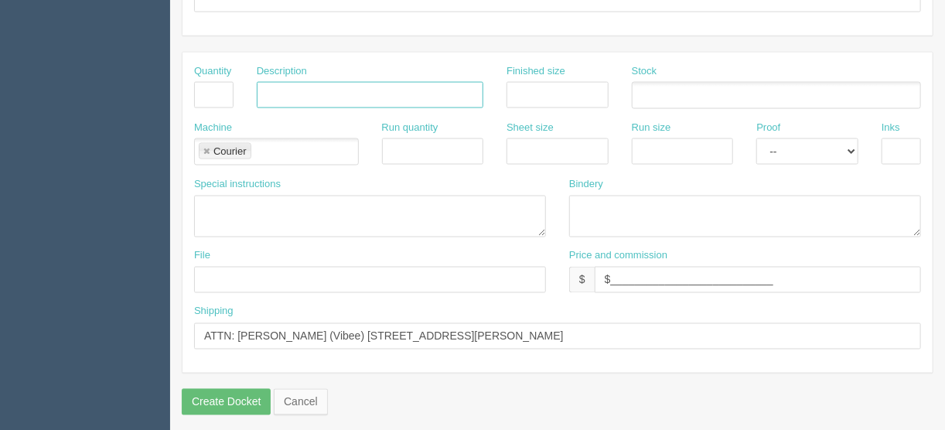
drag, startPoint x: 205, startPoint y: 142, endPoint x: 218, endPoint y: 142, distance: 13.1
click at [204, 147] on link at bounding box center [206, 152] width 9 height 10
drag, startPoint x: 626, startPoint y: 332, endPoint x: 155, endPoint y: 326, distance: 470.9
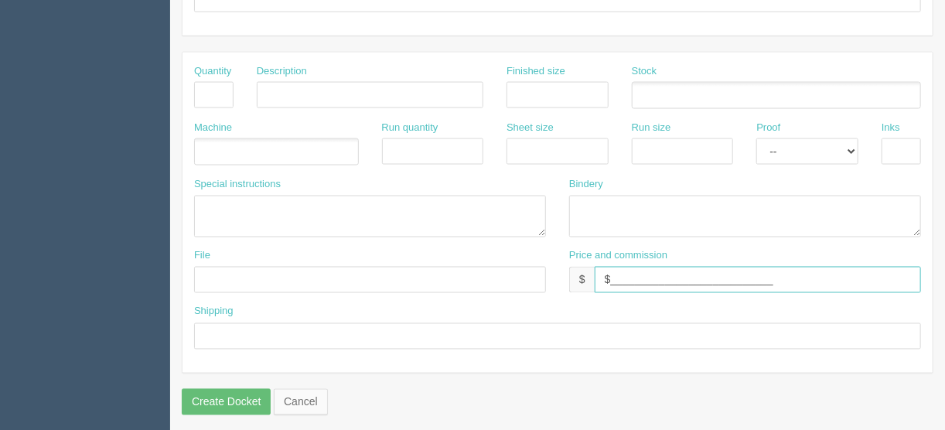
drag, startPoint x: 806, startPoint y: 277, endPoint x: 564, endPoint y: 271, distance: 242.1
click at [564, 271] on div "Price and commission $ $___________________________" at bounding box center [745, 277] width 375 height 56
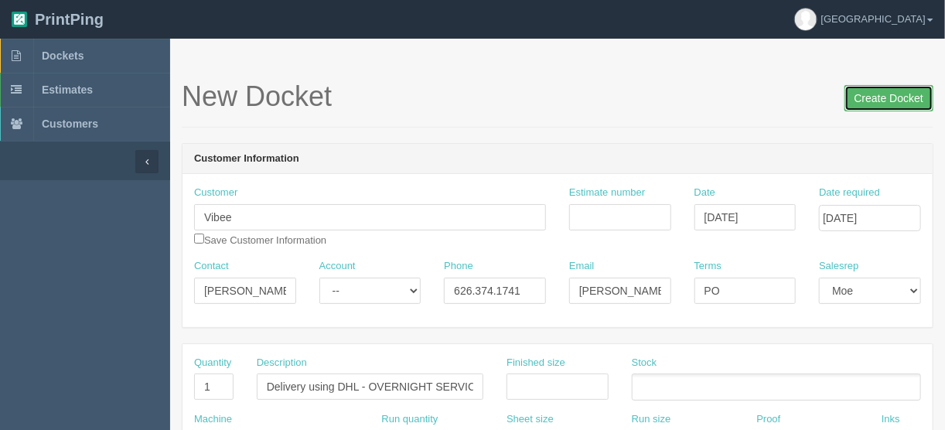
click at [876, 97] on input "Create Docket" at bounding box center [888, 98] width 89 height 26
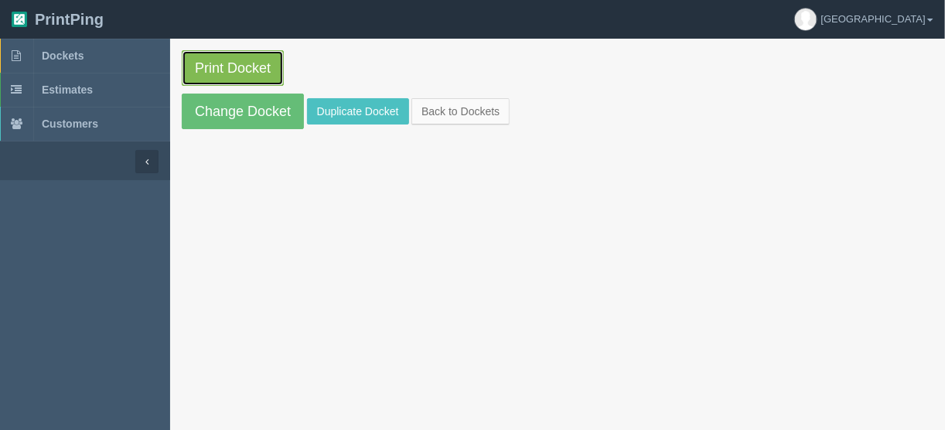
click at [223, 65] on link "Print Docket" at bounding box center [233, 68] width 102 height 36
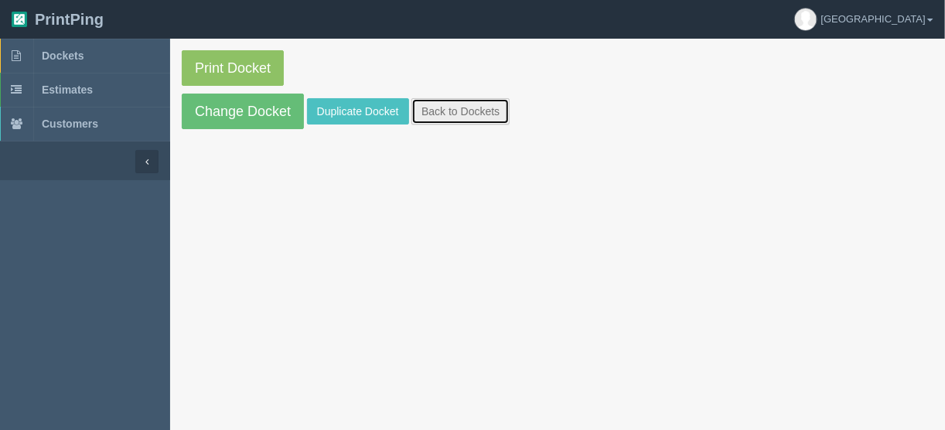
click at [458, 111] on link "Back to Dockets" at bounding box center [460, 111] width 98 height 26
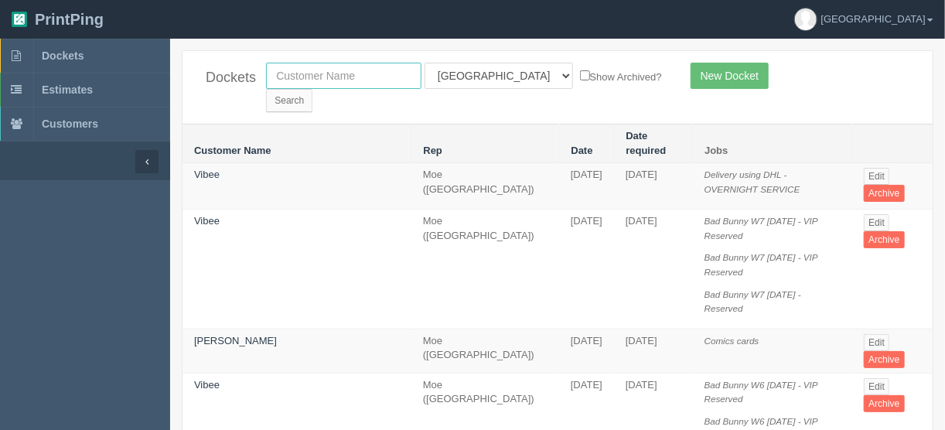
click at [357, 76] on input "text" at bounding box center [343, 76] width 155 height 26
type input "menno"
click at [492, 75] on select "All Users [PERSON_NAME] Test 1 [PERSON_NAME] [PERSON_NAME] [PERSON_NAME] France…" at bounding box center [499, 76] width 148 height 26
select select
click at [425, 63] on select "All Users [PERSON_NAME] Test 1 [PERSON_NAME] [PERSON_NAME] [PERSON_NAME] France…" at bounding box center [499, 76] width 148 height 26
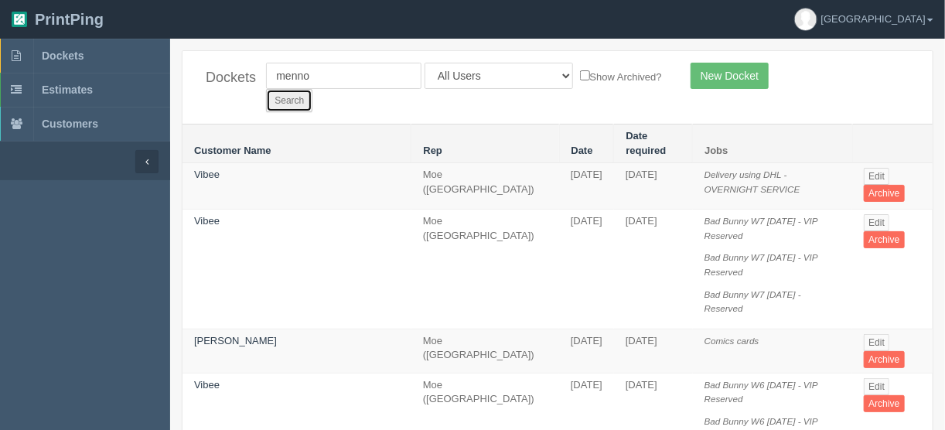
click at [312, 89] on input "Search" at bounding box center [289, 100] width 46 height 23
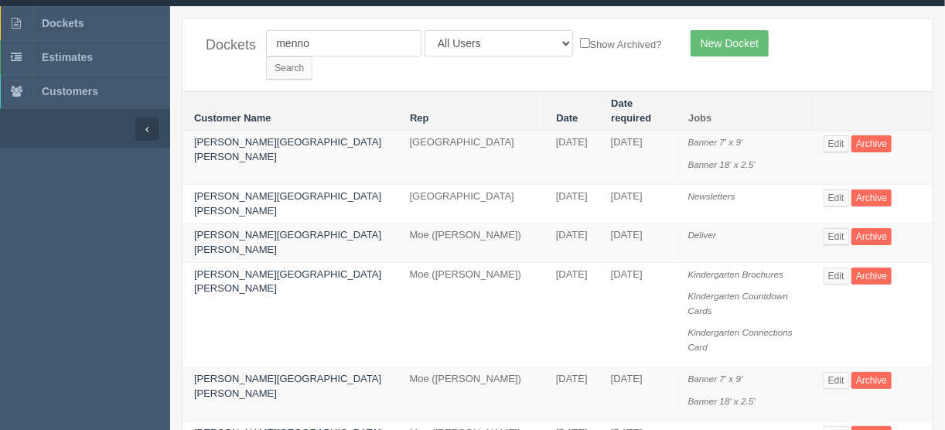
scroll to position [62, 0]
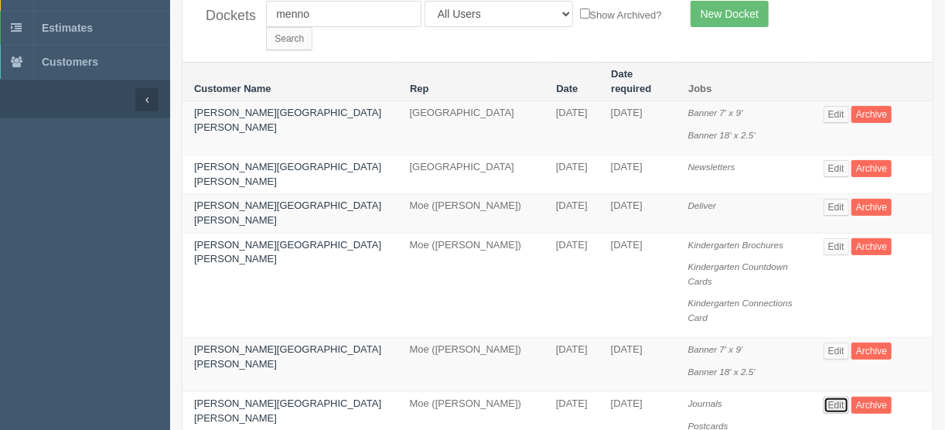
click at [824, 397] on link "Edit" at bounding box center [837, 405] width 26 height 17
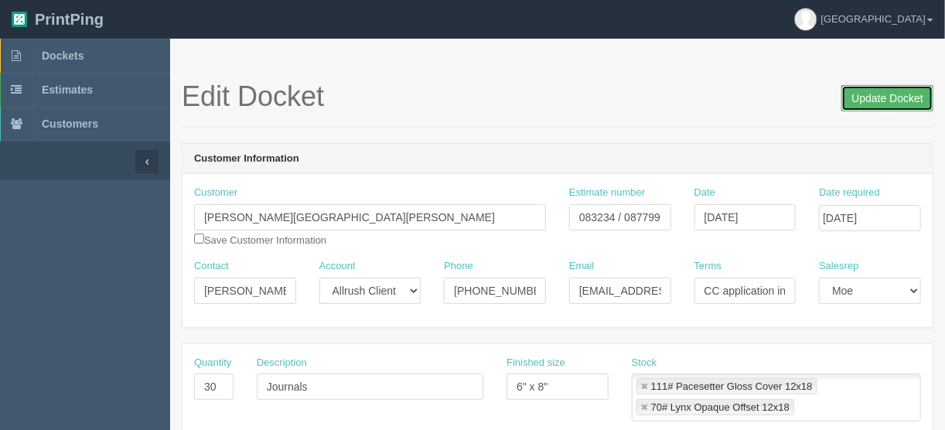
click at [888, 94] on input "Update Docket" at bounding box center [887, 98] width 92 height 26
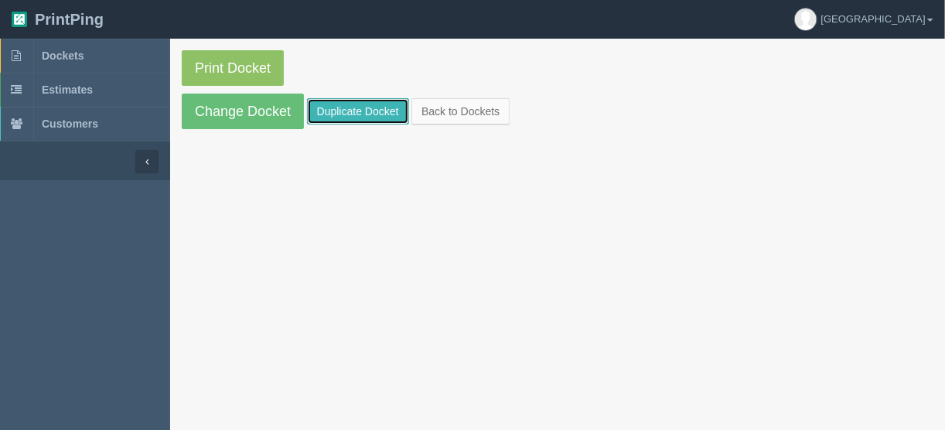
click at [356, 107] on link "Duplicate Docket" at bounding box center [358, 111] width 102 height 26
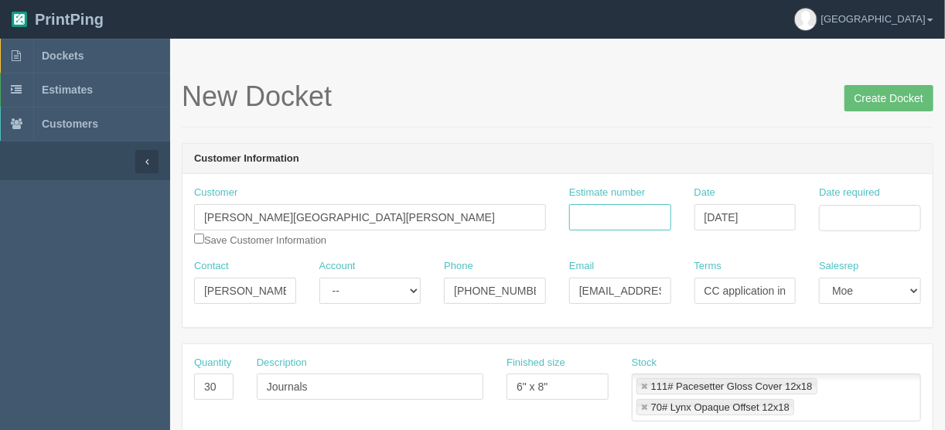
click at [600, 217] on input "Estimate number" at bounding box center [620, 217] width 102 height 26
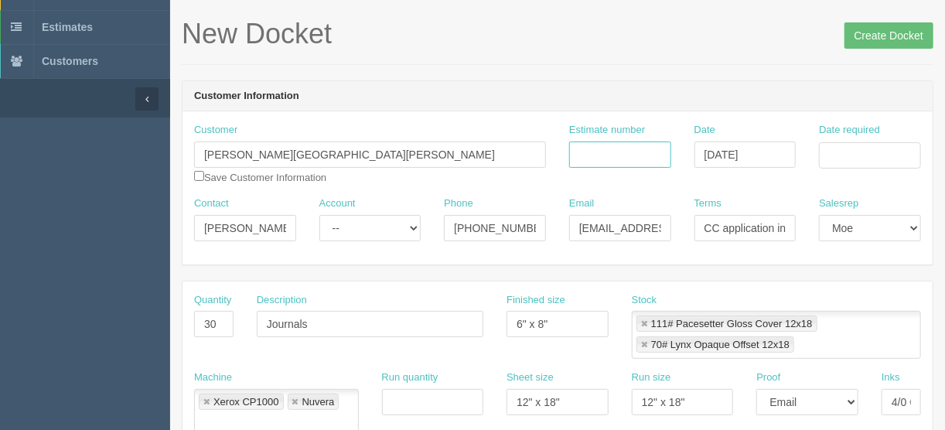
scroll to position [62, 0]
click at [587, 153] on input "Estimate number" at bounding box center [620, 155] width 102 height 26
type input "083234 / 087799"
click at [867, 158] on input "Date required" at bounding box center [870, 156] width 102 height 26
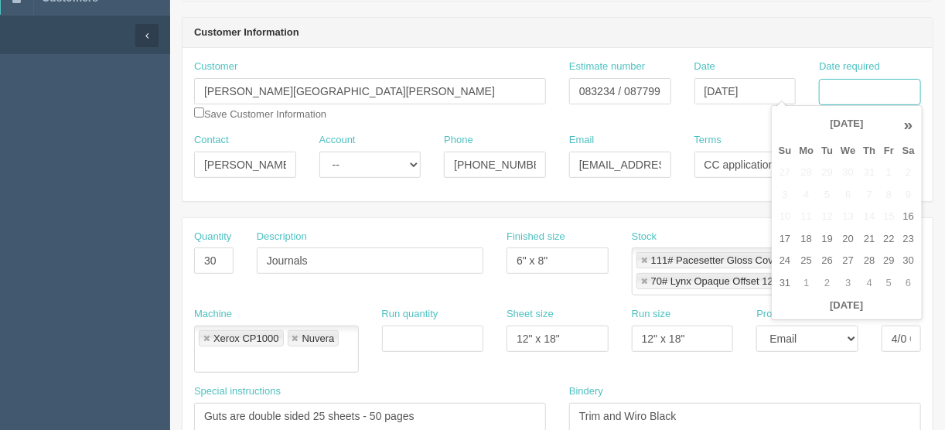
scroll to position [124, 0]
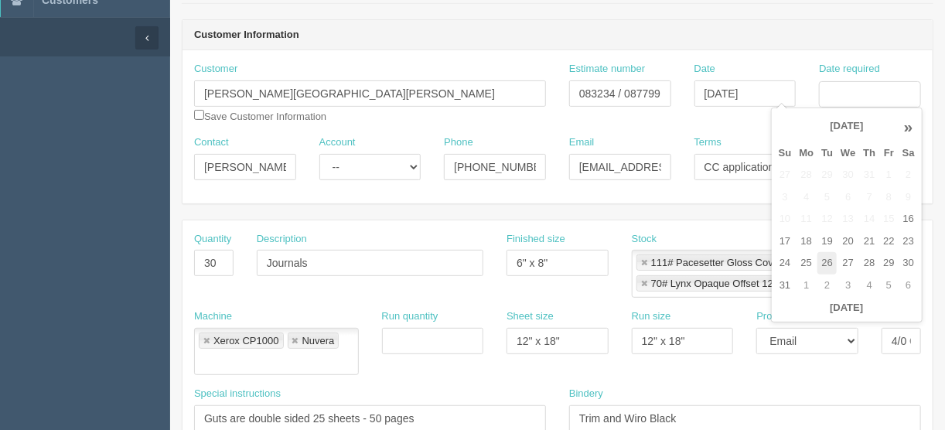
click at [824, 261] on td "26" at bounding box center [826, 263] width 19 height 22
type input "[DATE]"
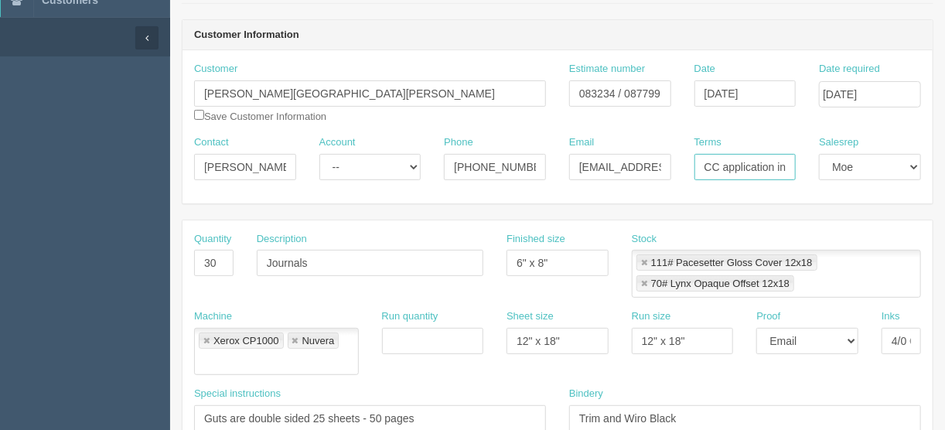
scroll to position [0, 34]
drag, startPoint x: 698, startPoint y: 166, endPoint x: 813, endPoint y: 164, distance: 115.2
click at [813, 164] on div "Contact [PERSON_NAME] Account -- Existing Client Allrush Client Rep Client Phon…" at bounding box center [557, 163] width 750 height 56
type input "Due on receipt"
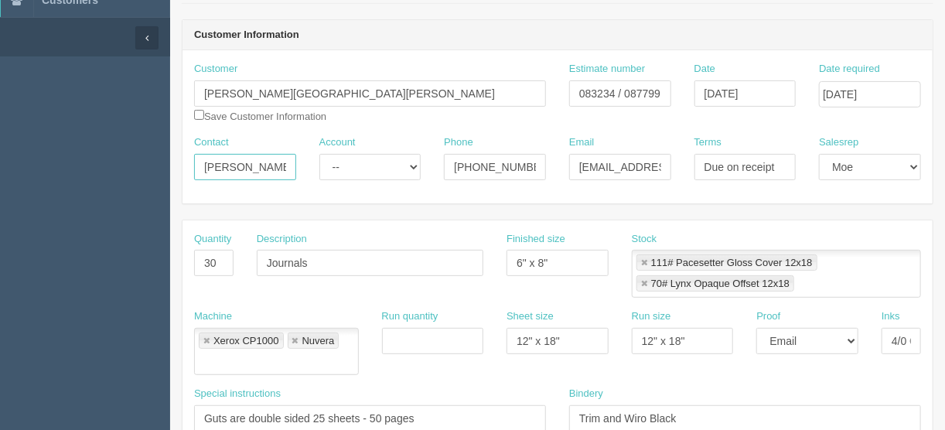
drag, startPoint x: 251, startPoint y: 167, endPoint x: 147, endPoint y: 168, distance: 104.4
paste input "[PERSON_NAME] <[EMAIL_ADDRESS][DOMAIN_NAME]>"
drag, startPoint x: 235, startPoint y: 169, endPoint x: 322, endPoint y: 169, distance: 87.4
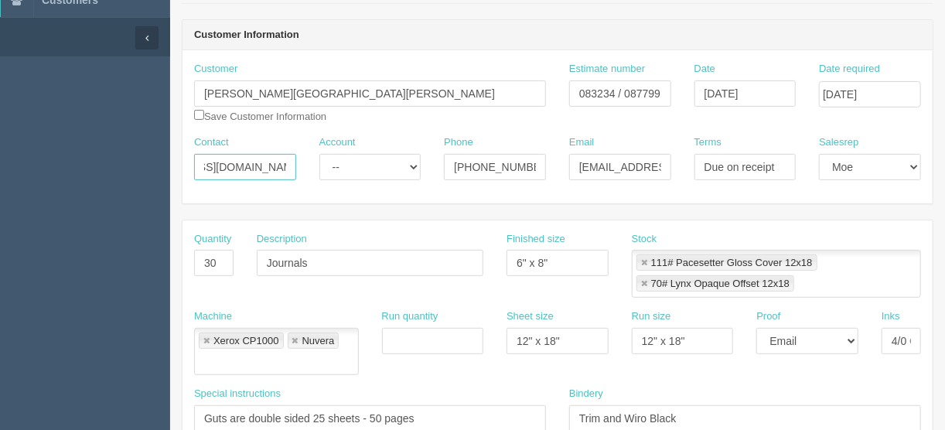
click at [340, 170] on div "Contact Jolene Giesbrecht <development@mennosimons.ab.ca Account -- Existing Cl…" at bounding box center [557, 163] width 750 height 56
type input "Jolene Giesbrecht <development@mennosimons.ab.ca"
drag, startPoint x: 576, startPoint y: 167, endPoint x: 701, endPoint y: 172, distance: 124.6
click at [705, 174] on div "Contact Jolene Giesbrecht <development@mennosimons.ab.ca Account -- Existing Cl…" at bounding box center [557, 163] width 750 height 56
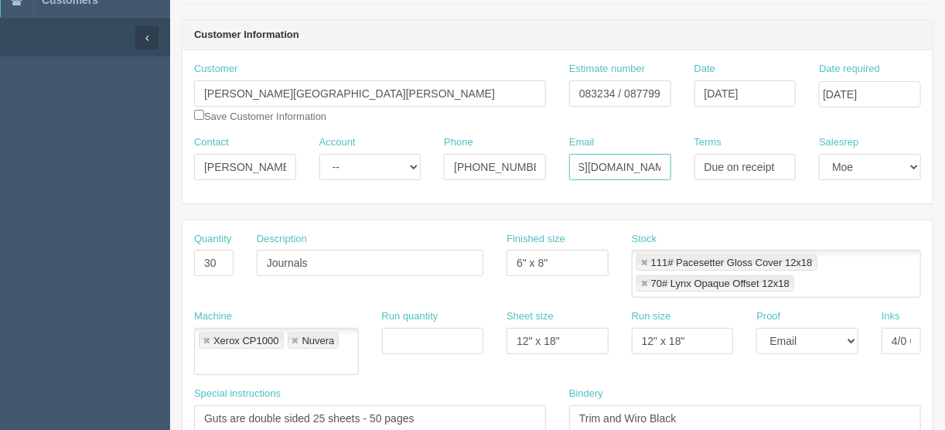
paste input "development"
type input "[EMAIL_ADDRESS][DOMAIN_NAME]"
click at [285, 162] on input "Jolene Giesbrecht <development@mennosimons.ab.ca" at bounding box center [245, 167] width 102 height 26
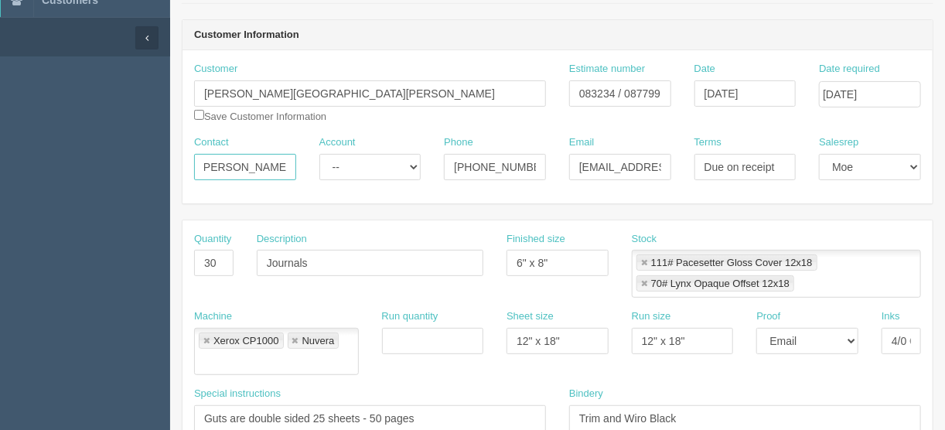
type input "[PERSON_NAME]"
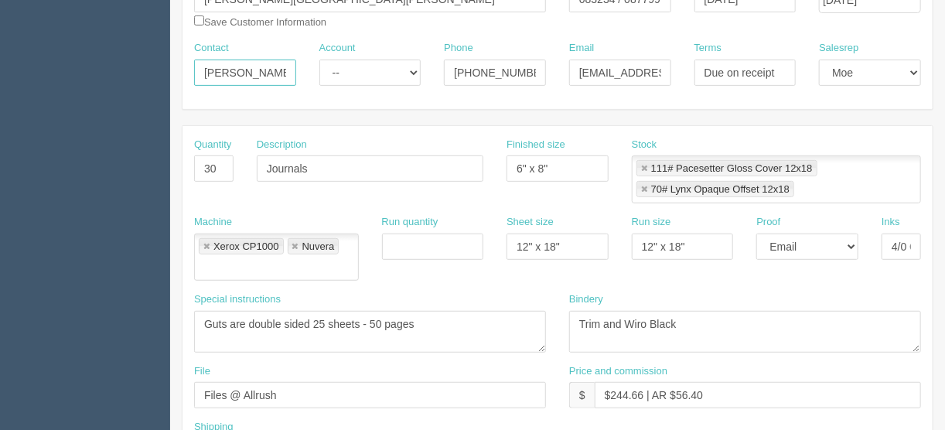
scroll to position [247, 0]
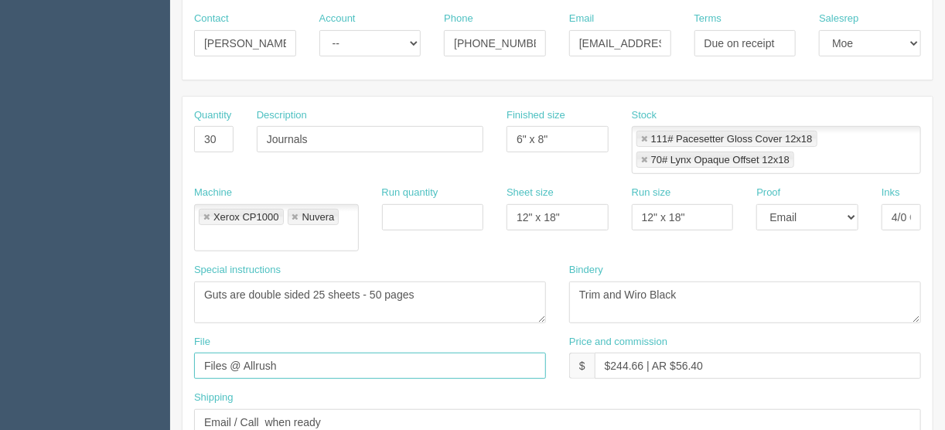
drag, startPoint x: 237, startPoint y: 349, endPoint x: 99, endPoint y: 353, distance: 138.5
type input "[EMAIL_ADDRESS][DOMAIN_NAME] + client files > [DATE]"
drag, startPoint x: 340, startPoint y: 395, endPoint x: 39, endPoint y: 425, distance: 302.2
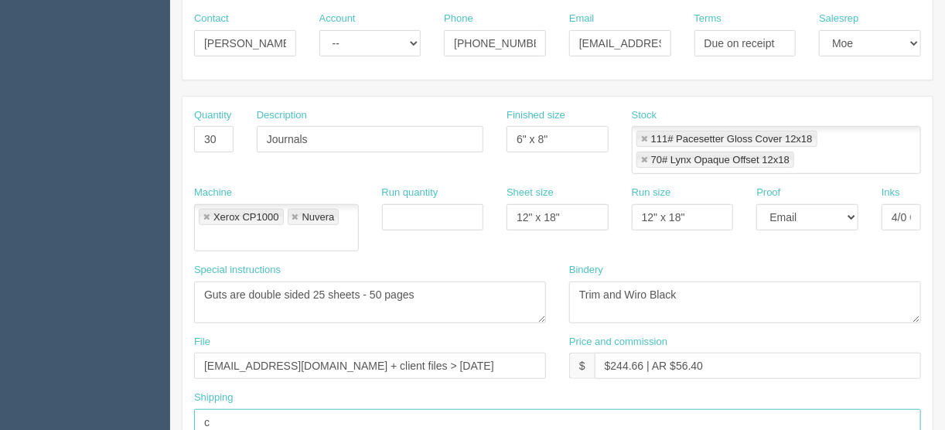
type input "Call/email when ready"
drag, startPoint x: 640, startPoint y: 342, endPoint x: 465, endPoint y: 377, distance: 178.3
click at [616, 353] on input "$244.66 | AR $56.40" at bounding box center [758, 366] width 326 height 26
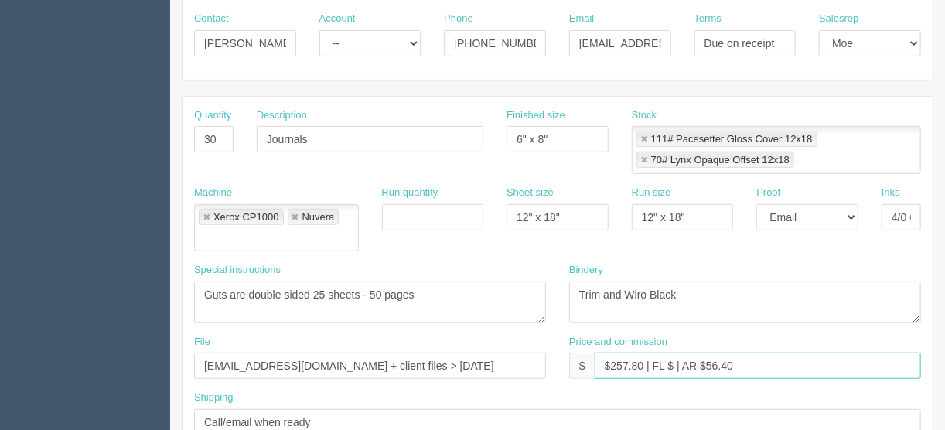
type input "$257.80 | FL $ | AR $56.40"
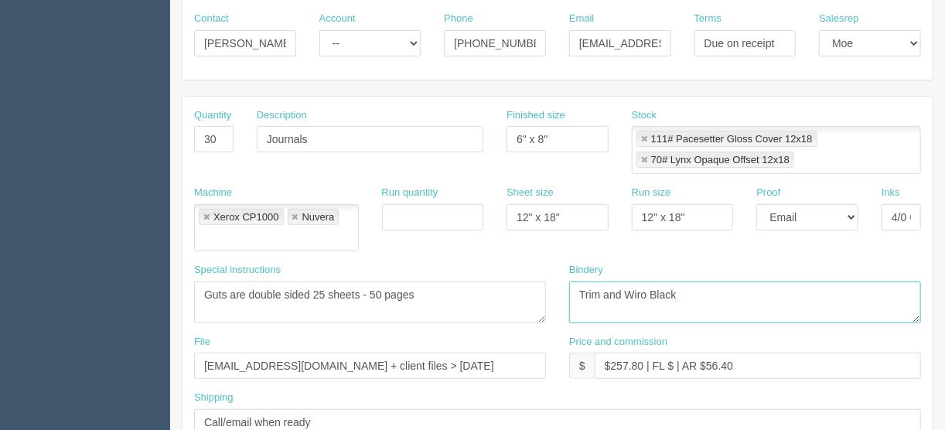
drag, startPoint x: 677, startPoint y: 270, endPoint x: 626, endPoint y: 268, distance: 51.8
click at [626, 281] on textarea "Trim and Wiro Black" at bounding box center [745, 302] width 352 height 42
type textarea "Trim and black wiro"
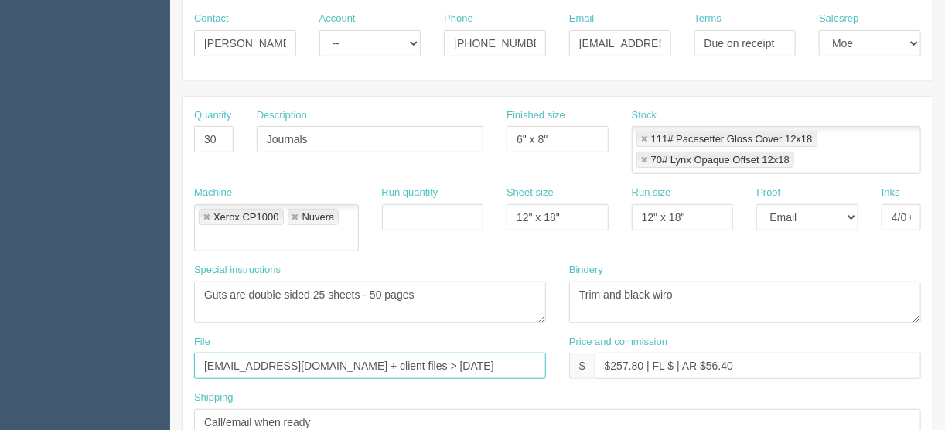
drag, startPoint x: 434, startPoint y: 342, endPoint x: 152, endPoint y: 349, distance: 281.5
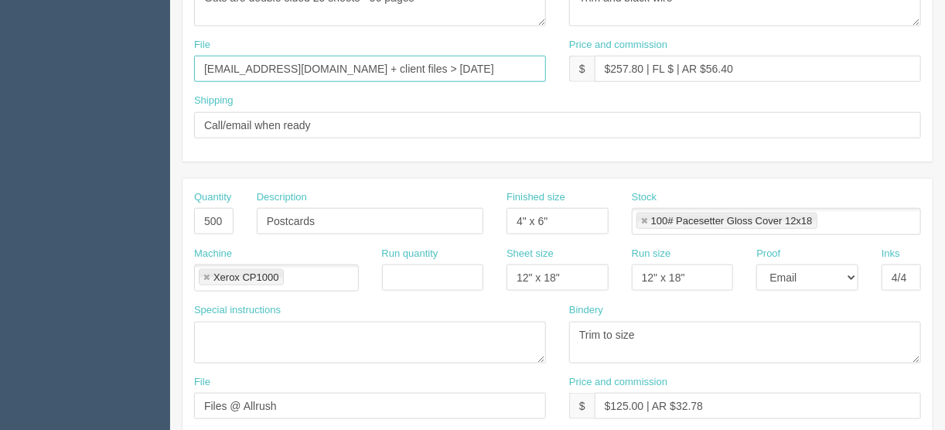
scroll to position [619, 0]
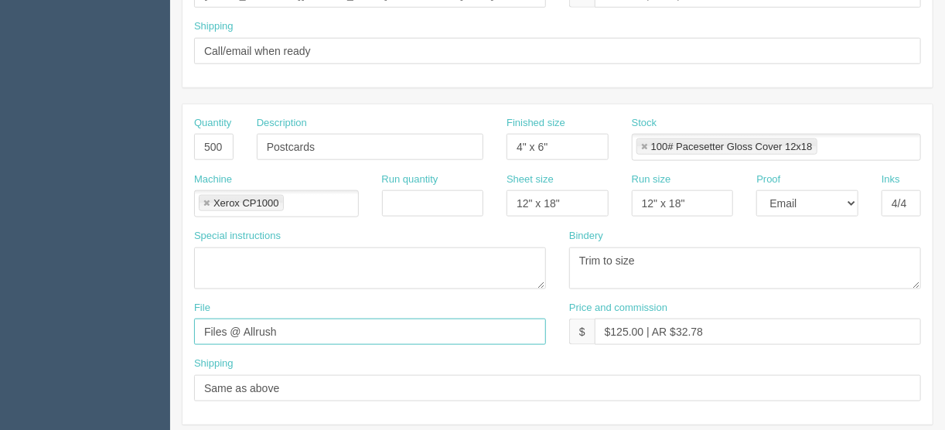
drag, startPoint x: 292, startPoint y: 303, endPoint x: 145, endPoint y: 297, distance: 147.0
click at [151, 298] on section "Dockets Estimates Customers" at bounding box center [472, 123] width 945 height 1407
paste input "files@allrush.ca + client files > August 2024"
type input "files@allrush.ca + client files > August 2024"
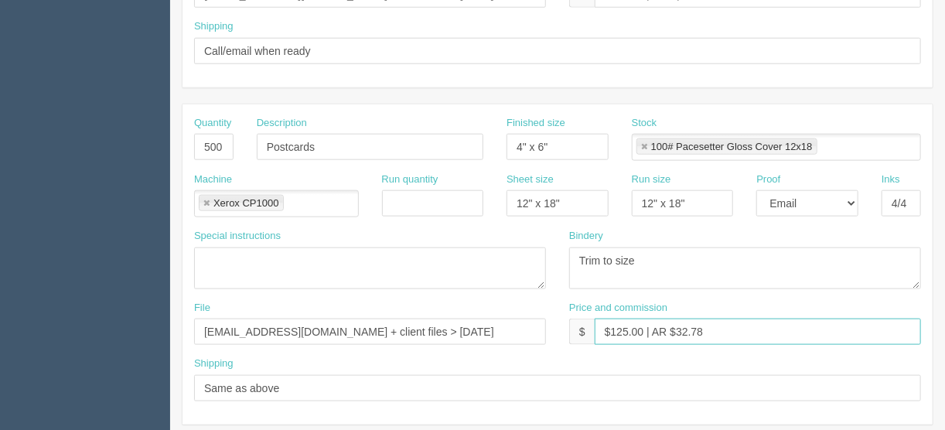
drag, startPoint x: 642, startPoint y: 302, endPoint x: 612, endPoint y: 305, distance: 29.6
click at [612, 319] on input "$125.00 | AR $32.78" at bounding box center [758, 332] width 326 height 26
type input "$125.88 | Fl $ | AR $32.78"
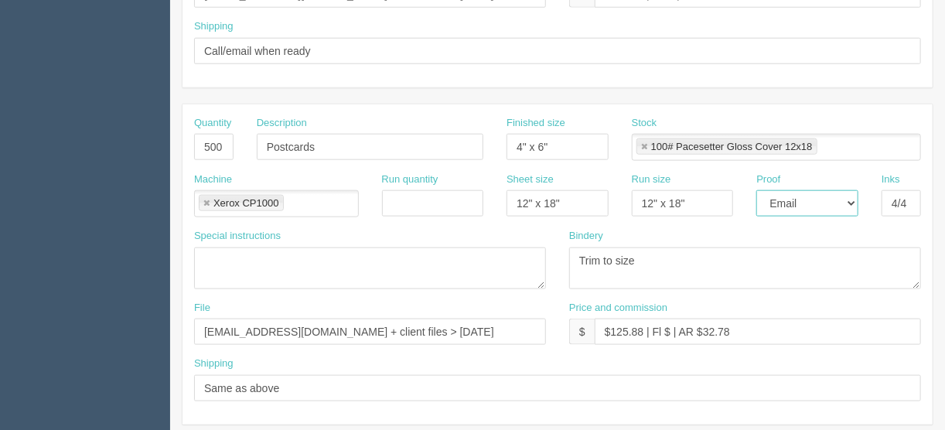
click at [854, 190] on select "-- Email Hard Copy" at bounding box center [807, 203] width 102 height 26
drag, startPoint x: 847, startPoint y: 179, endPoint x: 859, endPoint y: 177, distance: 11.7
click at [850, 190] on select "-- Email Hard Copy" at bounding box center [807, 203] width 102 height 26
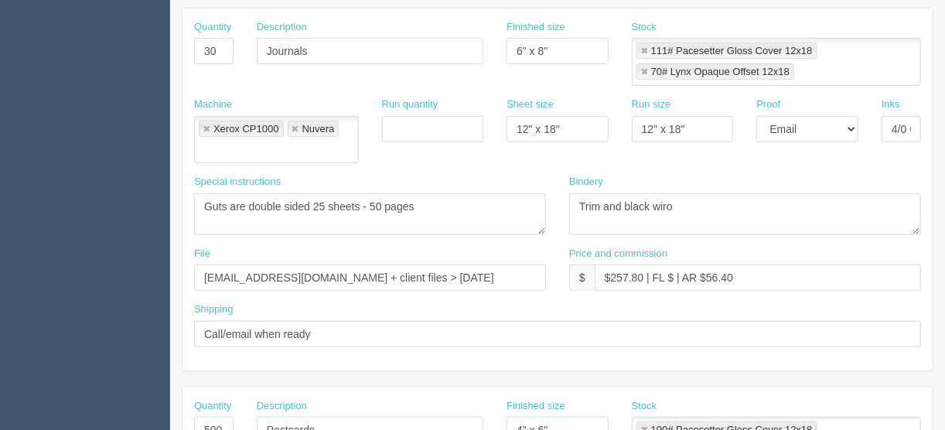
scroll to position [305, 0]
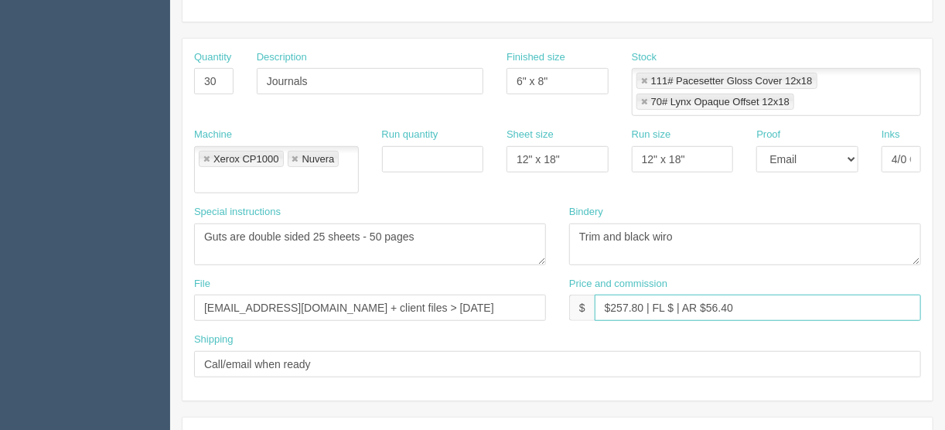
drag, startPoint x: 745, startPoint y: 287, endPoint x: 713, endPoint y: 298, distance: 34.5
click at [711, 295] on input "$257.80 | FL $ | AR $56.40" at bounding box center [758, 308] width 326 height 26
click at [674, 295] on input "$257.80 | FL $ | AR $59.49" at bounding box center [758, 308] width 326 height 26
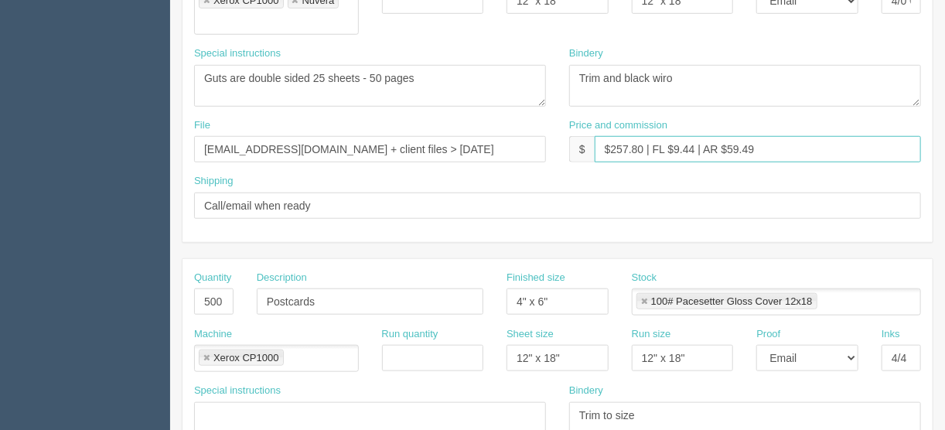
scroll to position [491, 0]
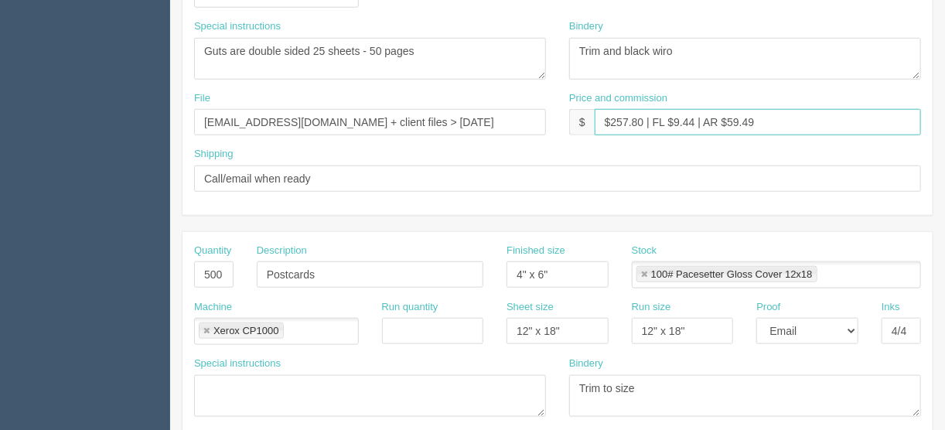
type input "$257.80 | FL $9.44 | AR $59.49"
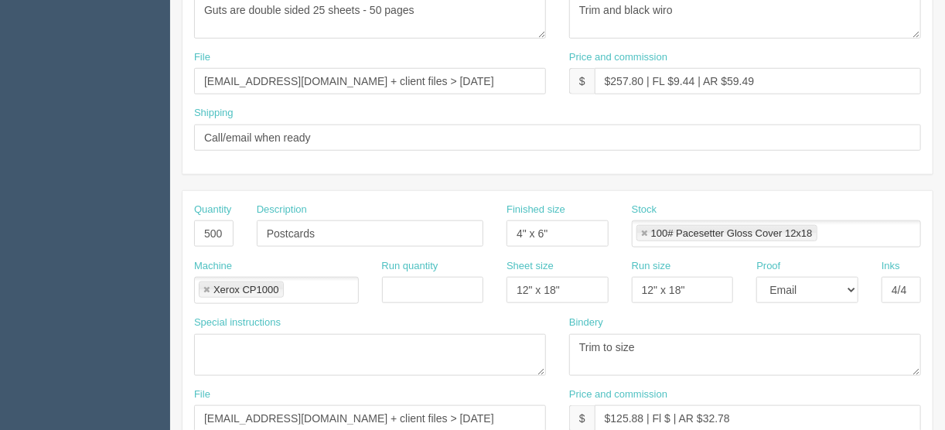
scroll to position [553, 0]
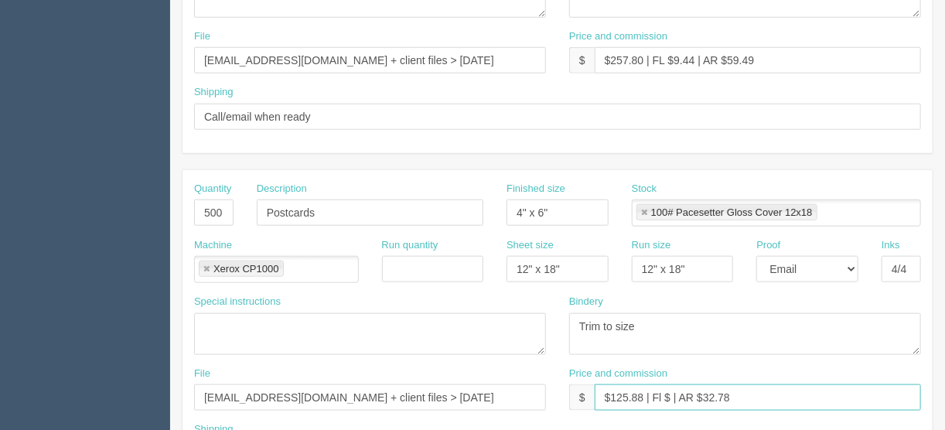
click at [661, 384] on input "$125.88 | Fl $ | AR $32.78" at bounding box center [758, 397] width 326 height 26
drag, startPoint x: 752, startPoint y: 373, endPoint x: 704, endPoint y: 370, distance: 47.3
click at [704, 384] on input "$125.88 | FL $ | AR $32.78" at bounding box center [758, 397] width 326 height 26
click at [672, 384] on input "$125.88 | FL $ | AR $29.05" at bounding box center [758, 397] width 326 height 26
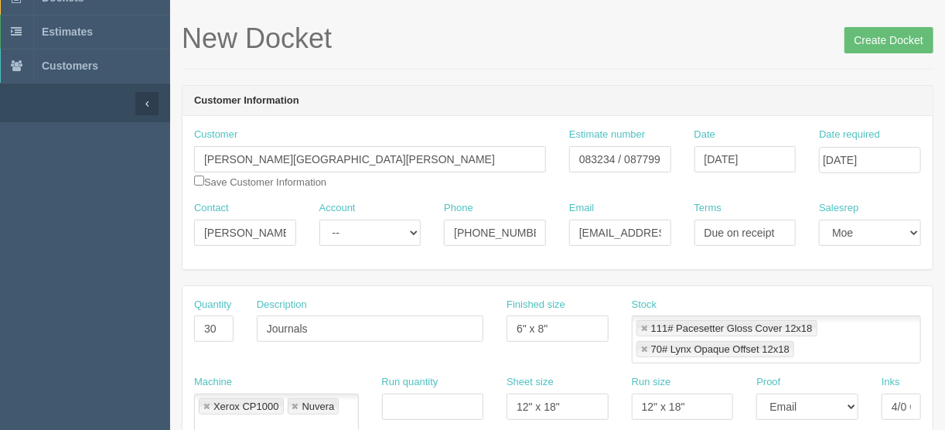
scroll to position [0, 0]
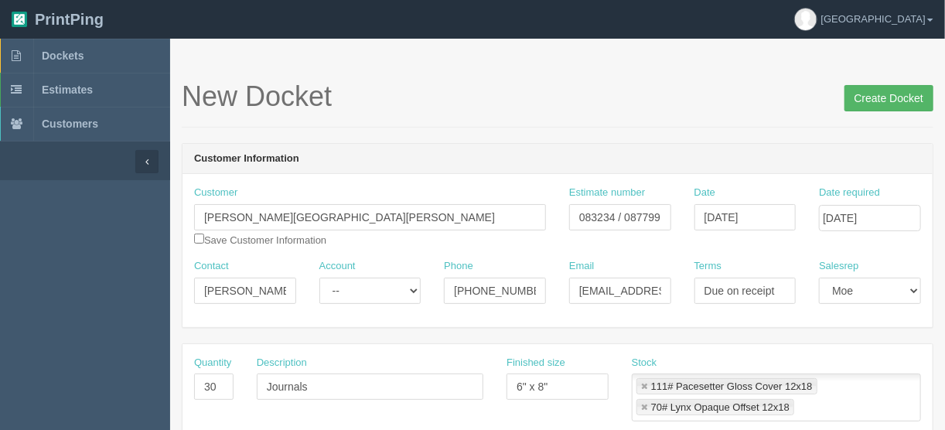
type input "$125.88 | FL $4.61 | AR $29.05"
click at [875, 98] on input "Create Docket" at bounding box center [888, 98] width 89 height 26
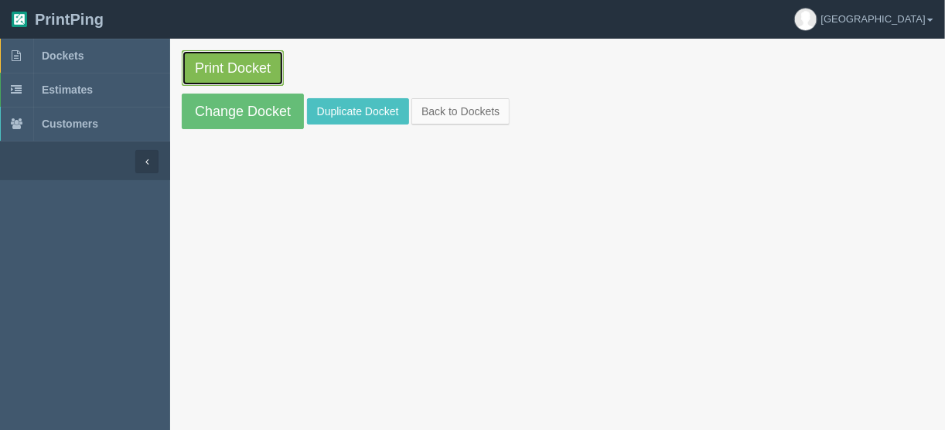
click at [246, 61] on link "Print Docket" at bounding box center [233, 68] width 102 height 36
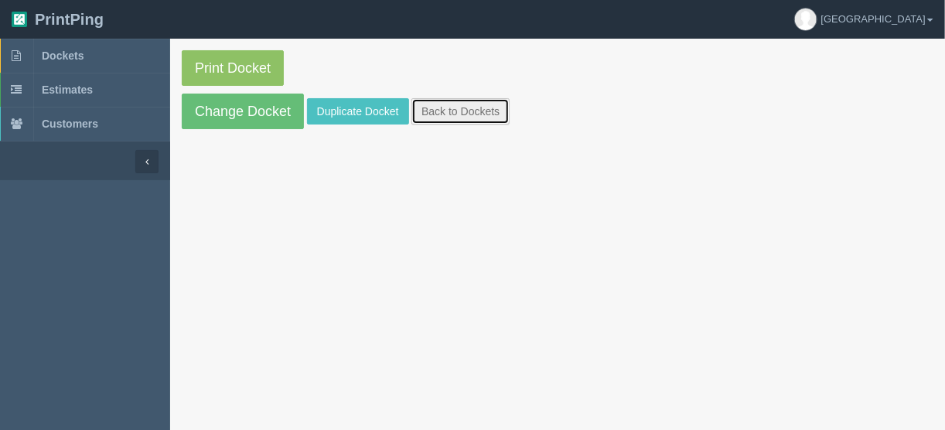
click at [472, 106] on link "Back to Dockets" at bounding box center [460, 111] width 98 height 26
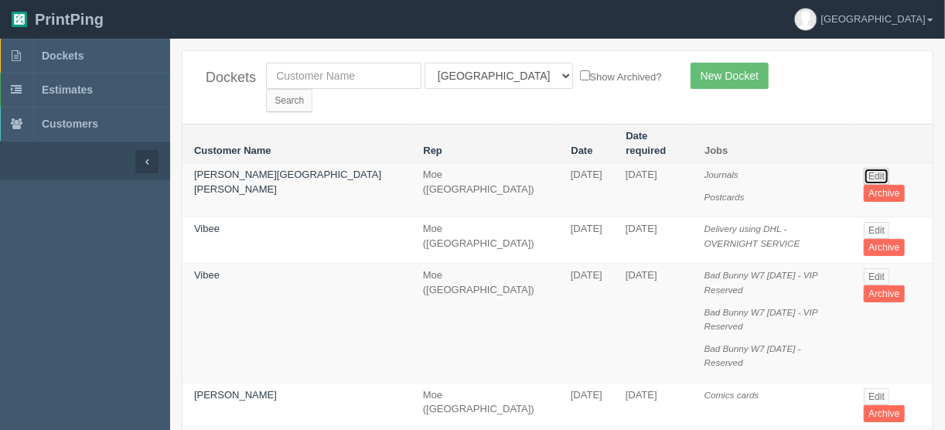
click at [864, 168] on link "Edit" at bounding box center [877, 176] width 26 height 17
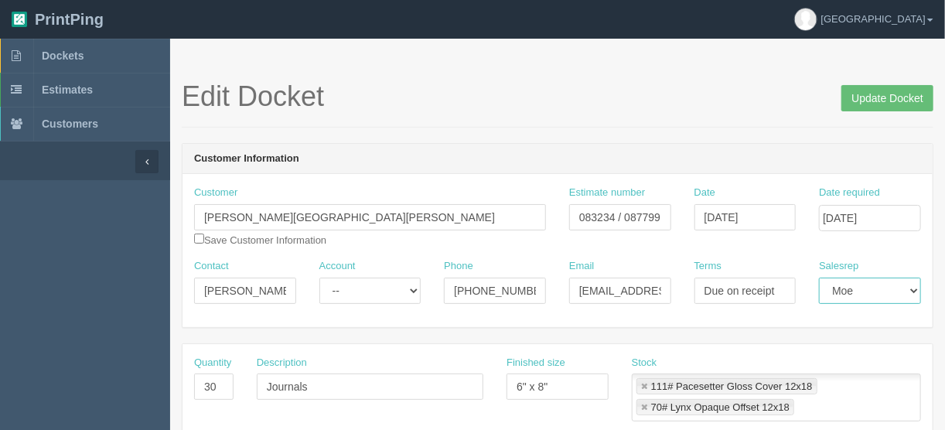
click at [887, 289] on select "[PERSON_NAME] Mikayla [PERSON_NAME] [PERSON_NAME] [PERSON_NAME] [PERSON_NAME] […" at bounding box center [870, 291] width 102 height 26
select select "14"
click at [819, 278] on select "[PERSON_NAME] Mikayla [PERSON_NAME] [PERSON_NAME] [PERSON_NAME] [PERSON_NAME] […" at bounding box center [870, 291] width 102 height 26
click at [871, 93] on input "Update Docket" at bounding box center [887, 98] width 92 height 26
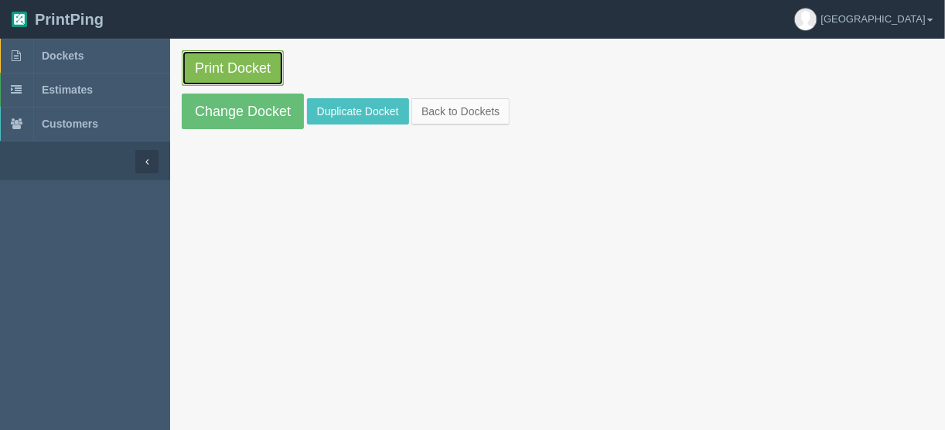
click at [240, 63] on link "Print Docket" at bounding box center [233, 68] width 102 height 36
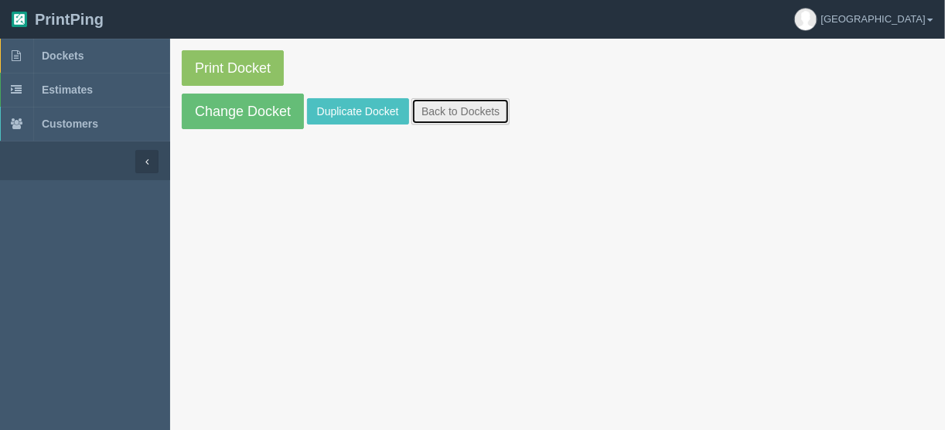
click at [437, 112] on link "Back to Dockets" at bounding box center [460, 111] width 98 height 26
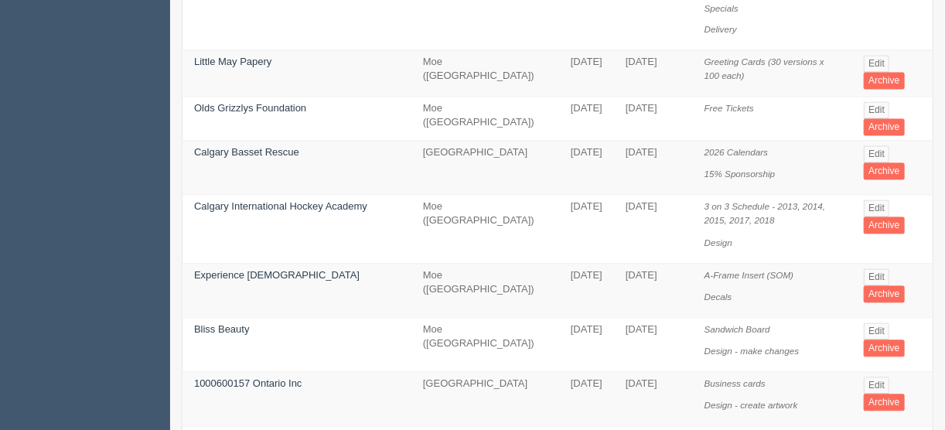
scroll to position [1160, 0]
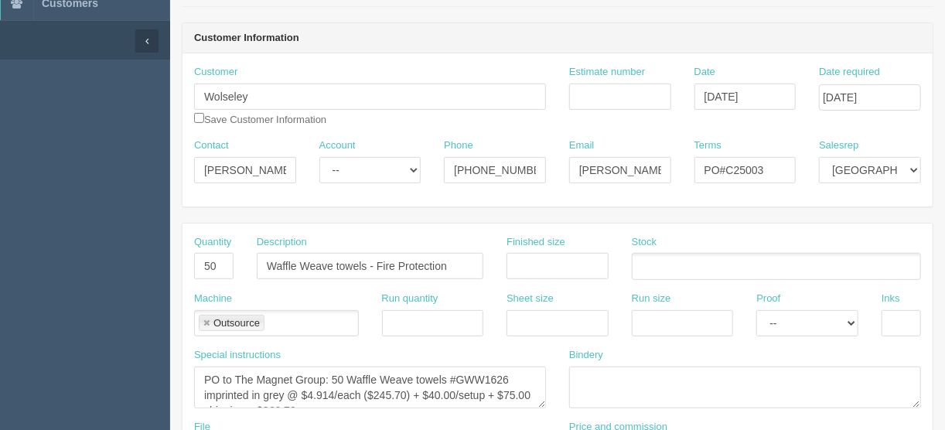
scroll to position [124, 0]
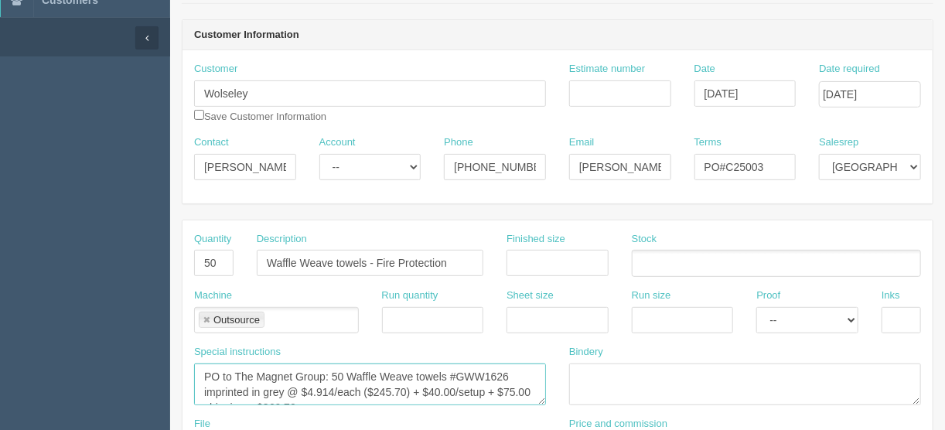
drag, startPoint x: 507, startPoint y: 371, endPoint x: 458, endPoint y: 371, distance: 49.5
click at [458, 371] on textarea "PO to The Magnet Group: 50 Waffle Weave towels #GWW1626 imprinted in grey @ $4.…" at bounding box center [370, 384] width 352 height 42
